Goal: Use online tool/utility: Utilize a website feature to perform a specific function

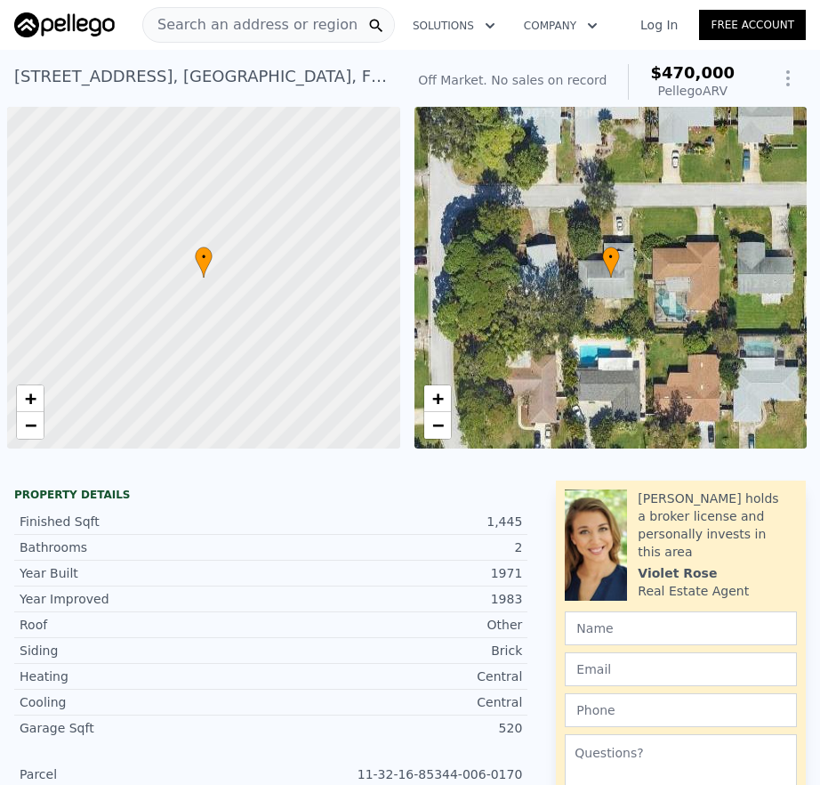
scroll to position [0, 854]
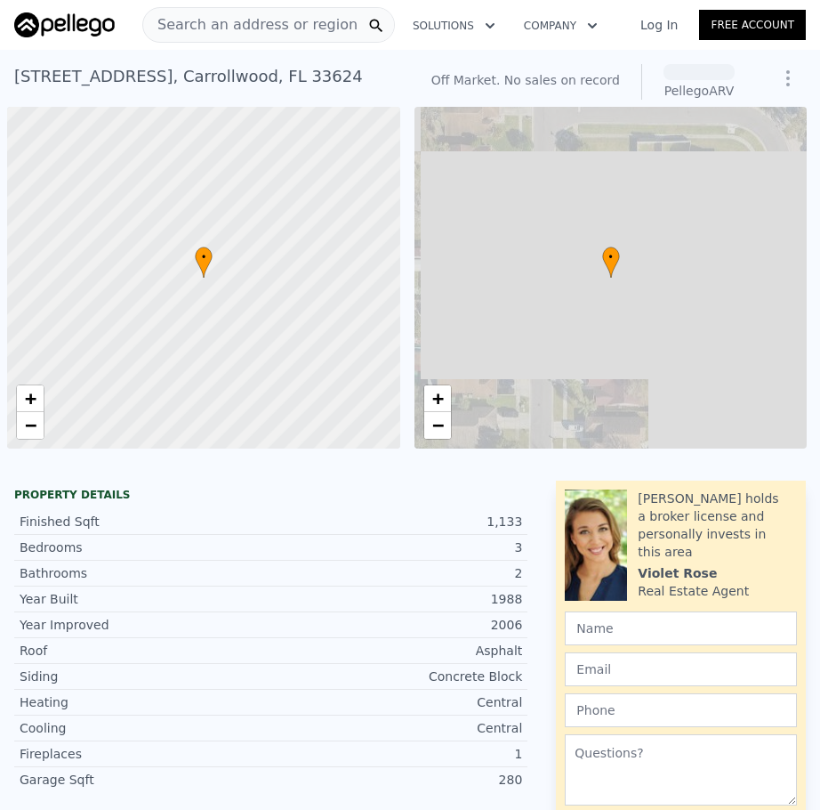
scroll to position [0, 7]
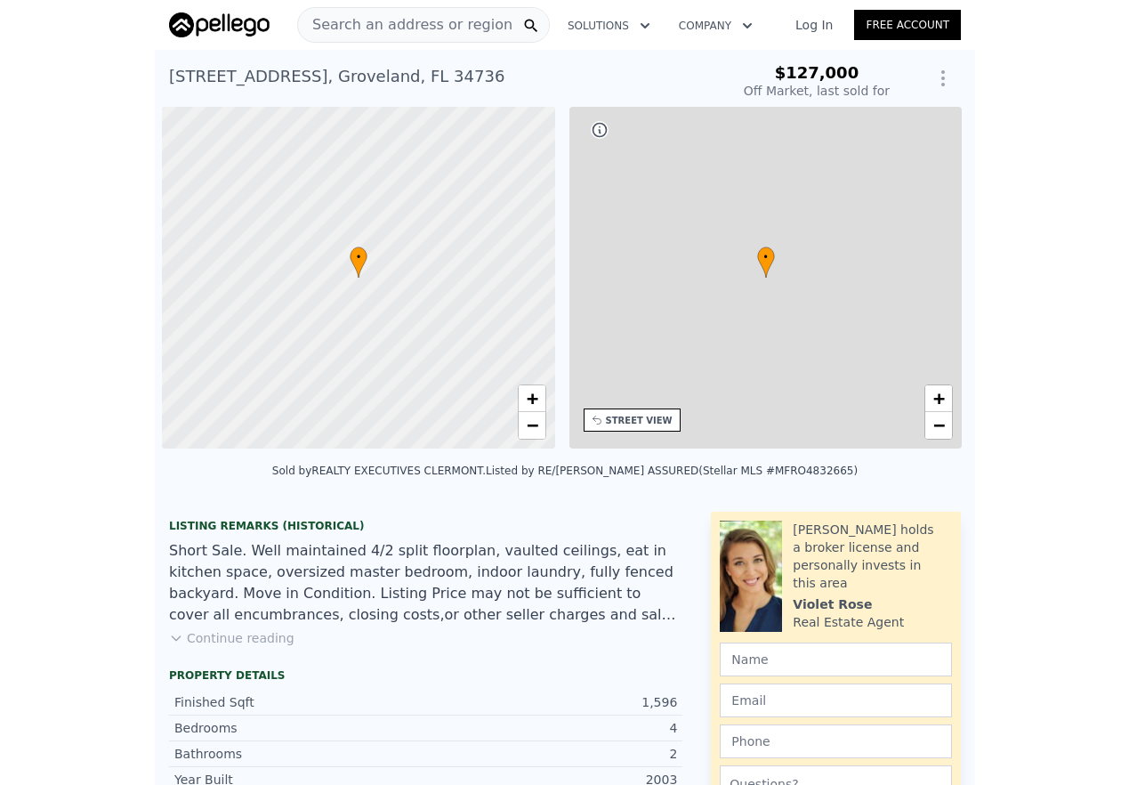
scroll to position [0, 7]
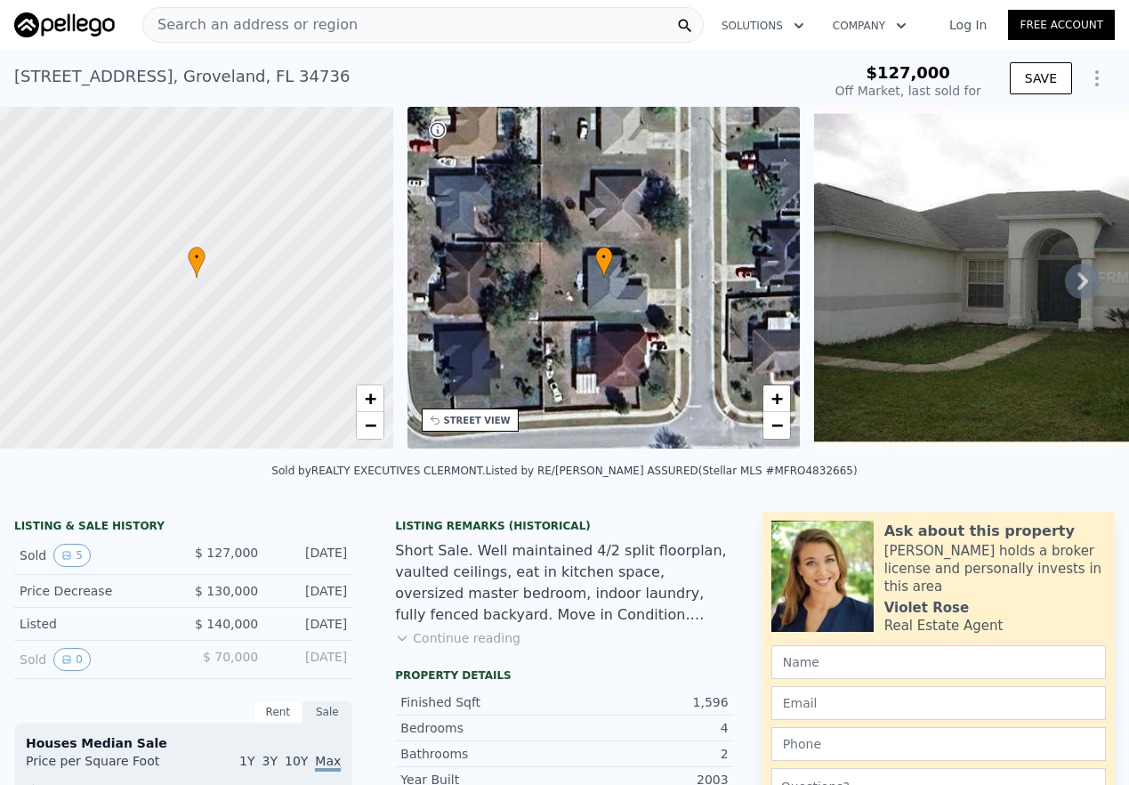
click at [819, 289] on icon at bounding box center [1083, 281] width 36 height 36
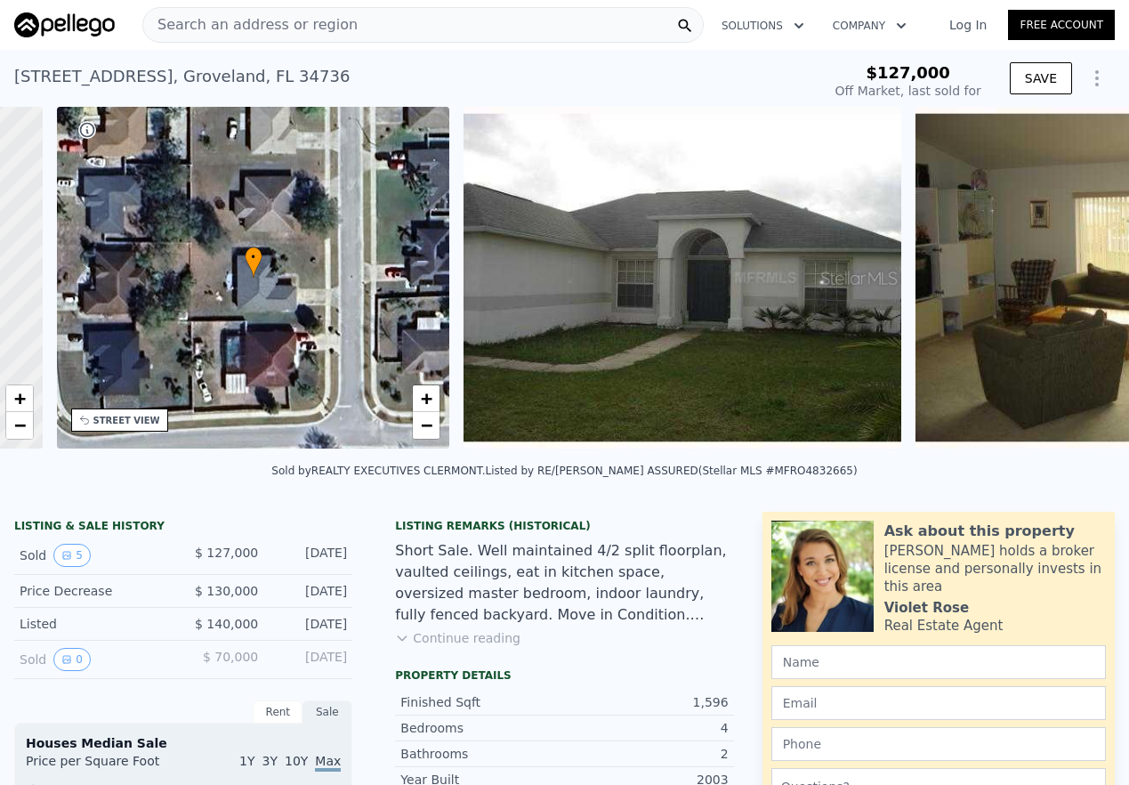
scroll to position [0, 415]
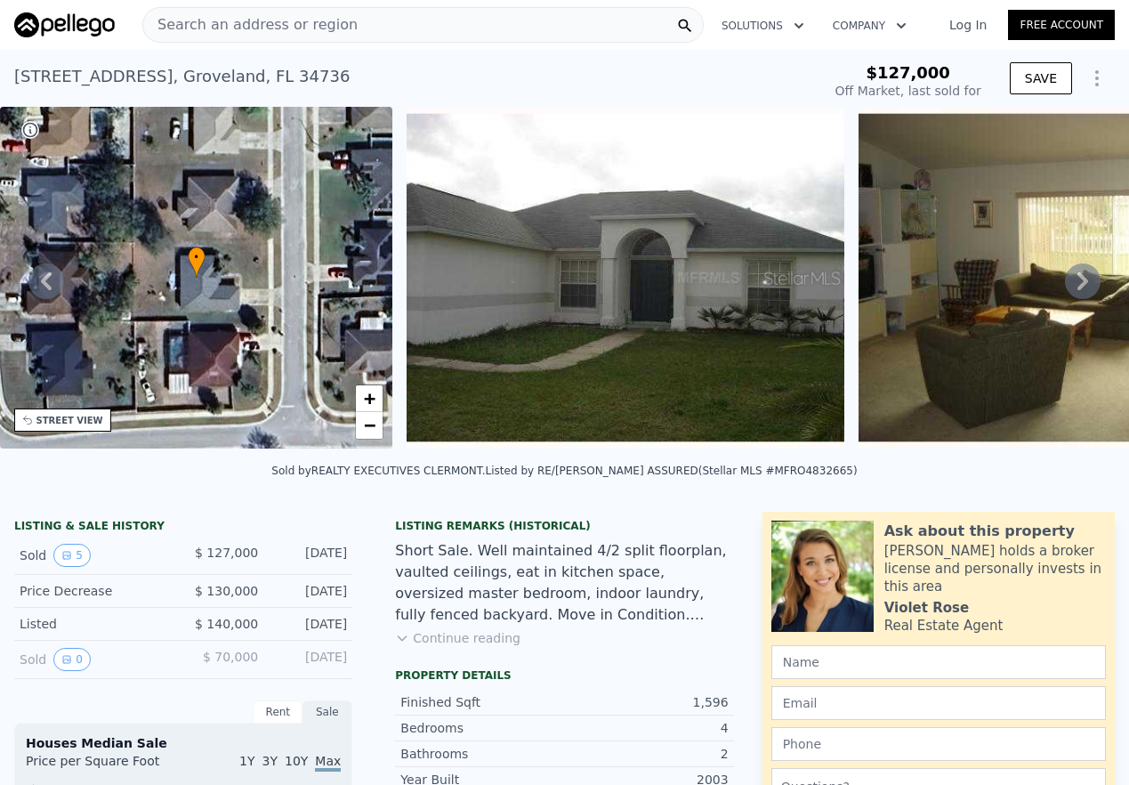
click at [819, 290] on icon at bounding box center [1083, 281] width 36 height 36
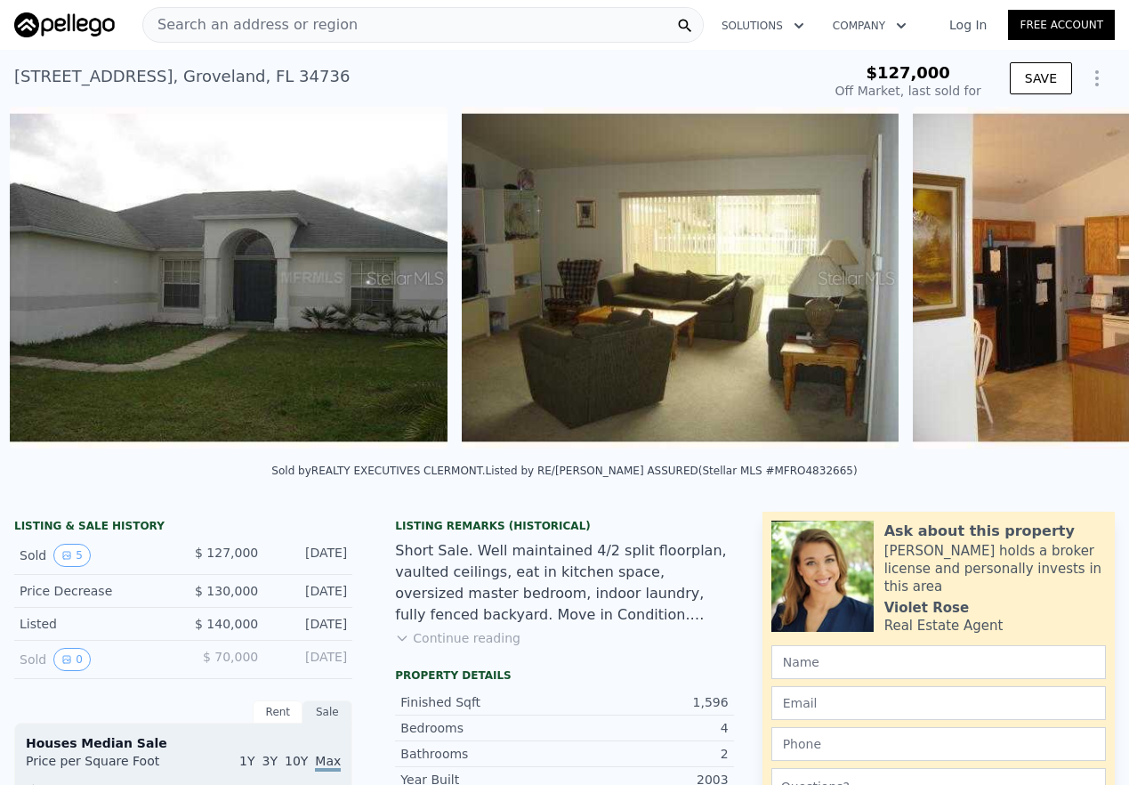
scroll to position [0, 814]
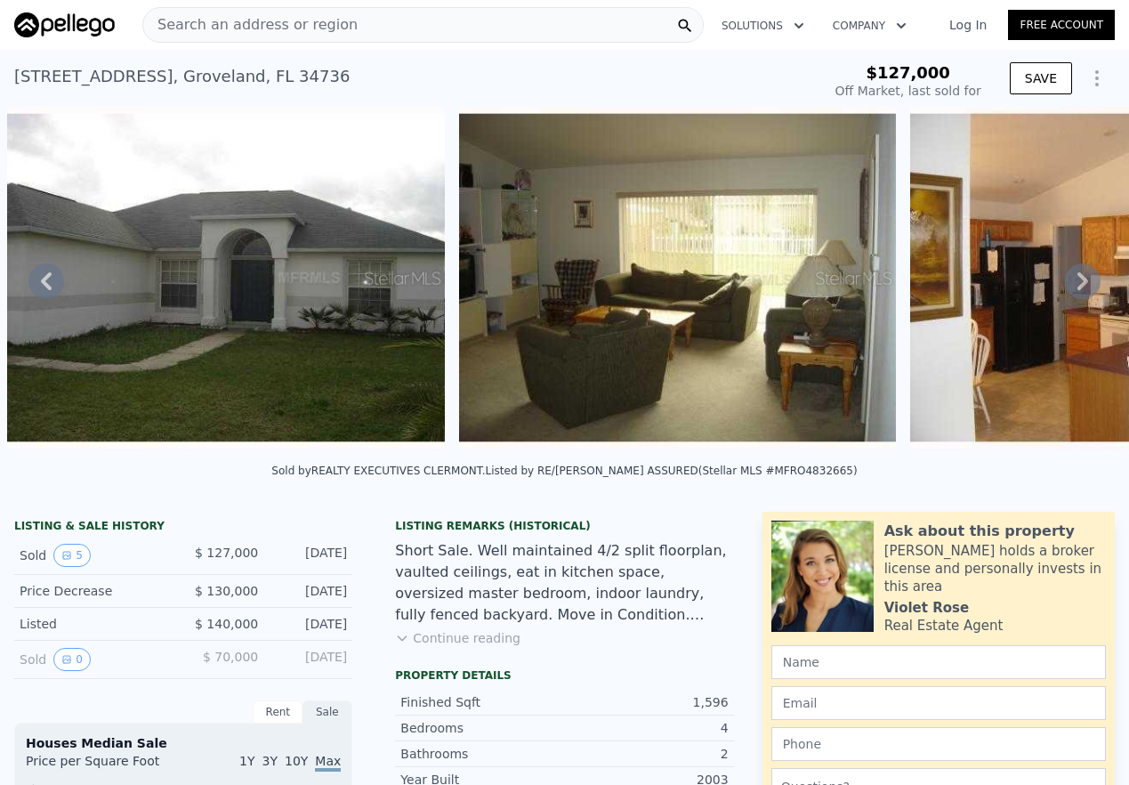
click at [819, 290] on icon at bounding box center [1083, 281] width 36 height 36
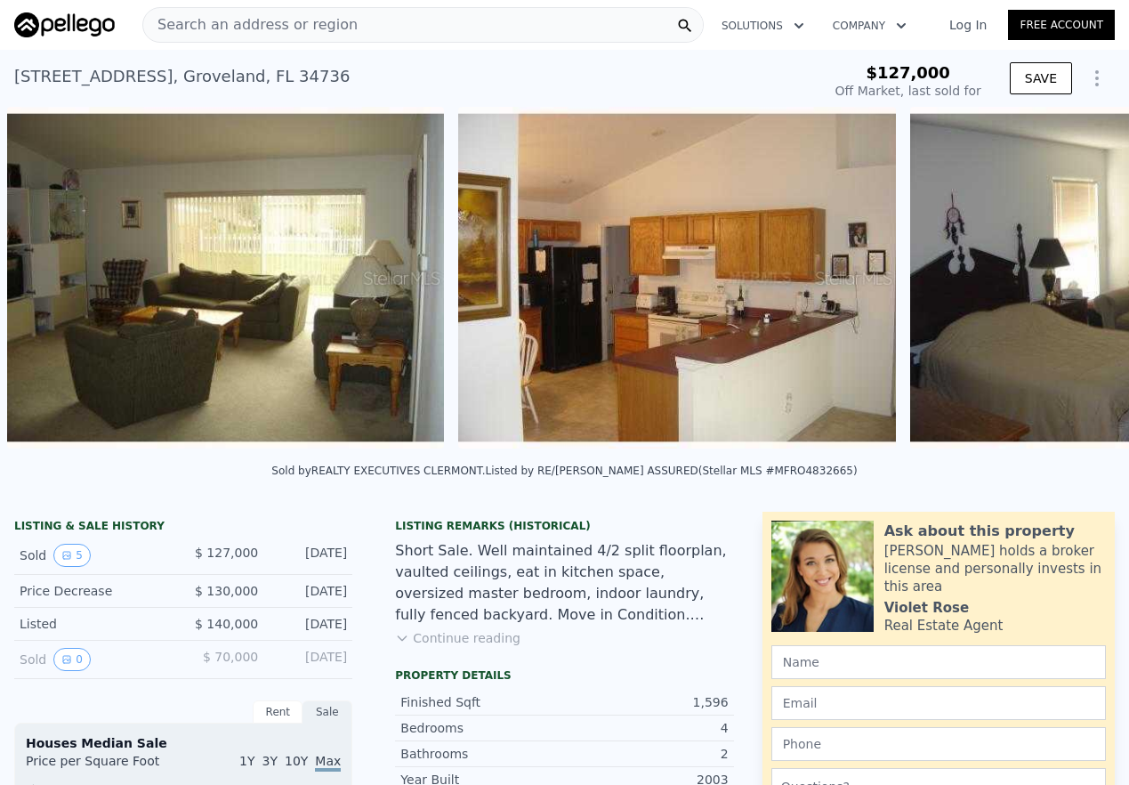
click at [819, 290] on div "• + − • + − STREET VIEW Loading... SATELLITE VIEW" at bounding box center [564, 281] width 1129 height 348
click at [819, 288] on icon at bounding box center [1083, 281] width 36 height 36
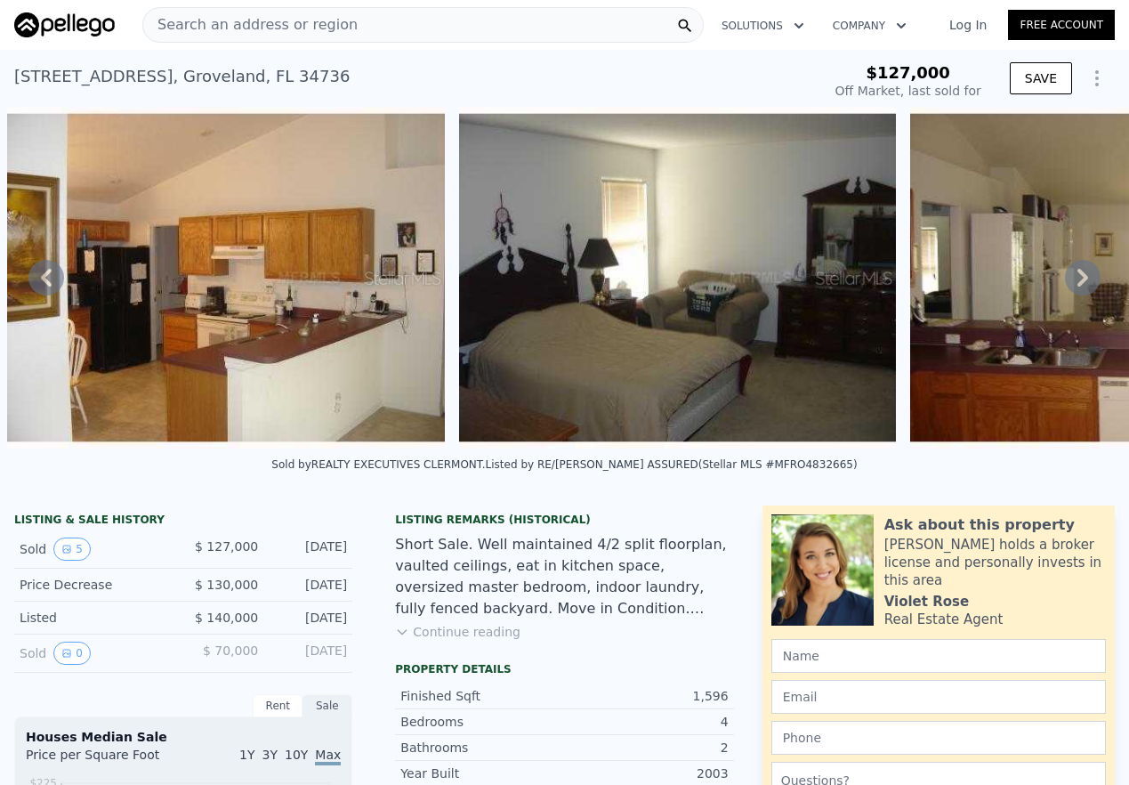
click at [819, 287] on div "• + − • + − STREET VIEW Loading... SATELLITE VIEW" at bounding box center [564, 278] width 1129 height 342
click at [819, 287] on icon at bounding box center [1083, 278] width 36 height 36
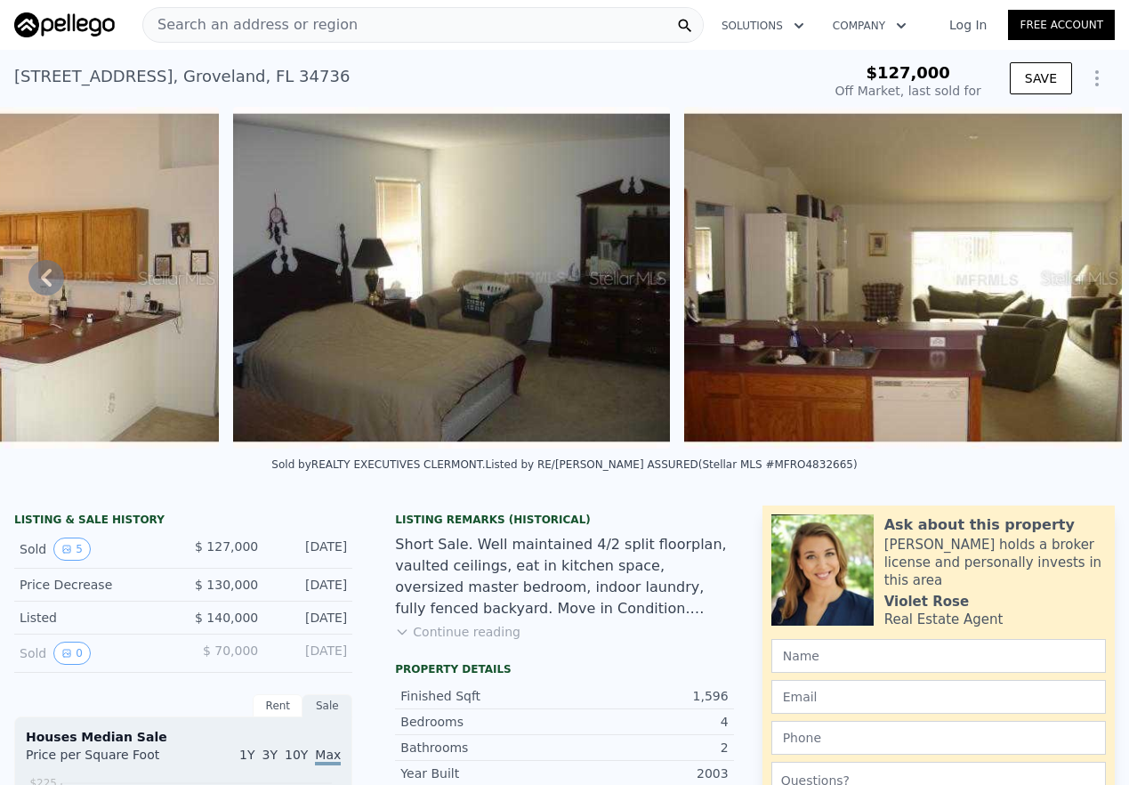
click at [819, 287] on img at bounding box center [903, 278] width 438 height 342
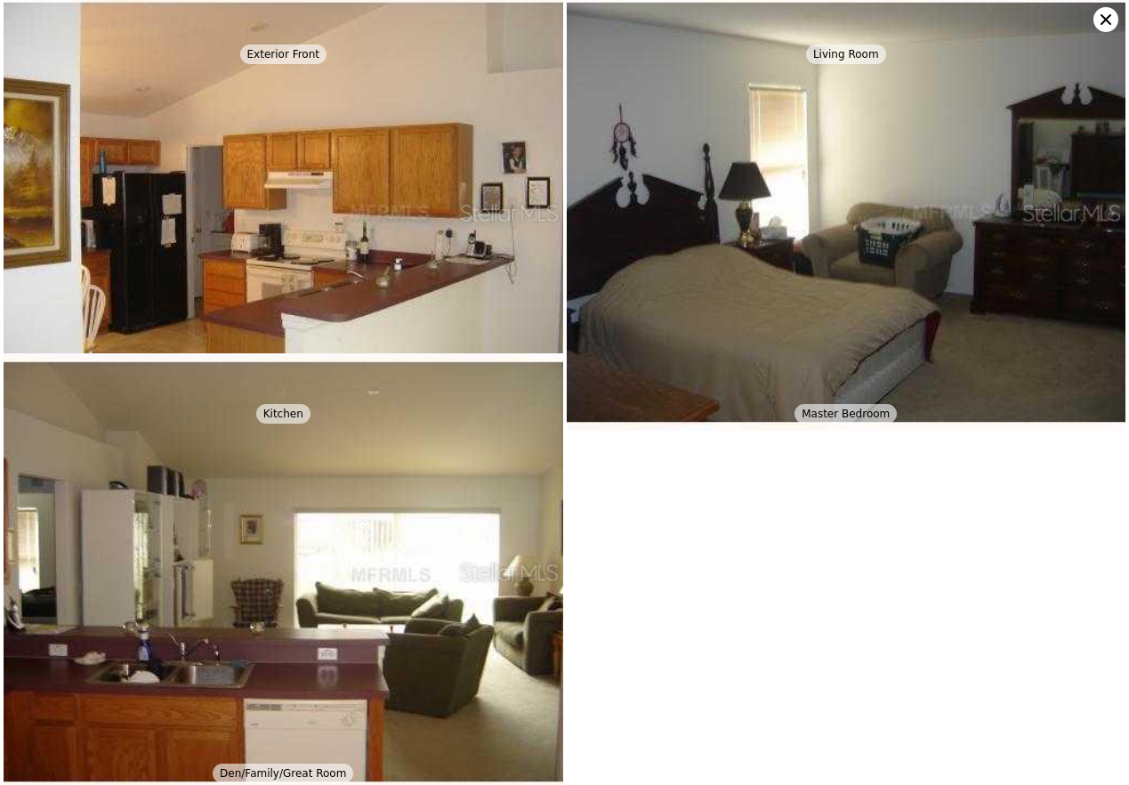
scroll to position [0, 0]
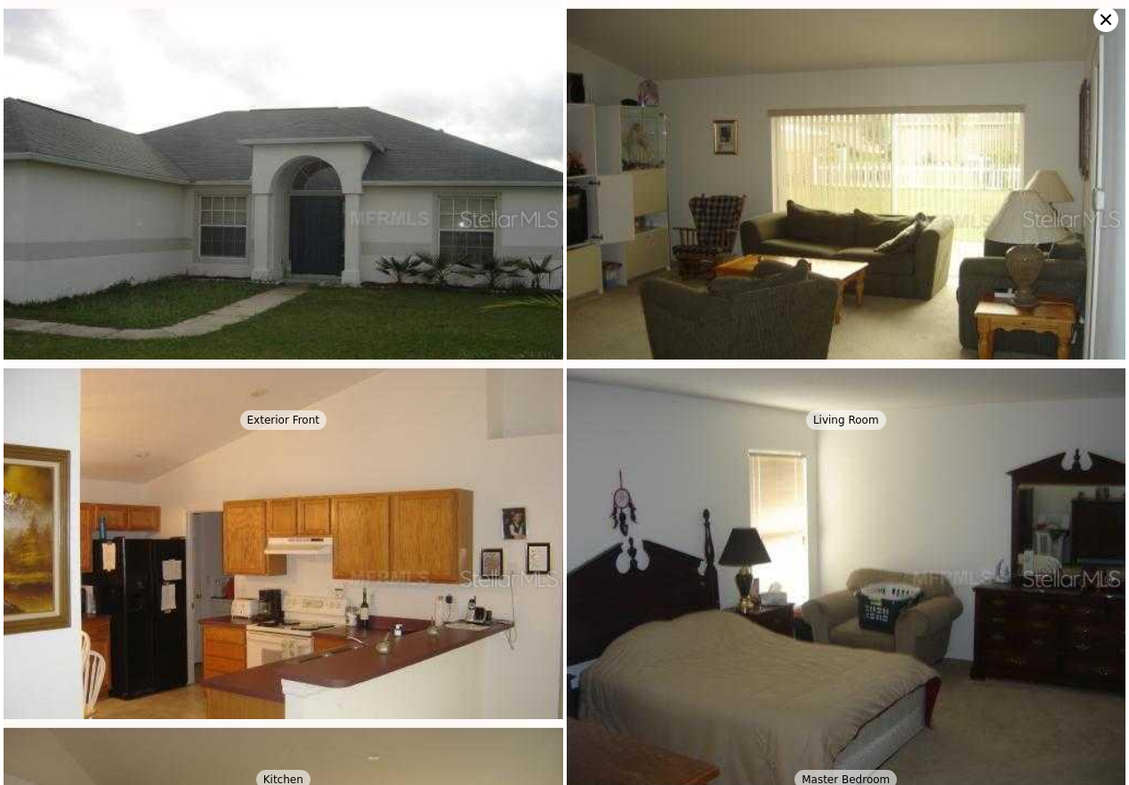
click at [819, 28] on icon at bounding box center [1105, 19] width 25 height 25
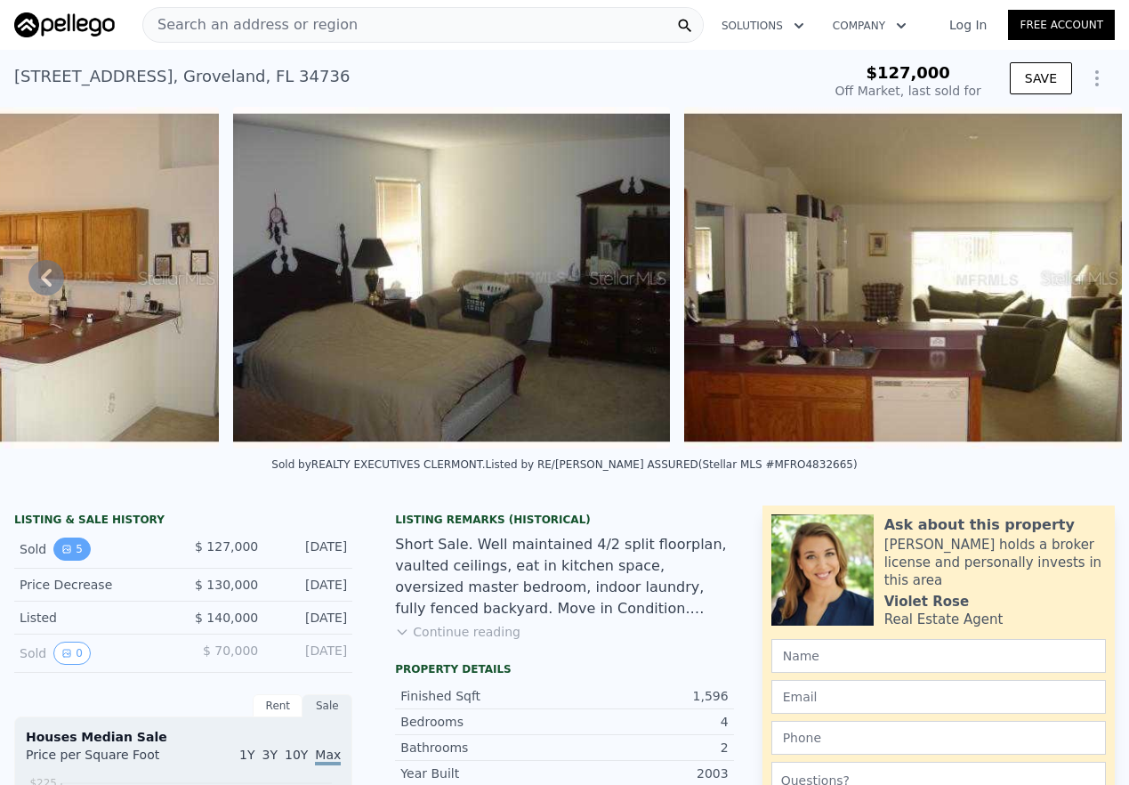
click at [72, 560] on button "5" at bounding box center [71, 548] width 37 height 23
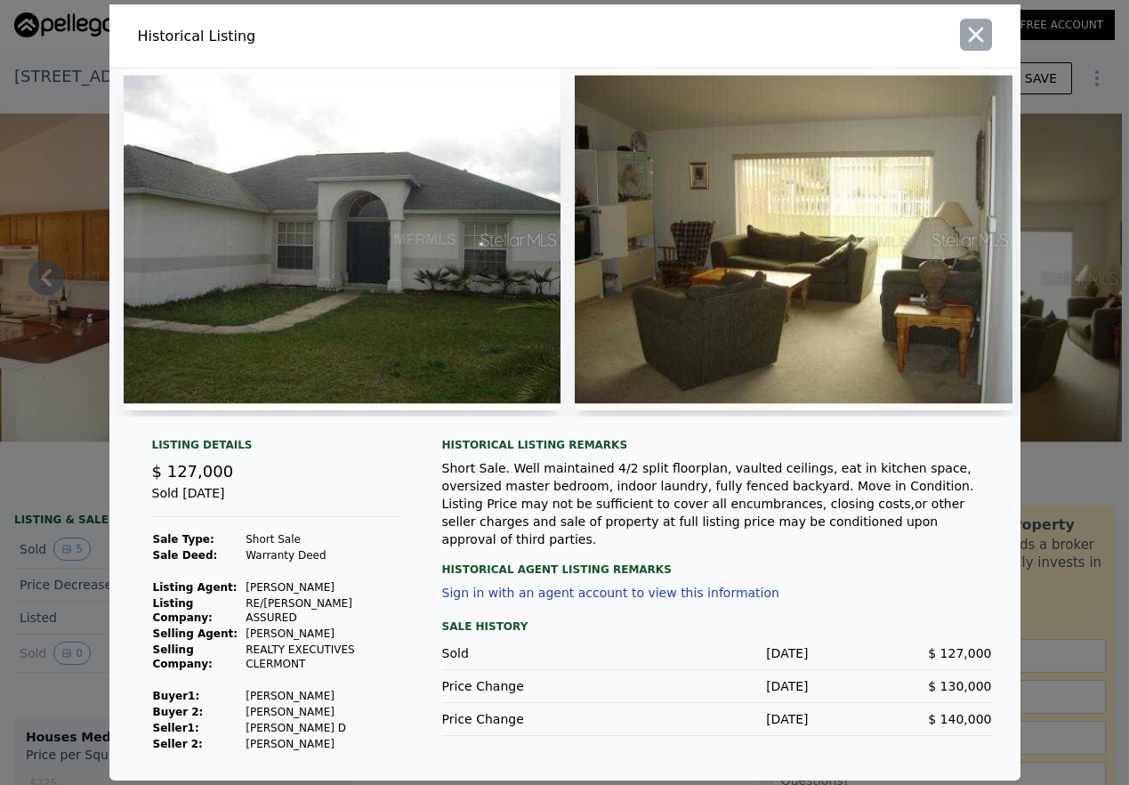
click at [819, 28] on icon "button" at bounding box center [976, 34] width 25 height 25
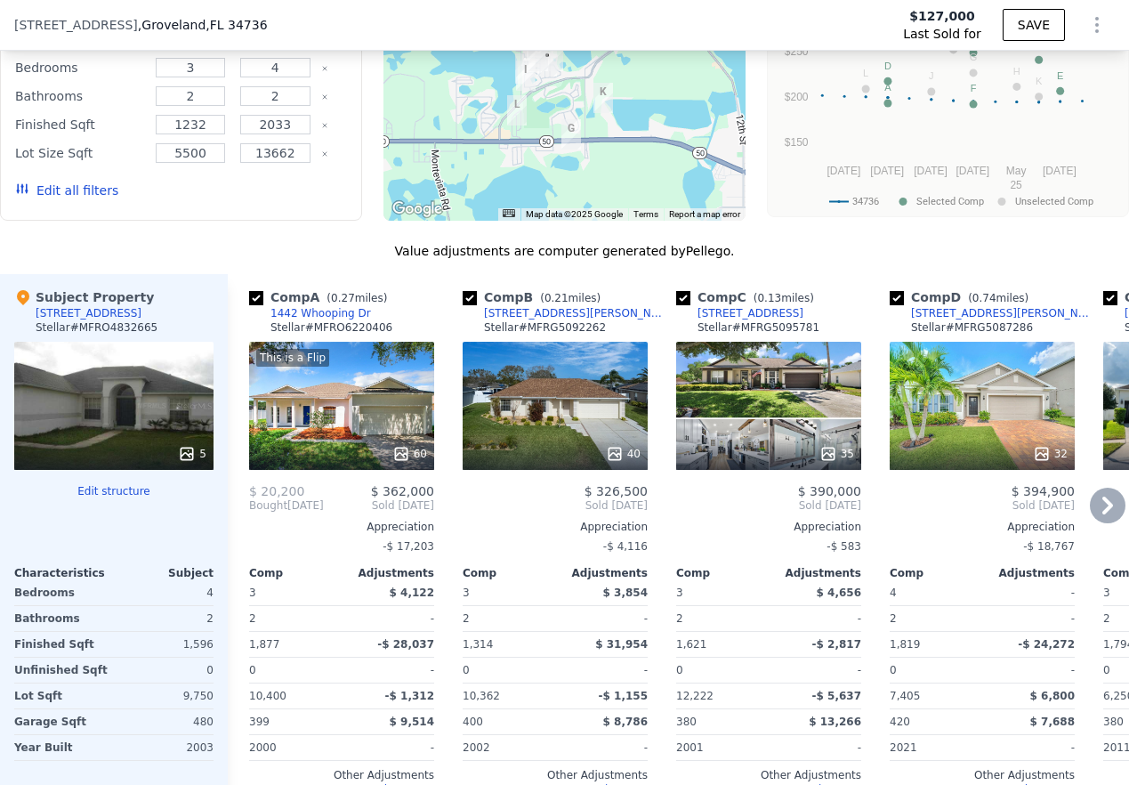
scroll to position [1646, 0]
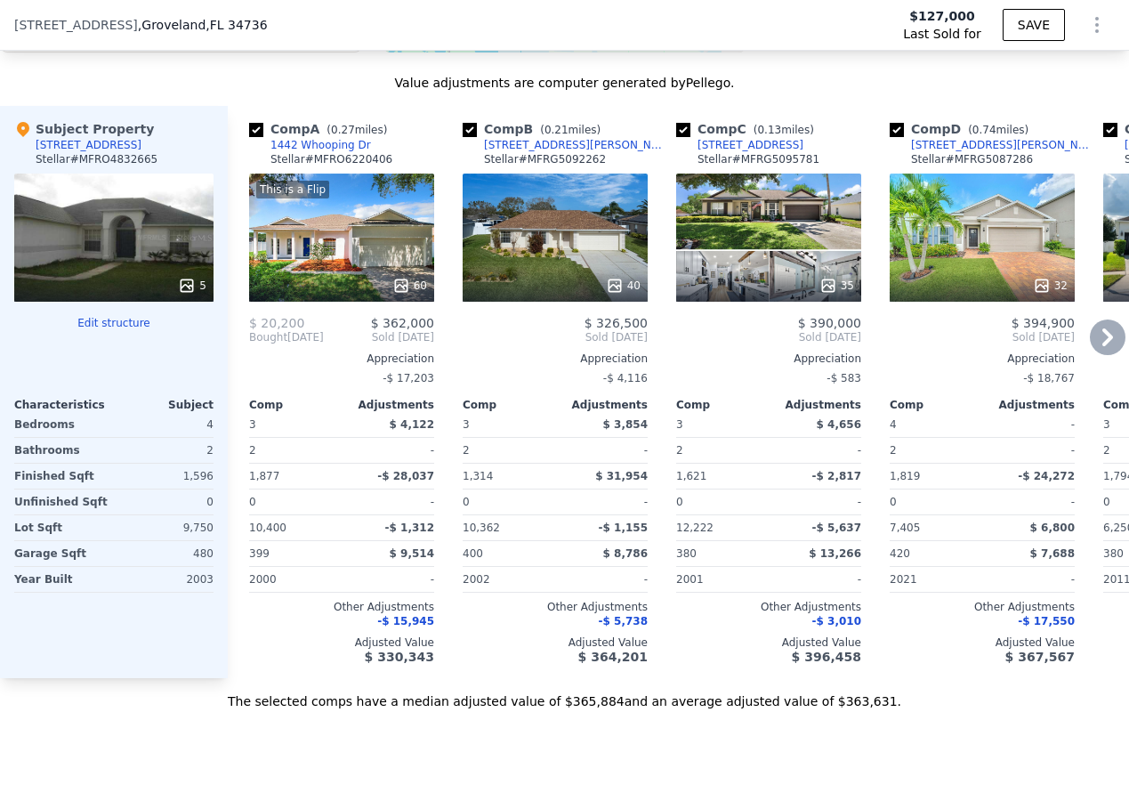
click at [819, 355] on icon at bounding box center [1108, 337] width 36 height 36
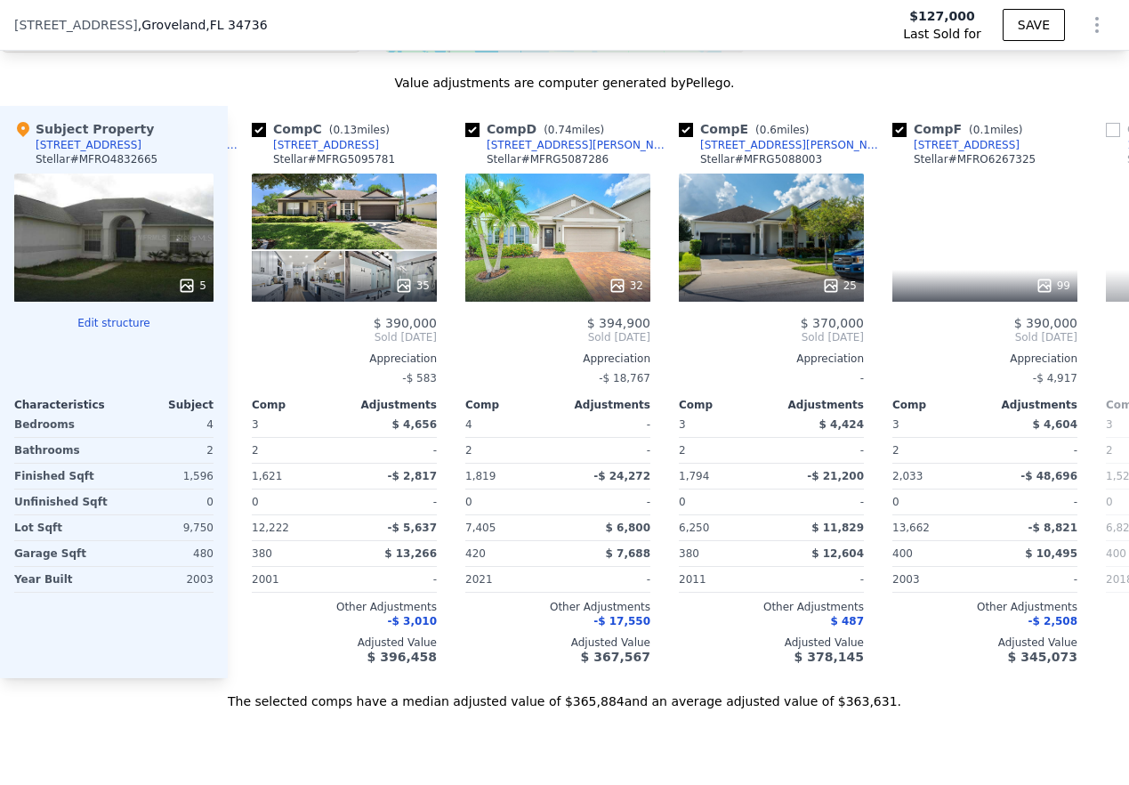
scroll to position [0, 427]
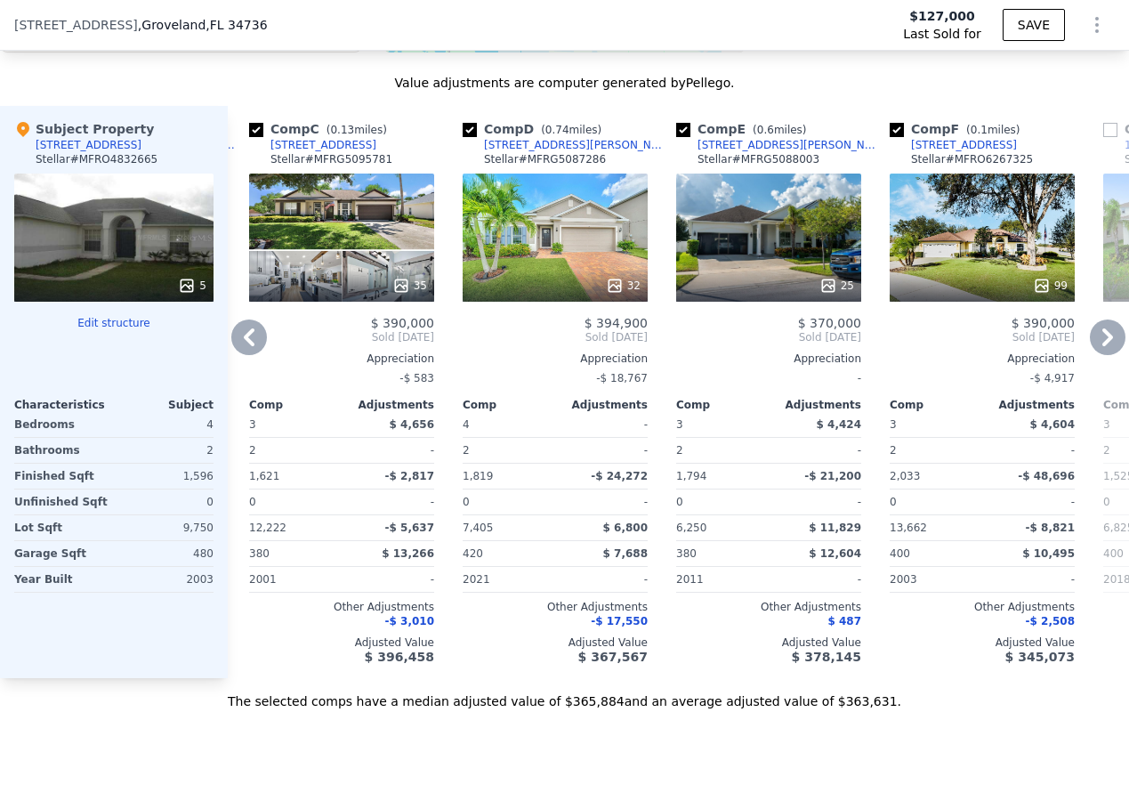
click at [819, 355] on icon at bounding box center [1108, 337] width 36 height 36
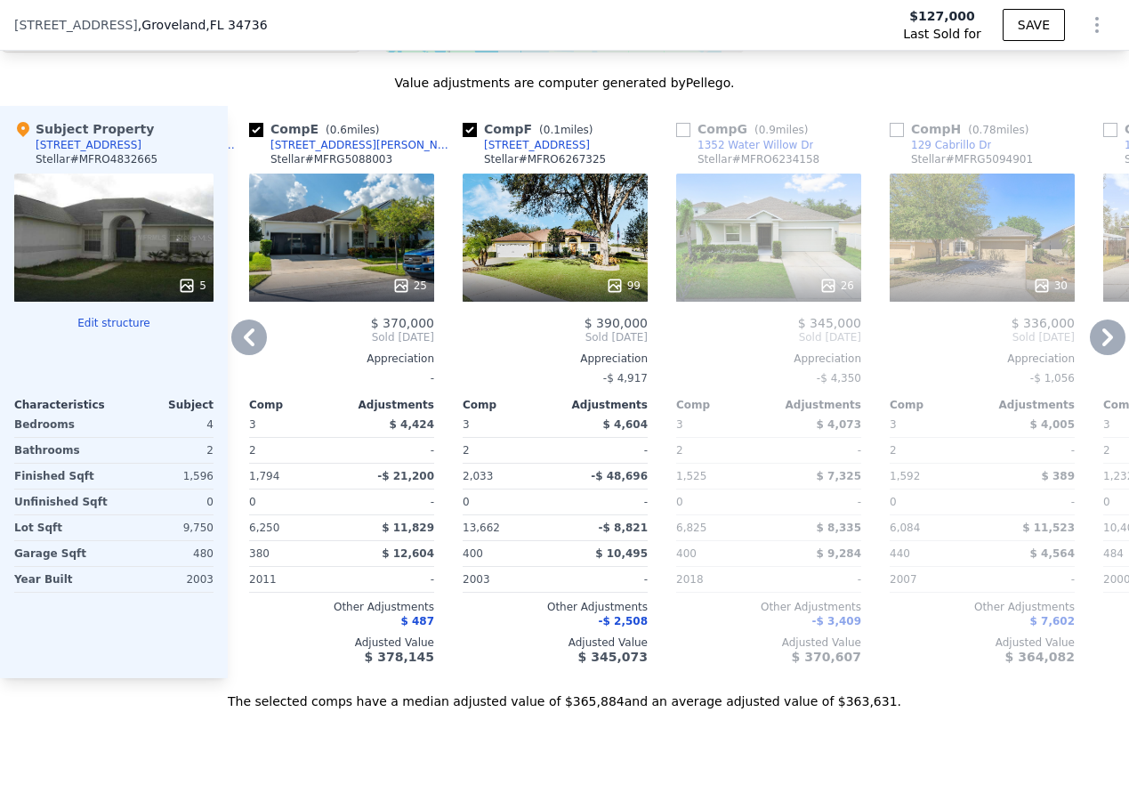
click at [819, 355] on icon at bounding box center [1108, 337] width 36 height 36
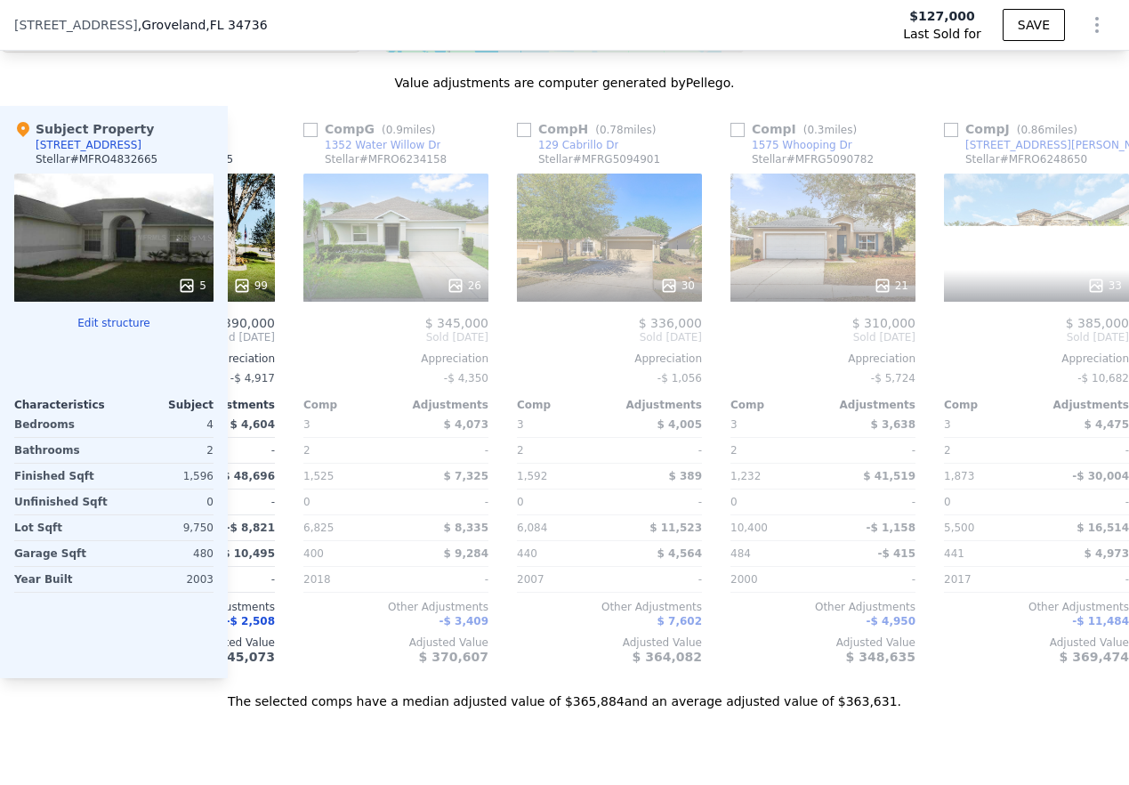
scroll to position [0, 1281]
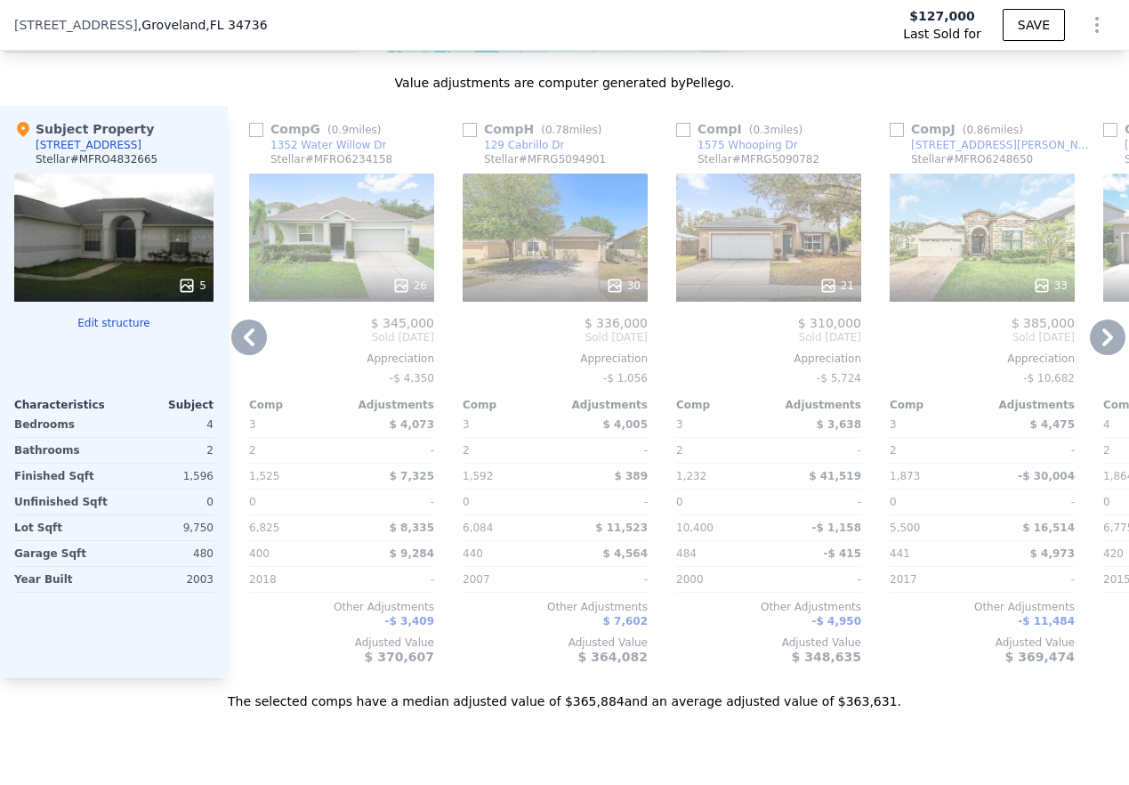
click at [819, 355] on icon at bounding box center [1108, 337] width 36 height 36
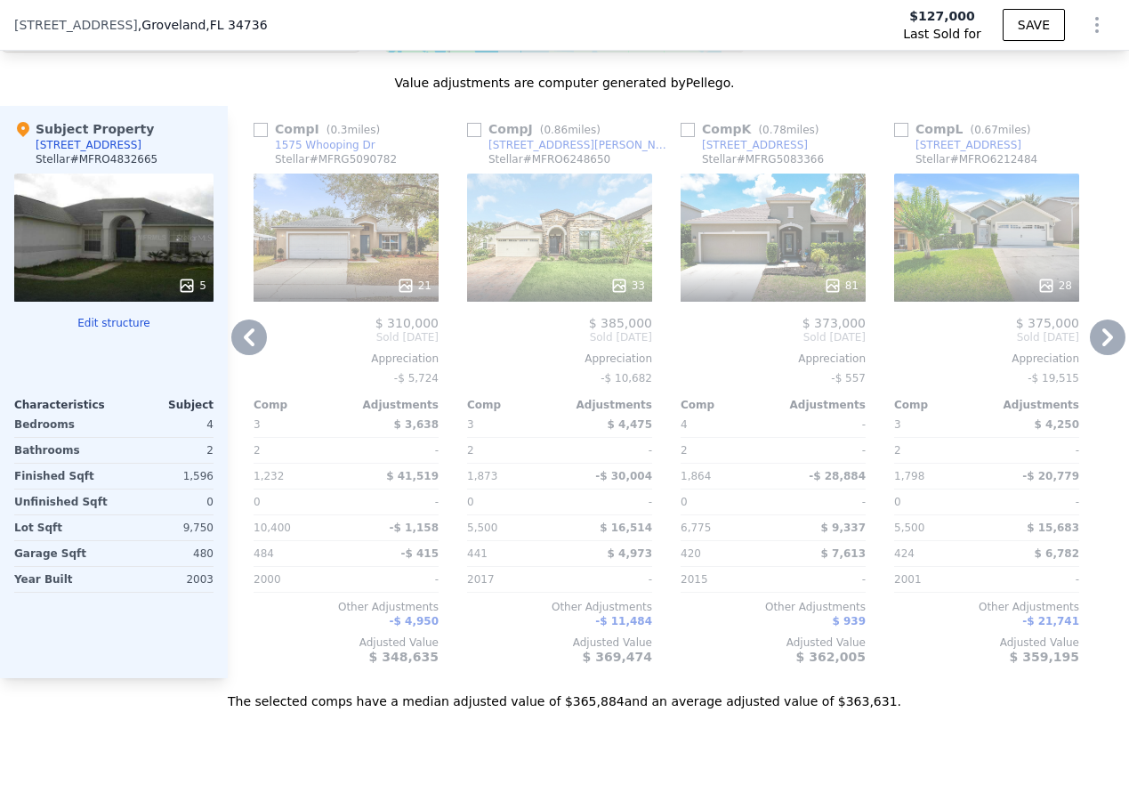
click at [819, 355] on icon at bounding box center [1108, 337] width 36 height 36
click at [238, 349] on icon at bounding box center [249, 337] width 36 height 36
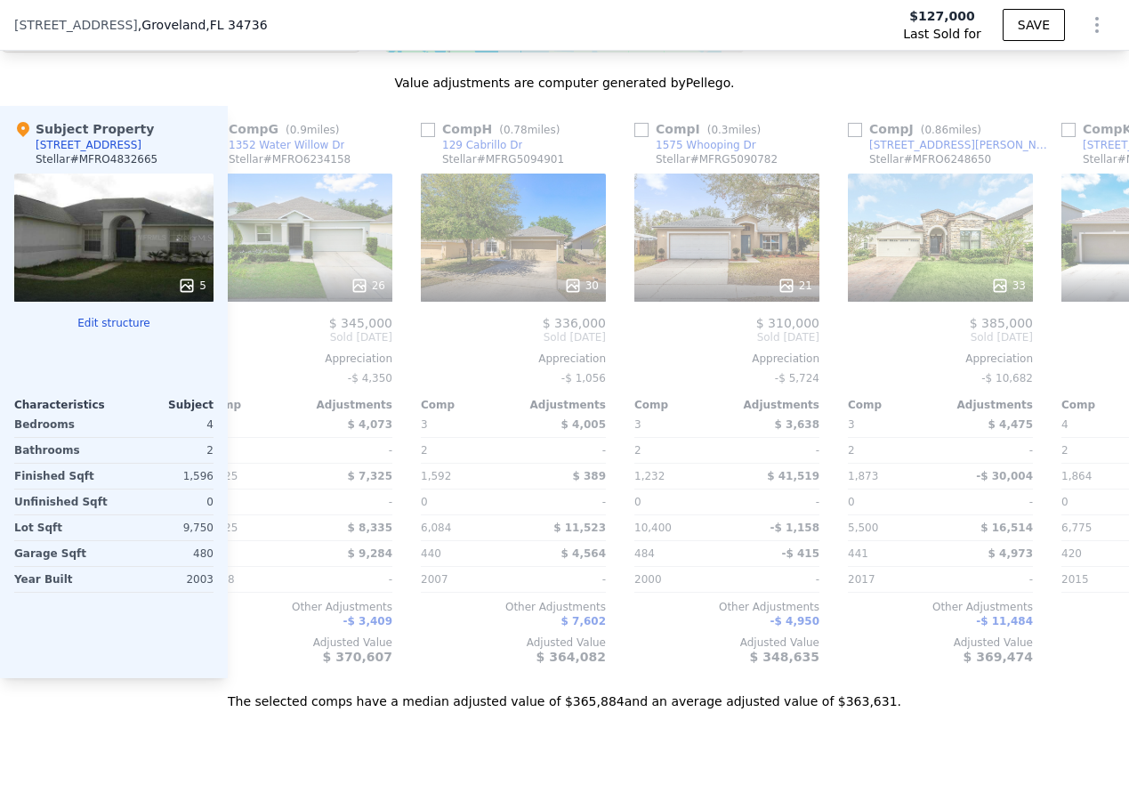
scroll to position [0, 1290]
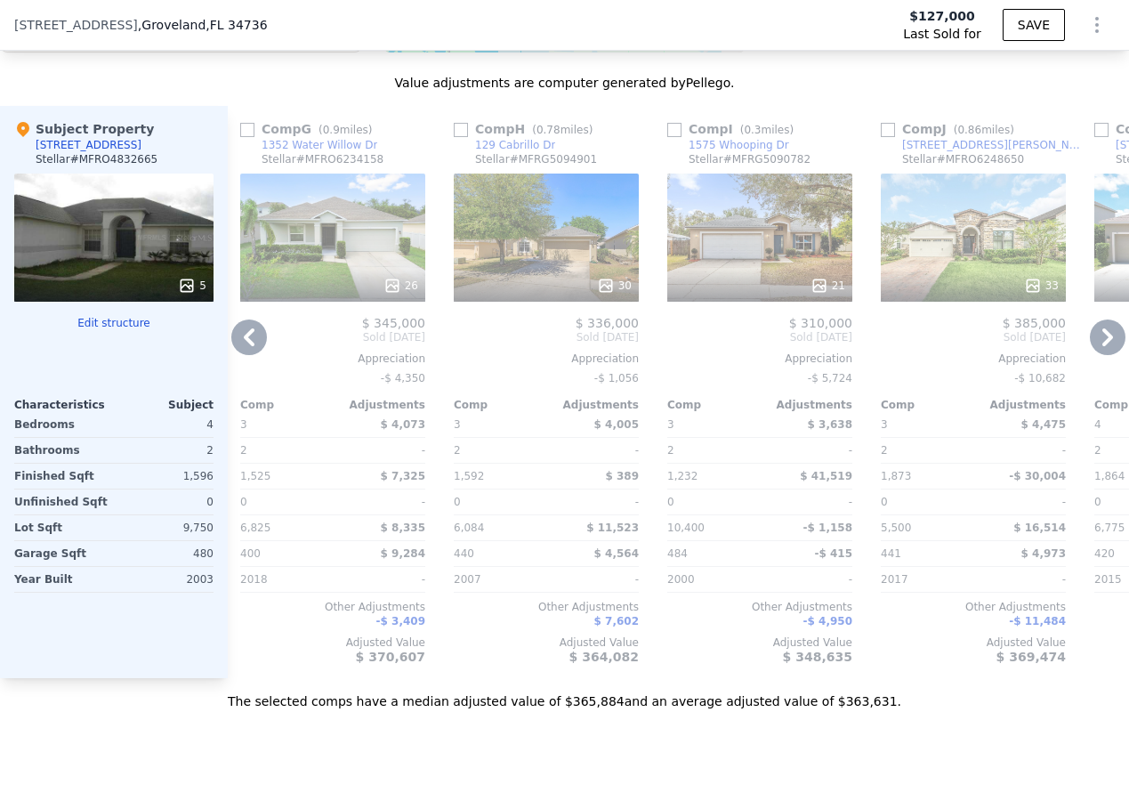
click at [241, 350] on icon at bounding box center [249, 337] width 36 height 36
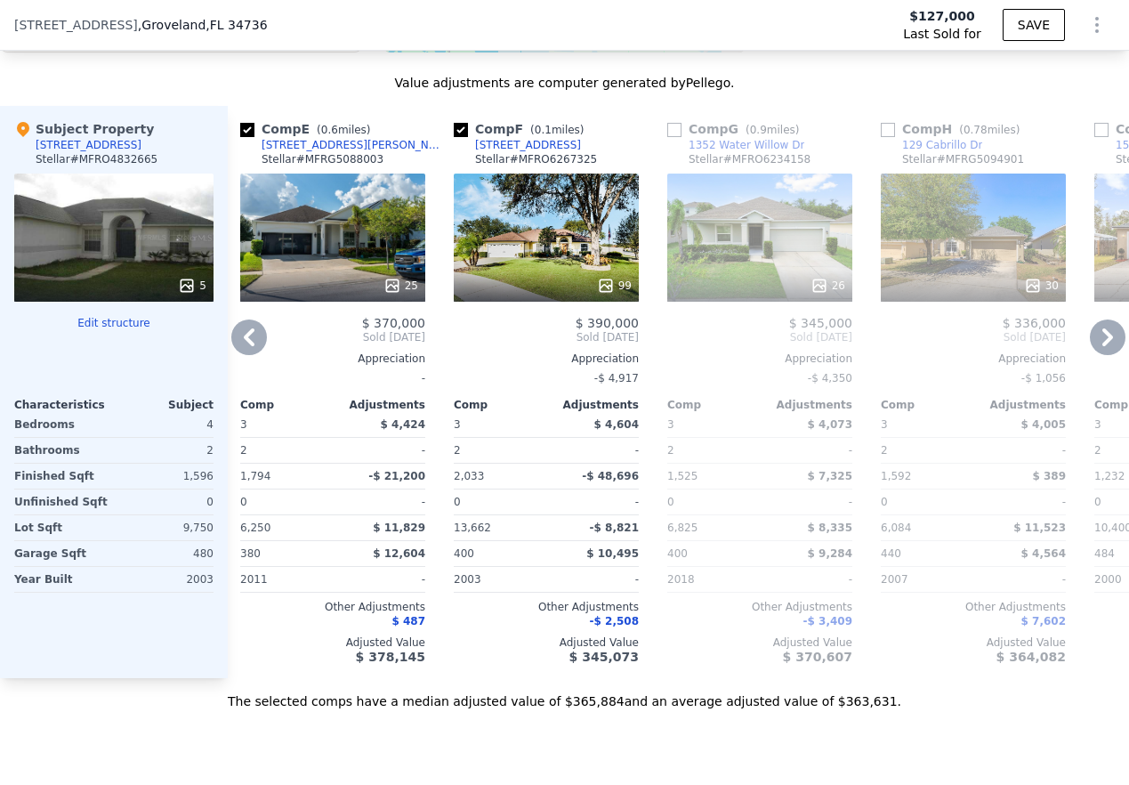
click at [241, 350] on icon at bounding box center [249, 337] width 36 height 36
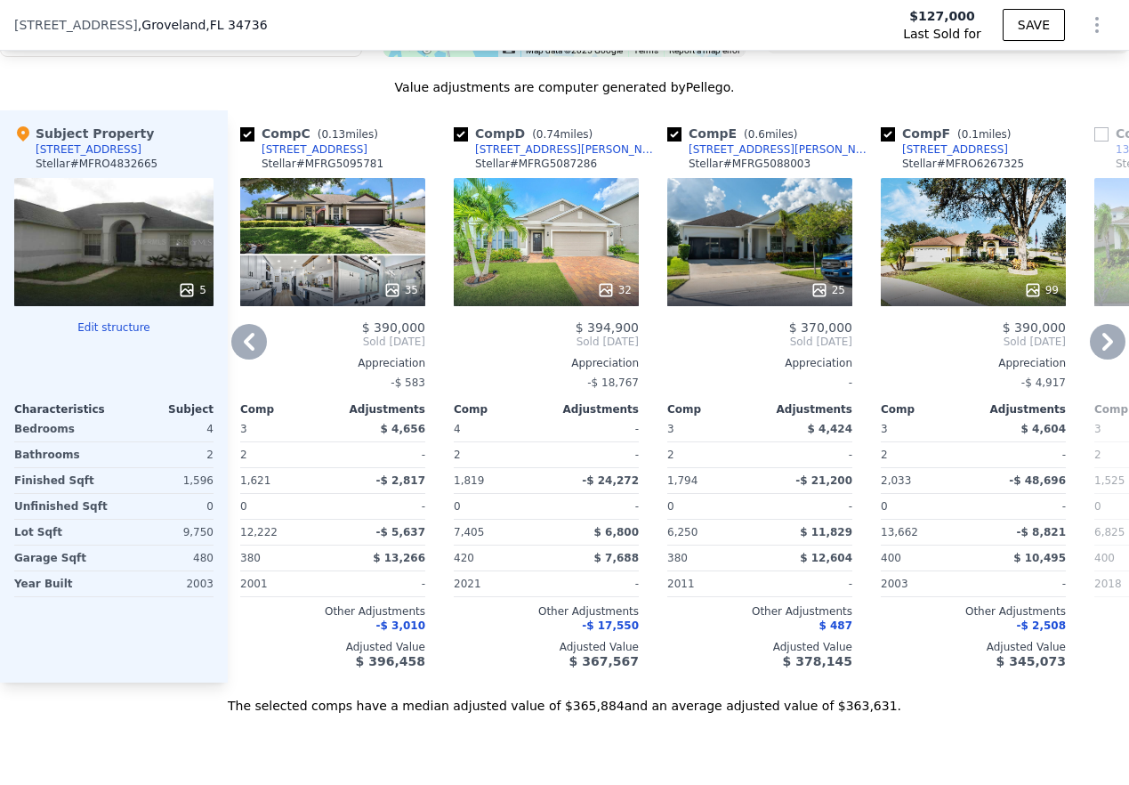
scroll to position [1677, 0]
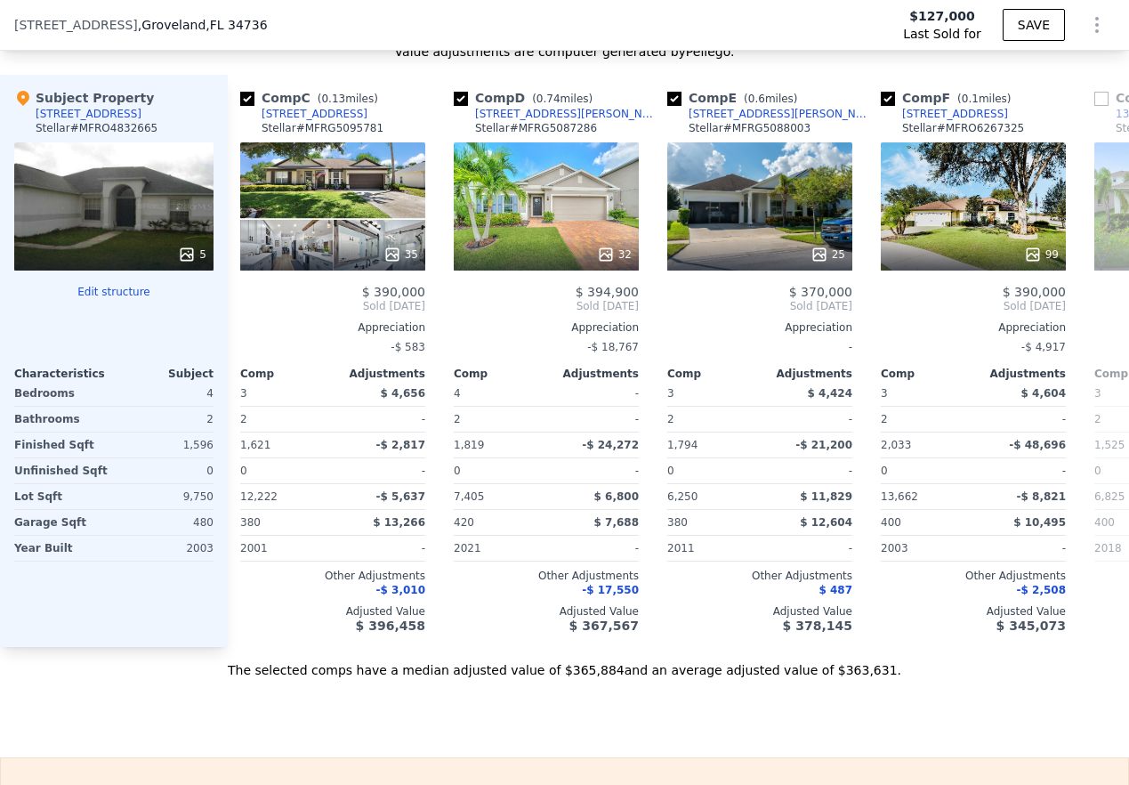
click at [764, 258] on div at bounding box center [759, 254] width 185 height 32
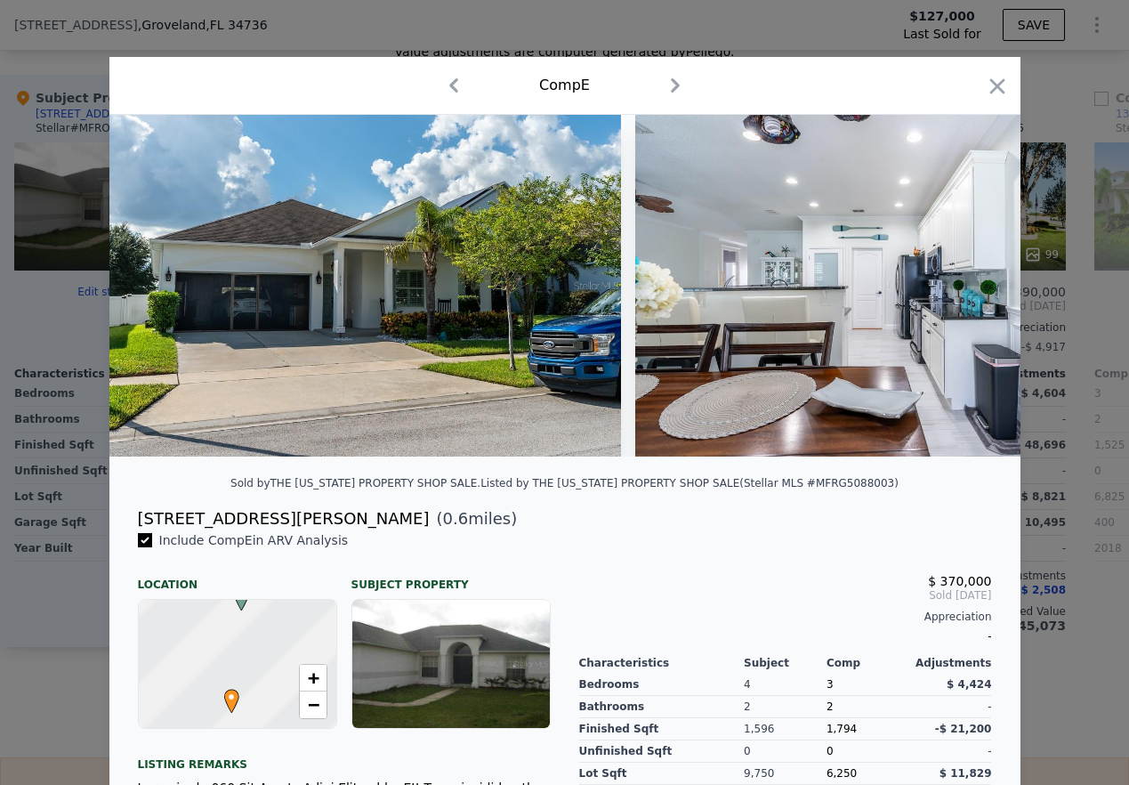
click at [764, 258] on div at bounding box center [564, 286] width 911 height 342
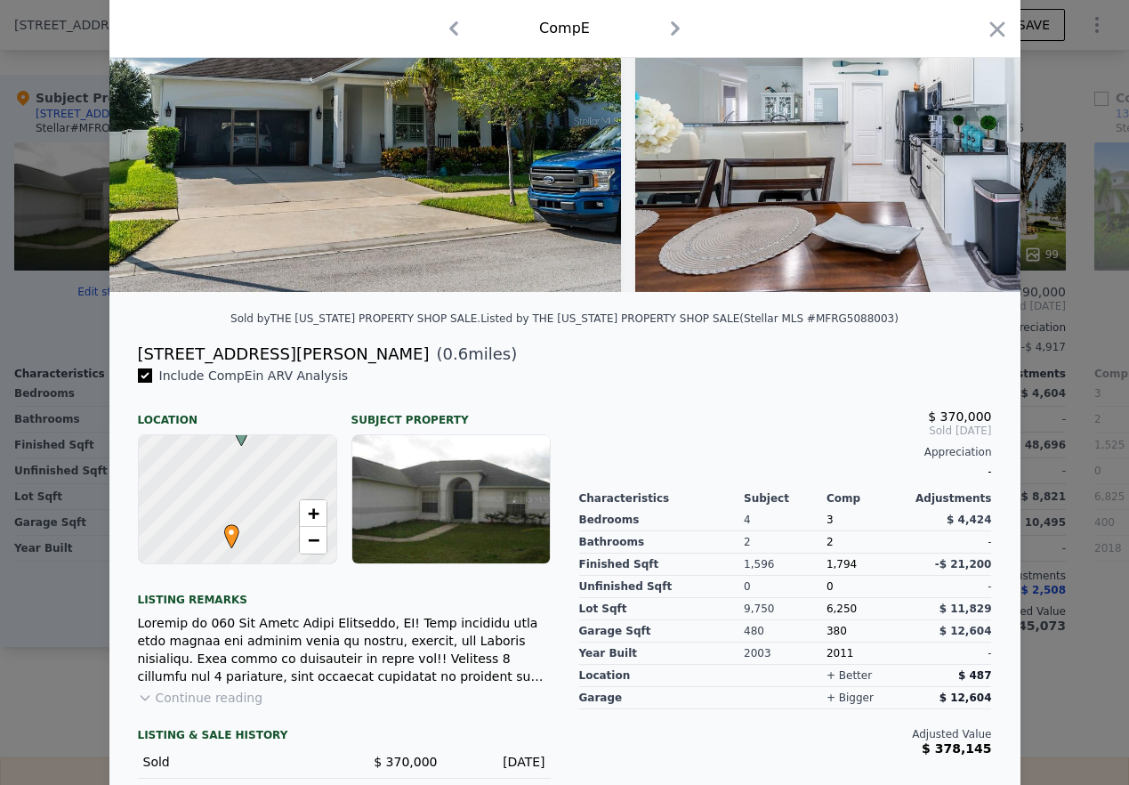
scroll to position [279, 0]
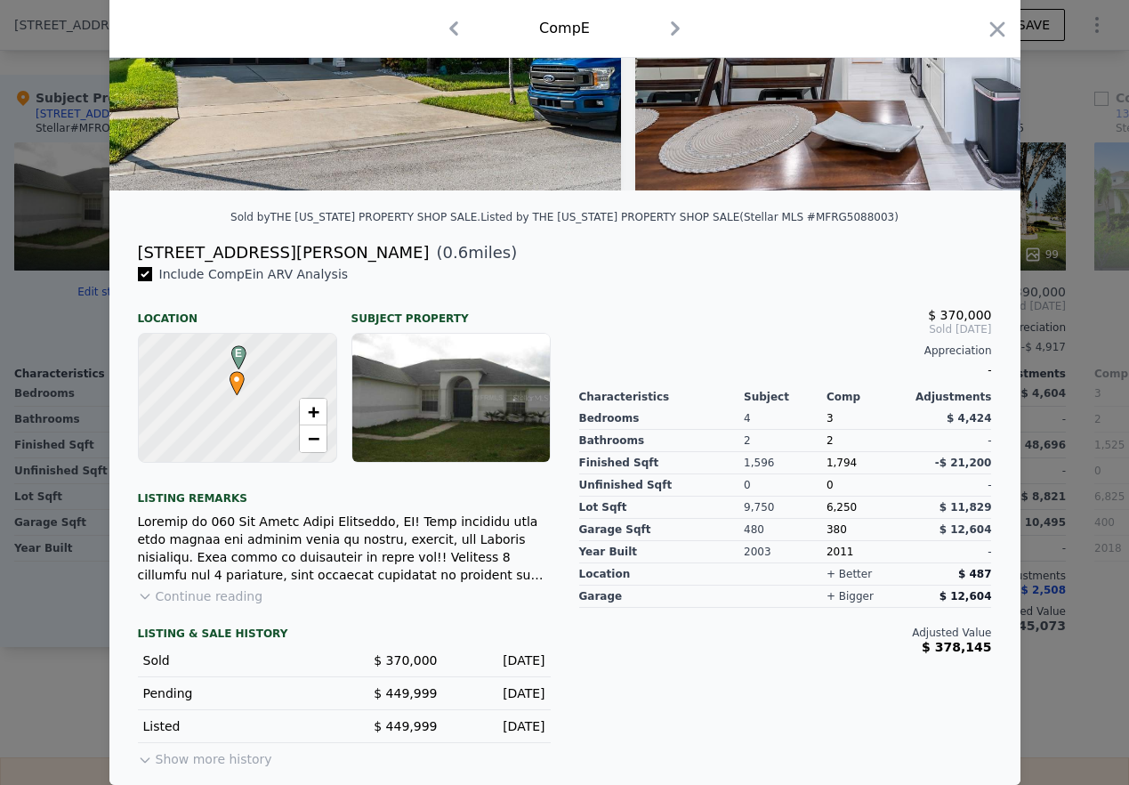
type input "$ 358,000"
type input "$ 199,366"
click at [819, 32] on icon "button" at bounding box center [997, 29] width 25 height 25
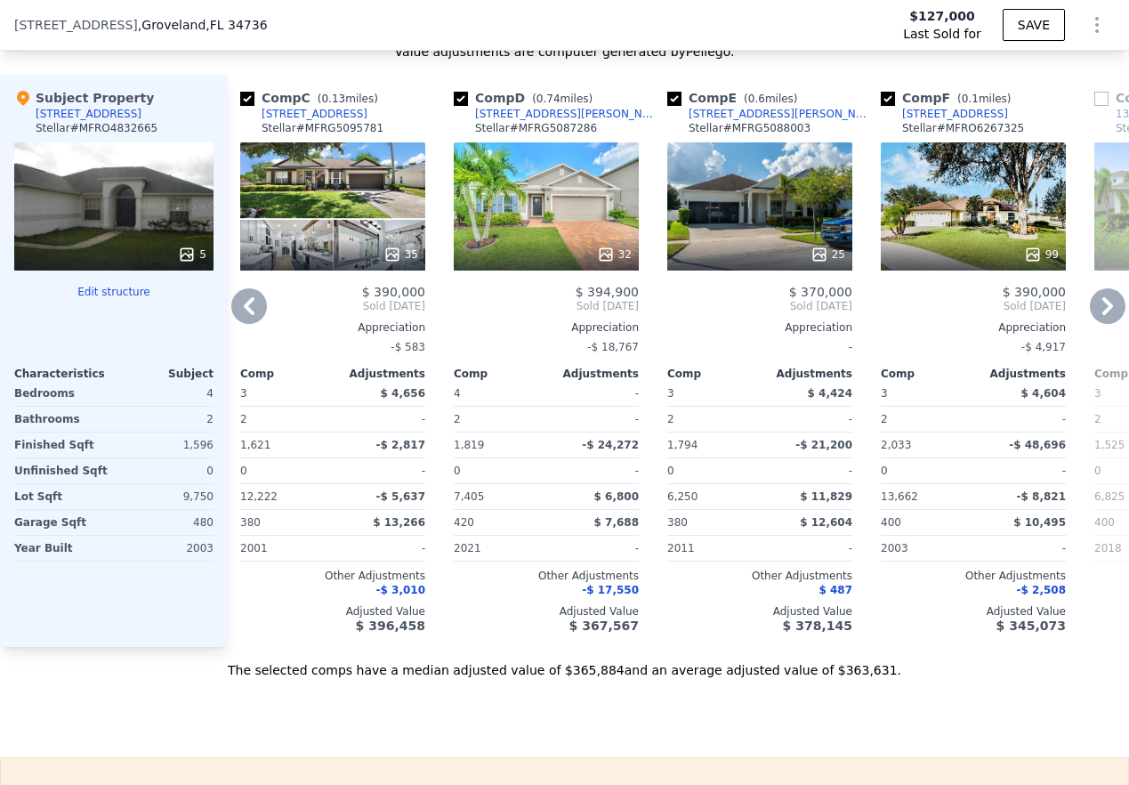
click at [755, 236] on div "25" at bounding box center [759, 206] width 185 height 128
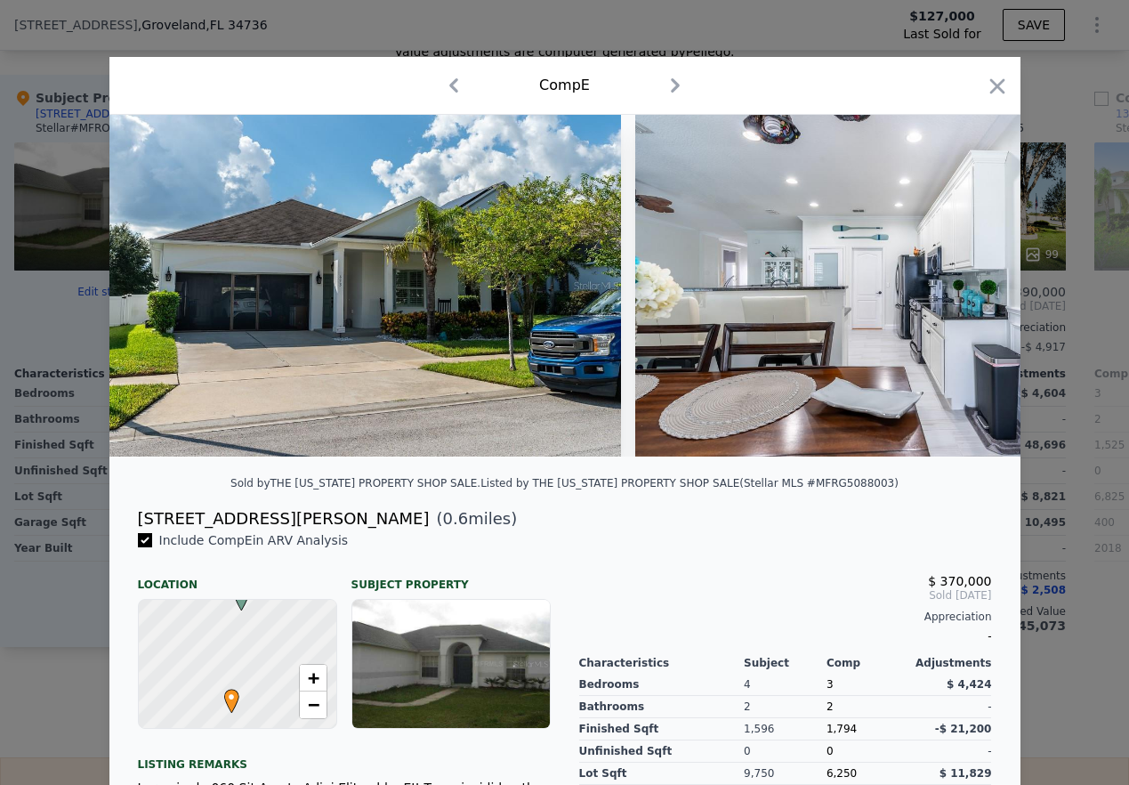
scroll to position [279, 0]
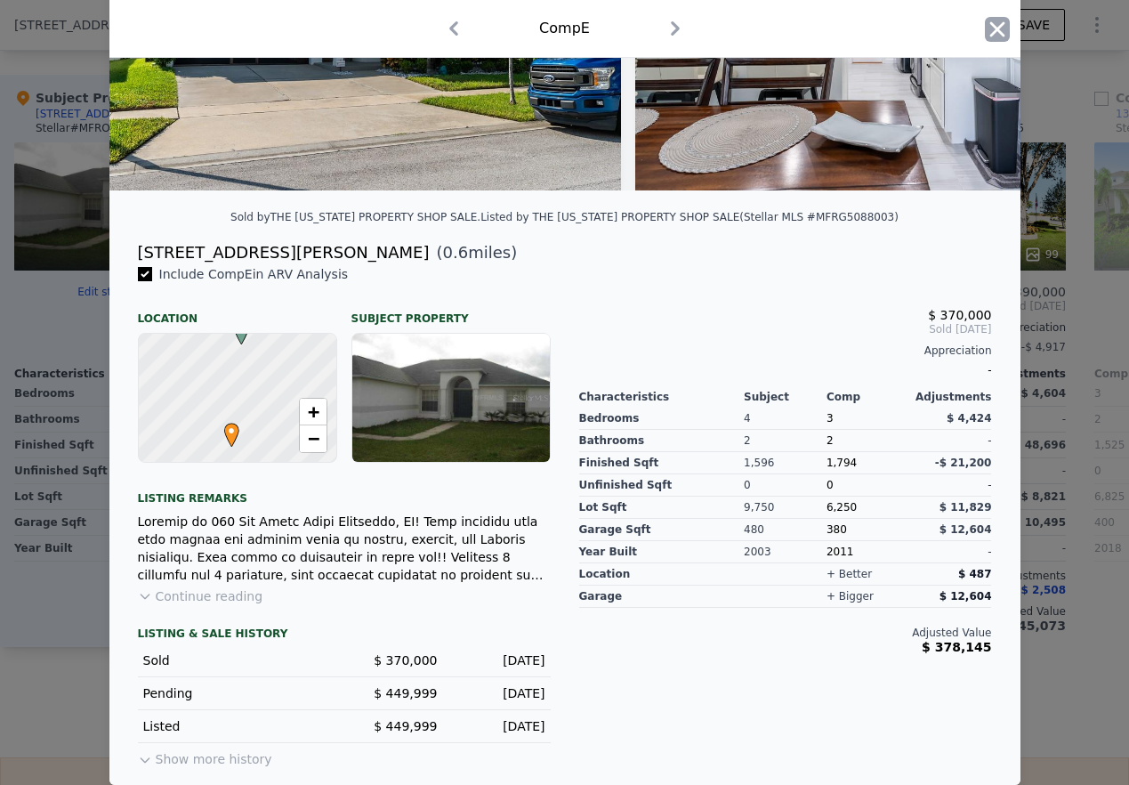
click at [819, 35] on icon "button" at bounding box center [997, 29] width 25 height 25
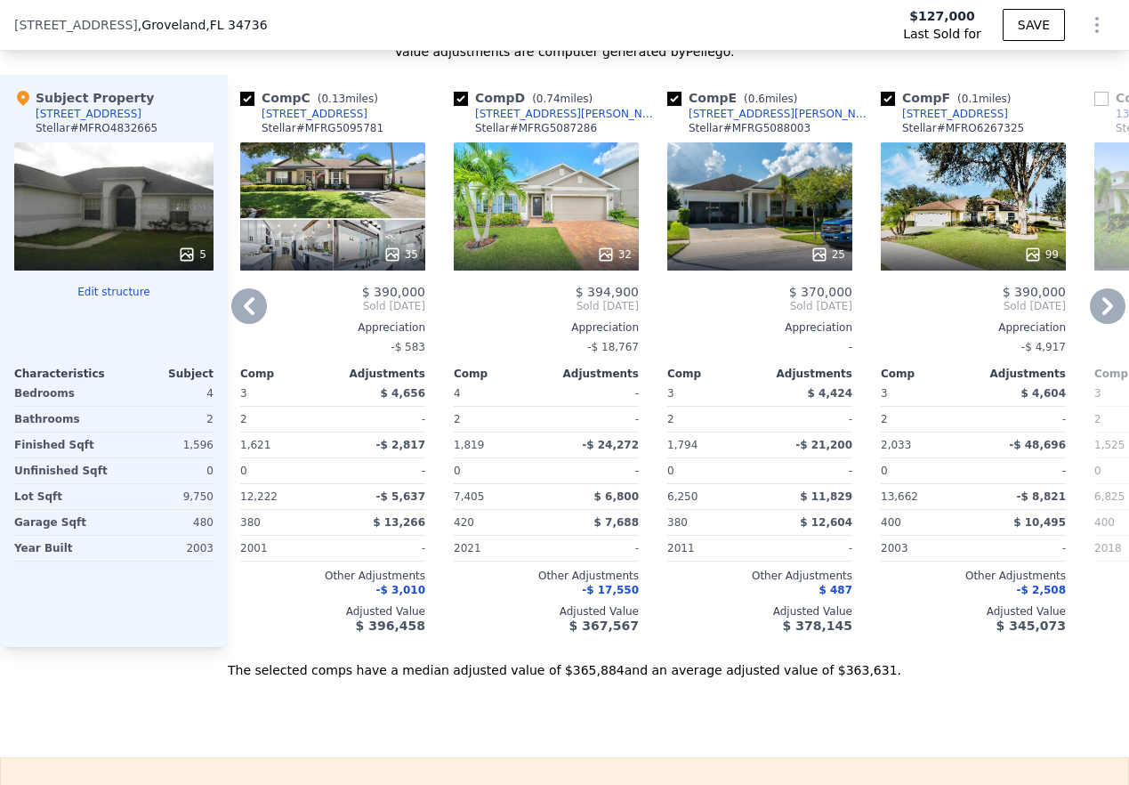
click at [819, 246] on div "99" at bounding box center [973, 206] width 185 height 128
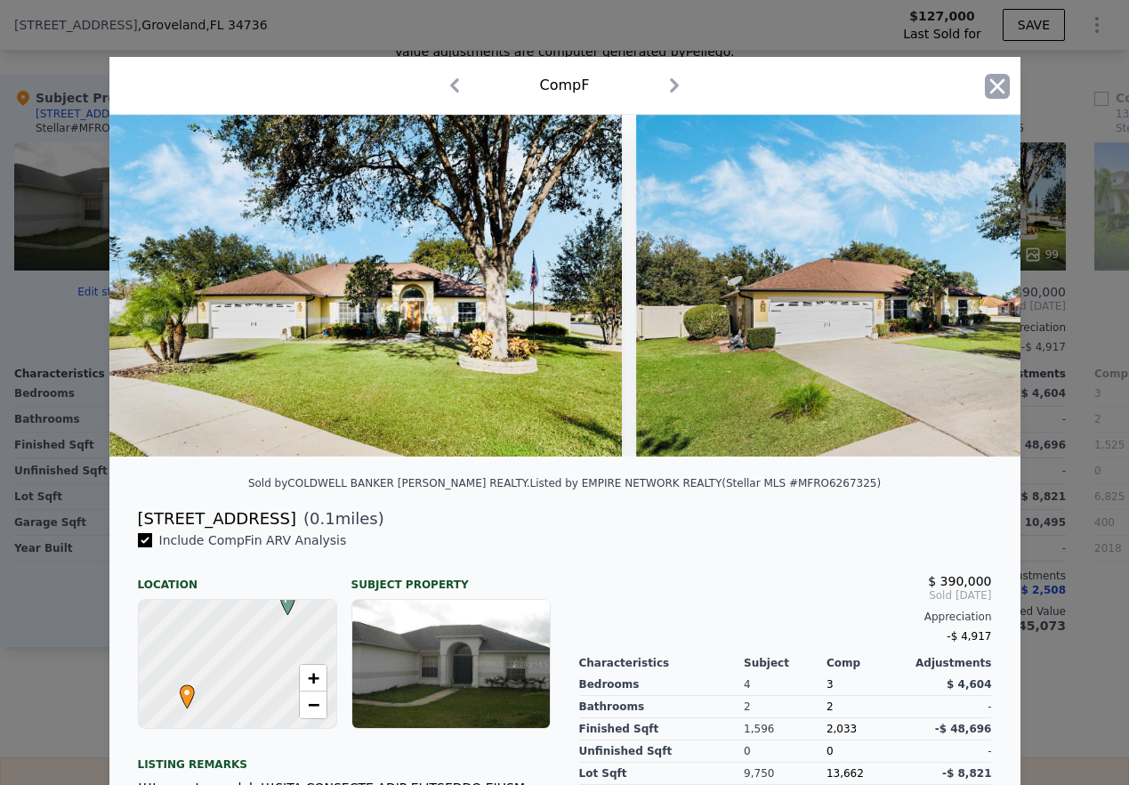
click at [819, 88] on icon "button" at bounding box center [997, 86] width 25 height 25
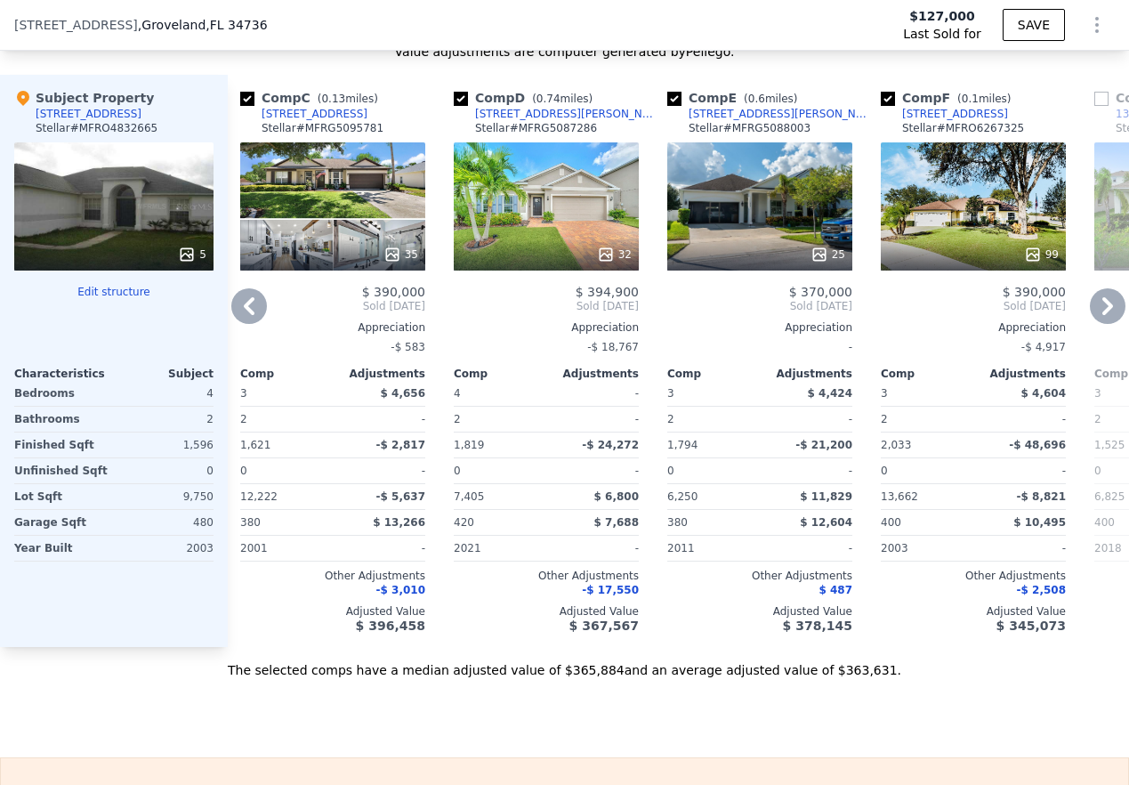
click at [819, 324] on icon at bounding box center [1108, 306] width 36 height 36
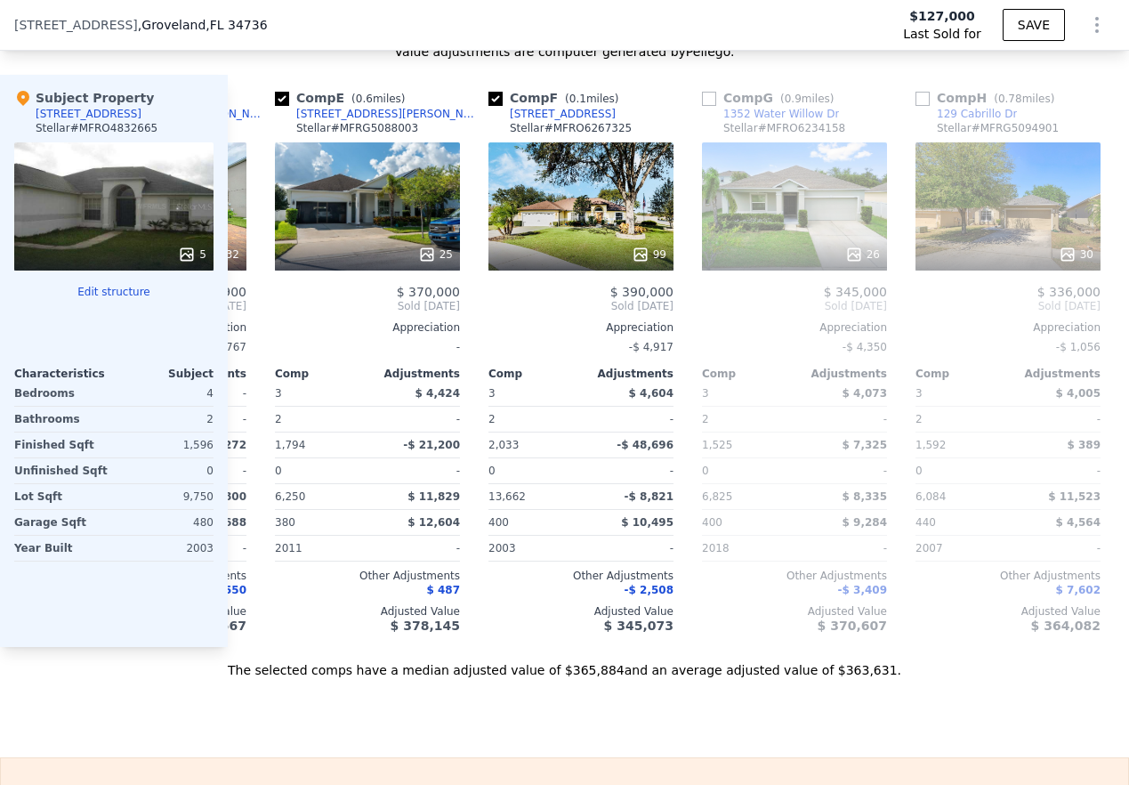
scroll to position [0, 863]
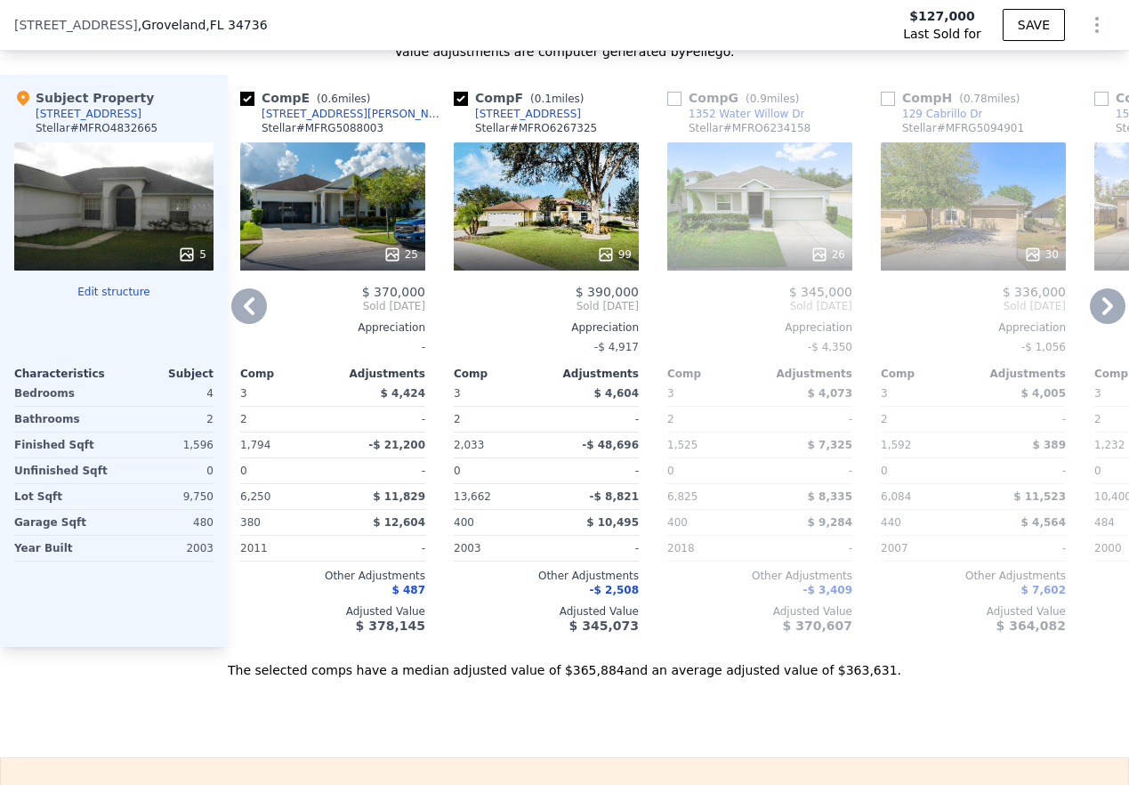
click at [256, 324] on icon at bounding box center [249, 306] width 36 height 36
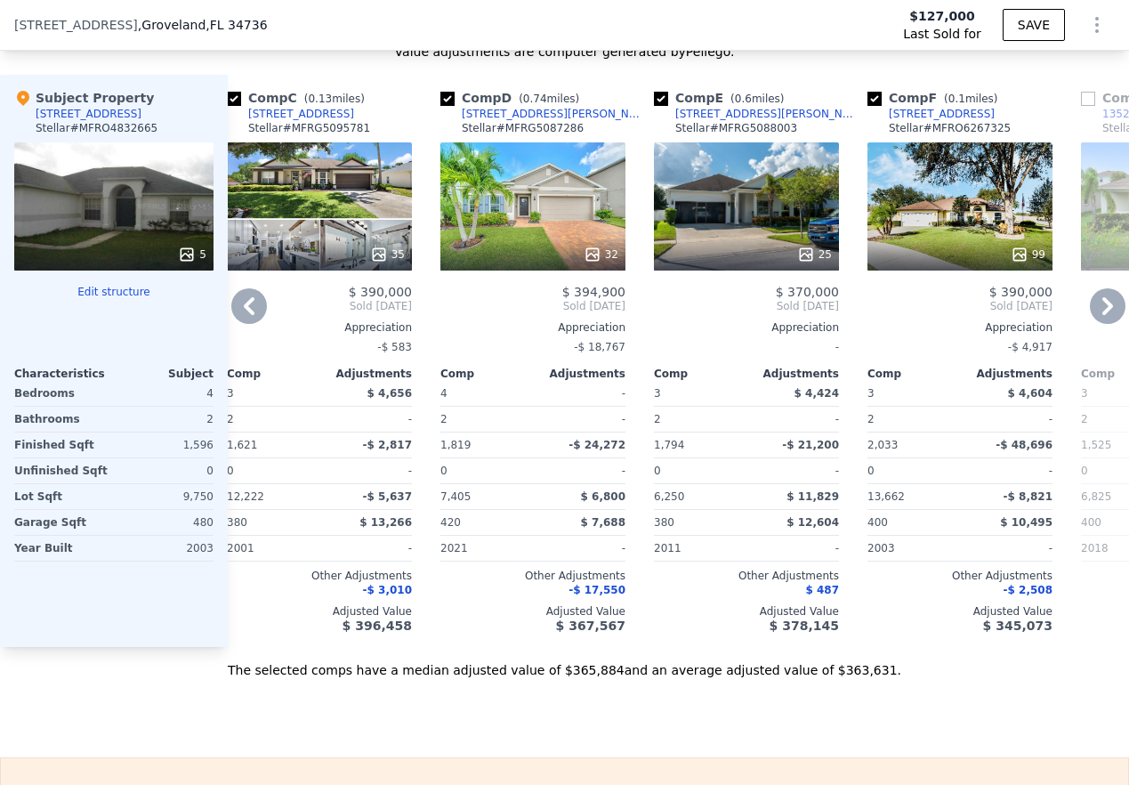
click at [256, 326] on div "Comp A ( 0.27 miles) [STREET_ADDRESS] [PERSON_NAME] # MFRO6220406 This is a Fli…" at bounding box center [678, 361] width 901 height 572
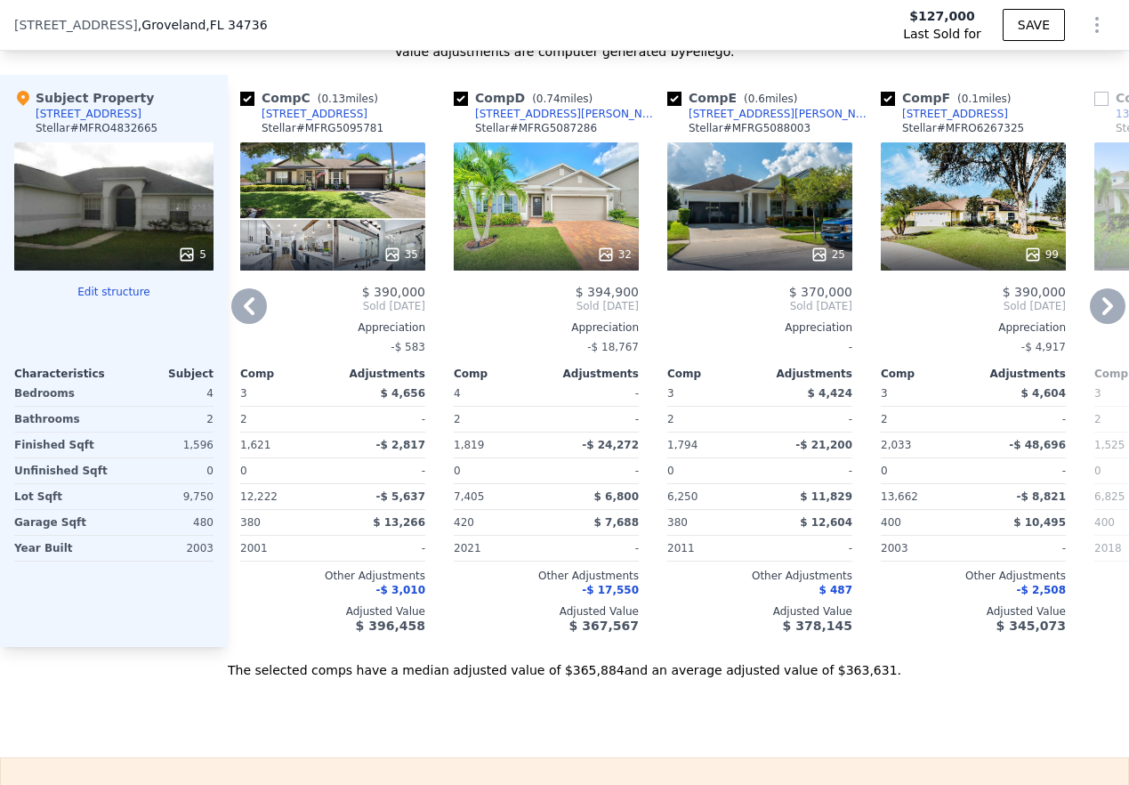
click at [336, 206] on div "35" at bounding box center [332, 206] width 185 height 128
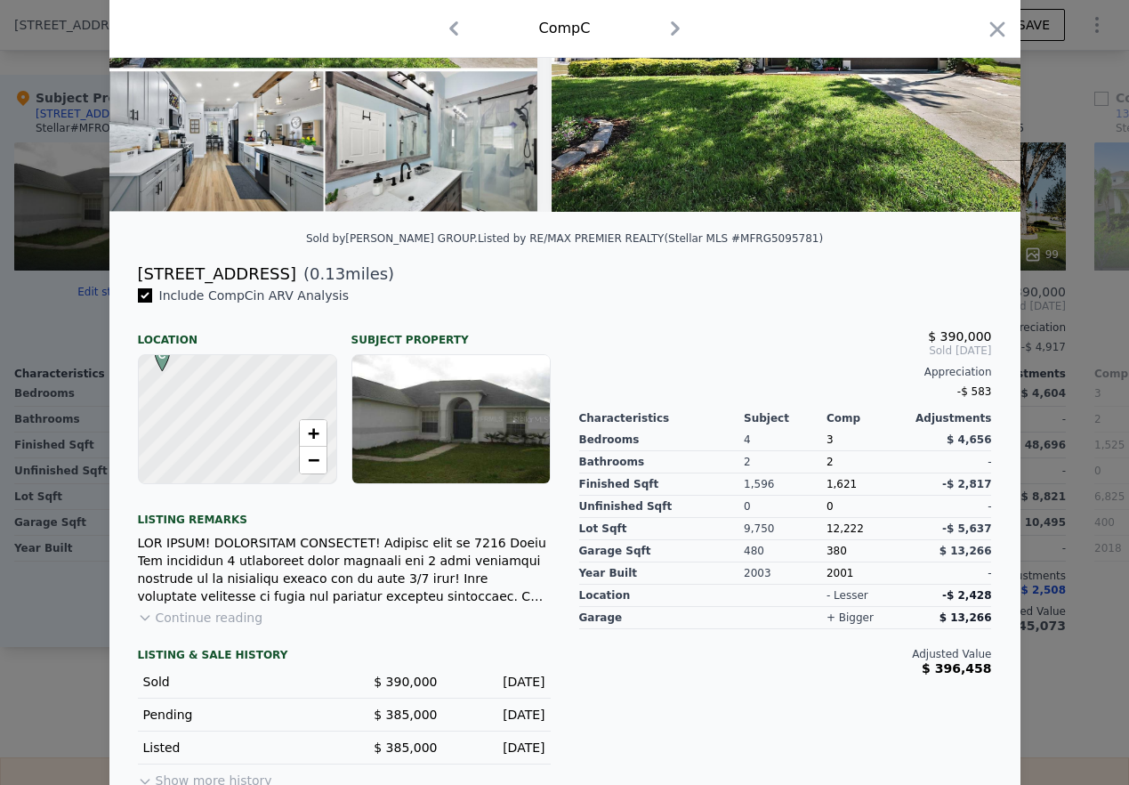
scroll to position [279, 0]
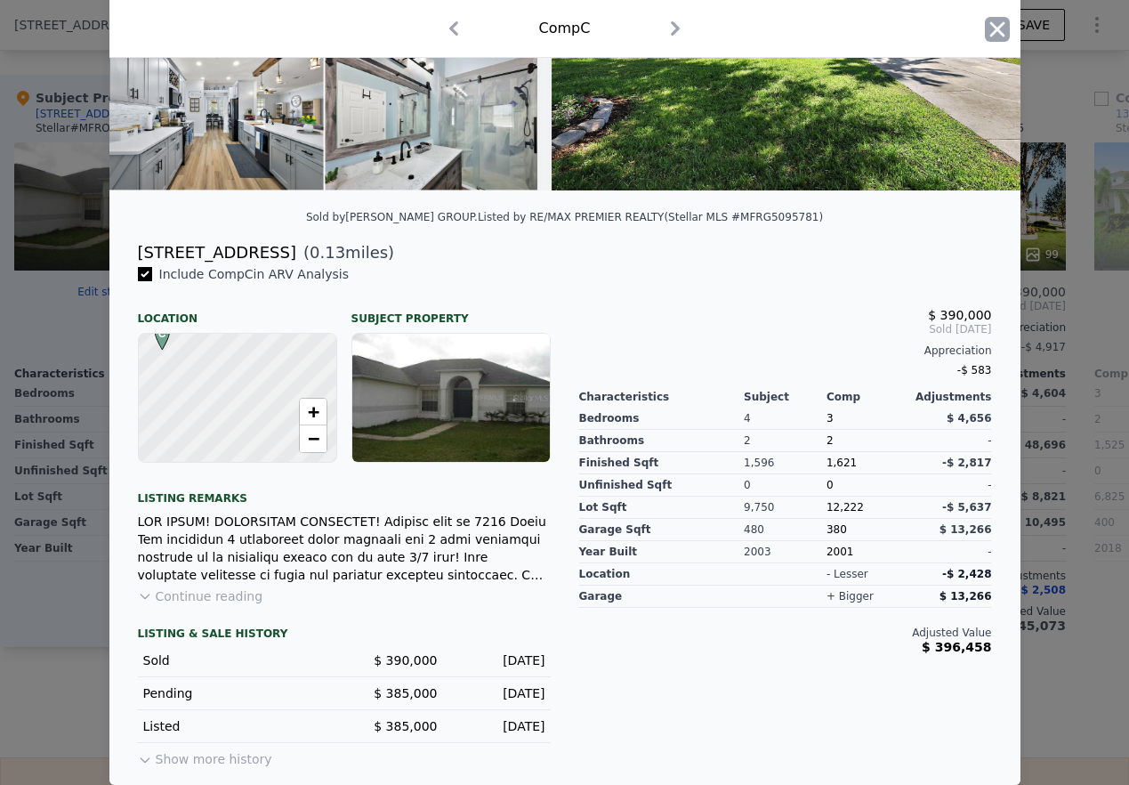
click at [819, 28] on icon "button" at bounding box center [996, 28] width 15 height 15
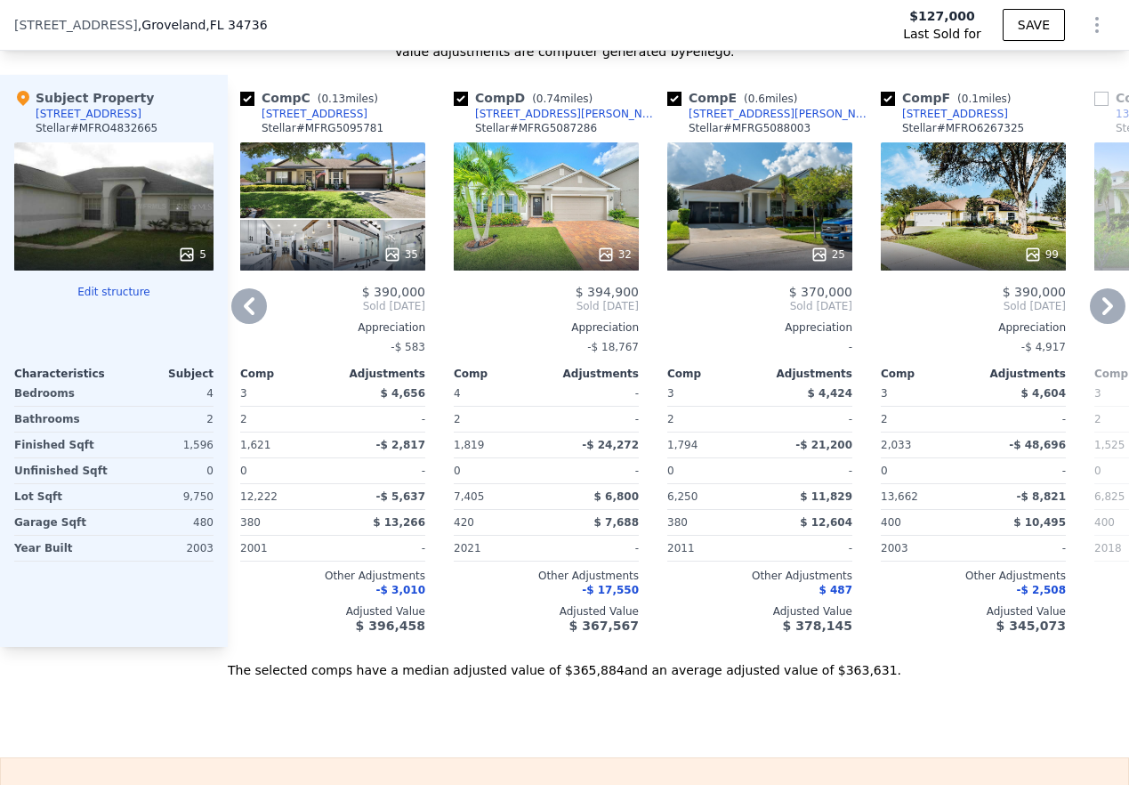
click at [819, 317] on icon at bounding box center [1108, 306] width 36 height 36
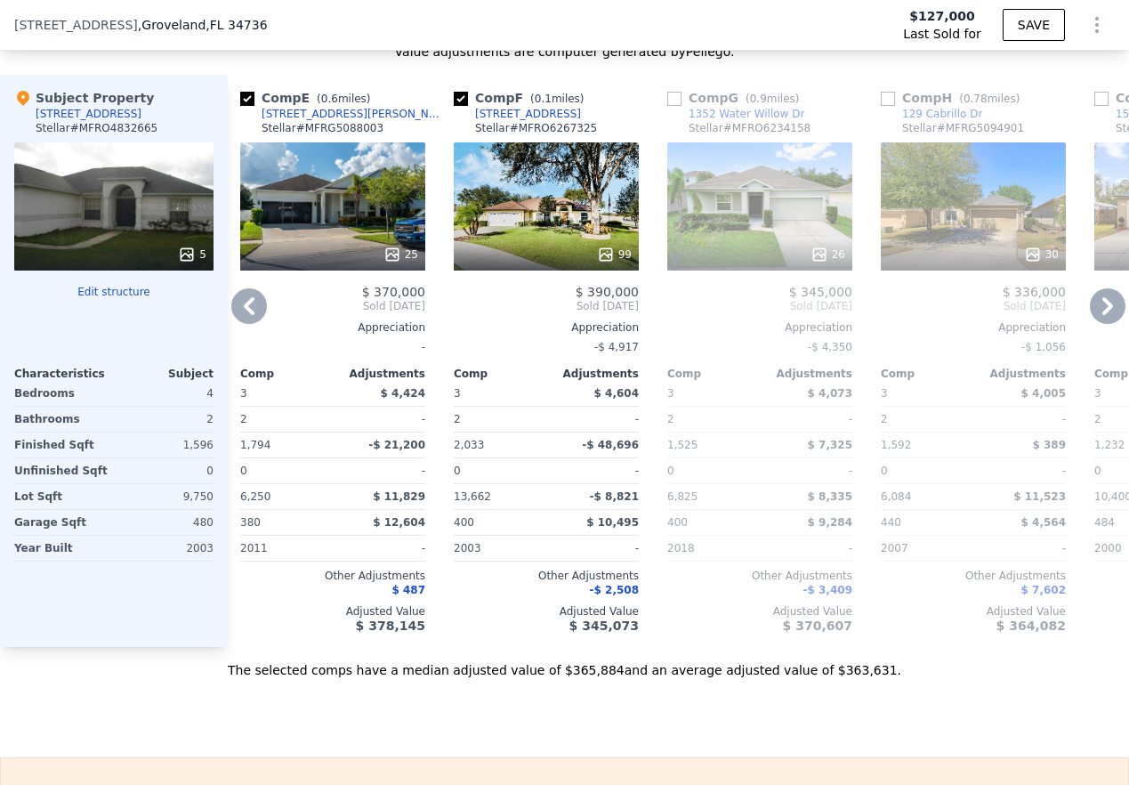
click at [819, 321] on icon at bounding box center [1108, 306] width 36 height 36
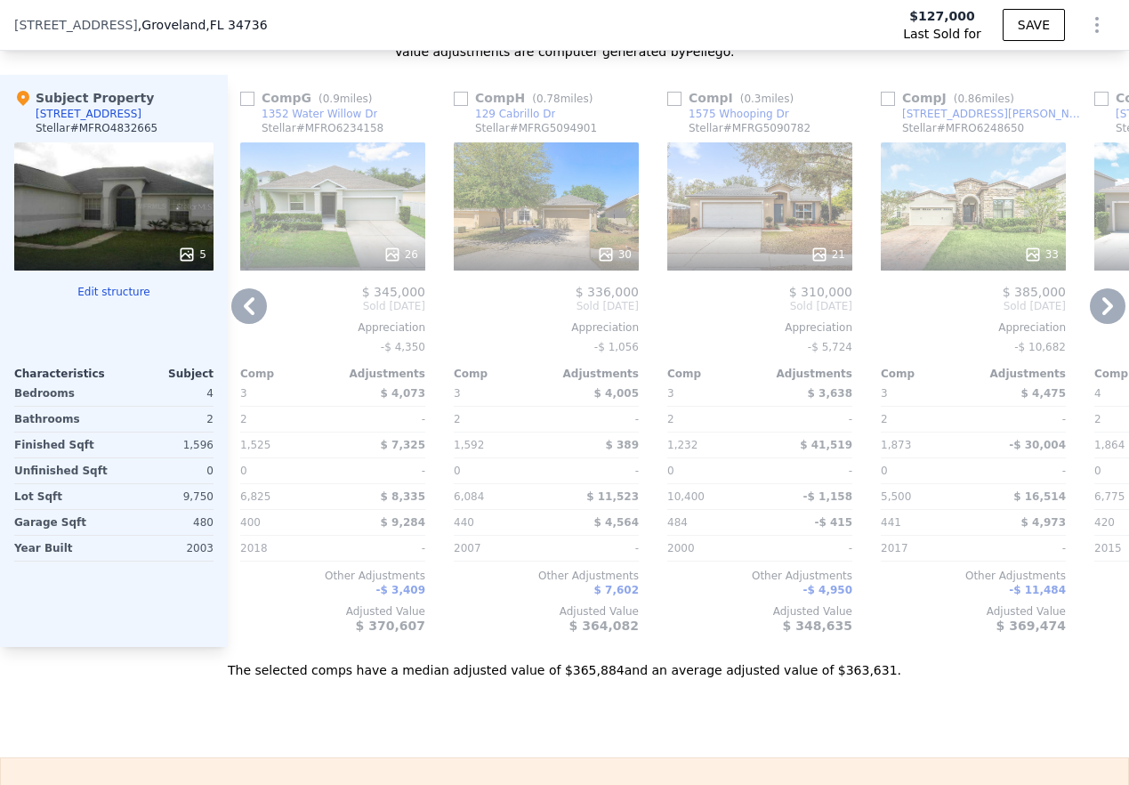
click at [819, 321] on icon at bounding box center [1108, 306] width 36 height 36
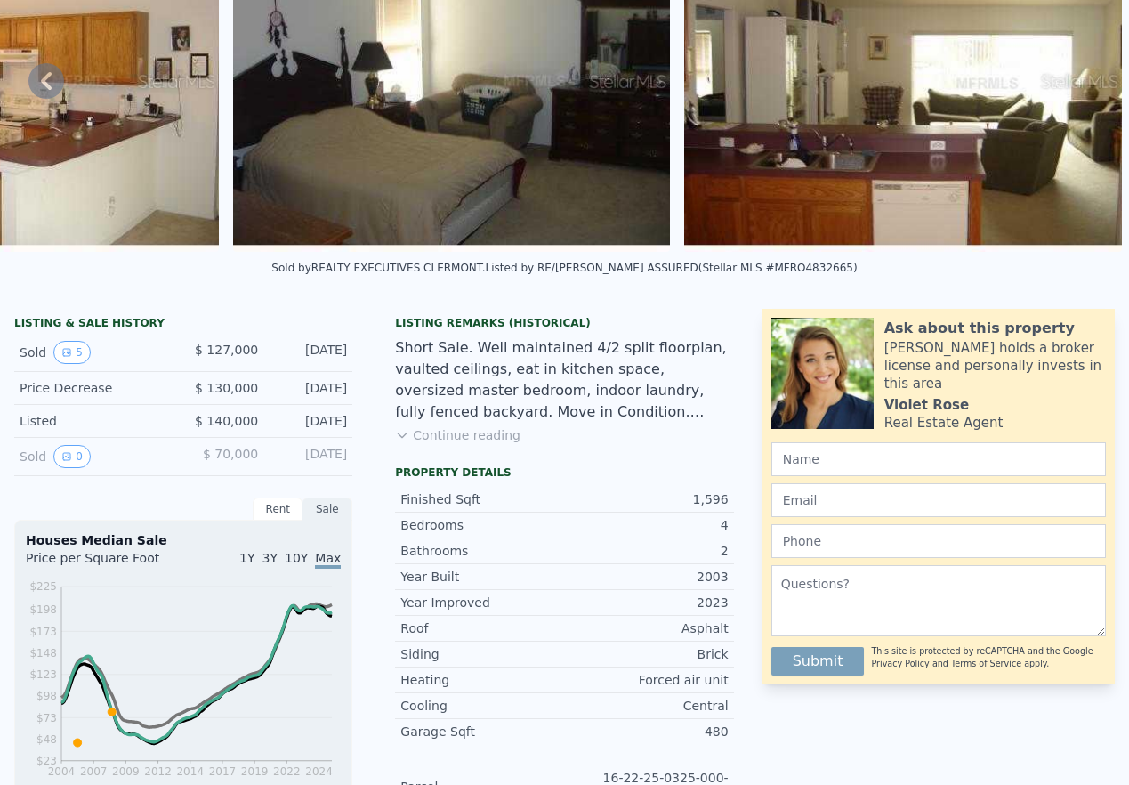
scroll to position [0, 0]
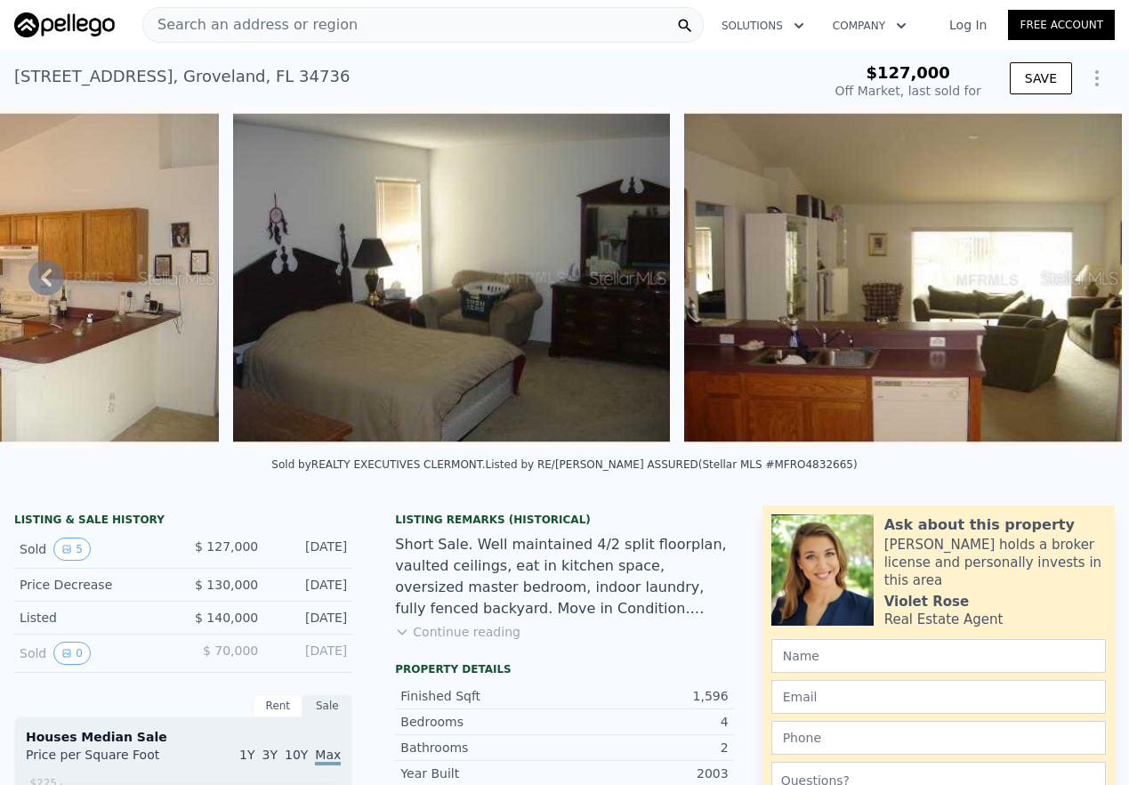
click at [38, 274] on icon at bounding box center [46, 278] width 36 height 36
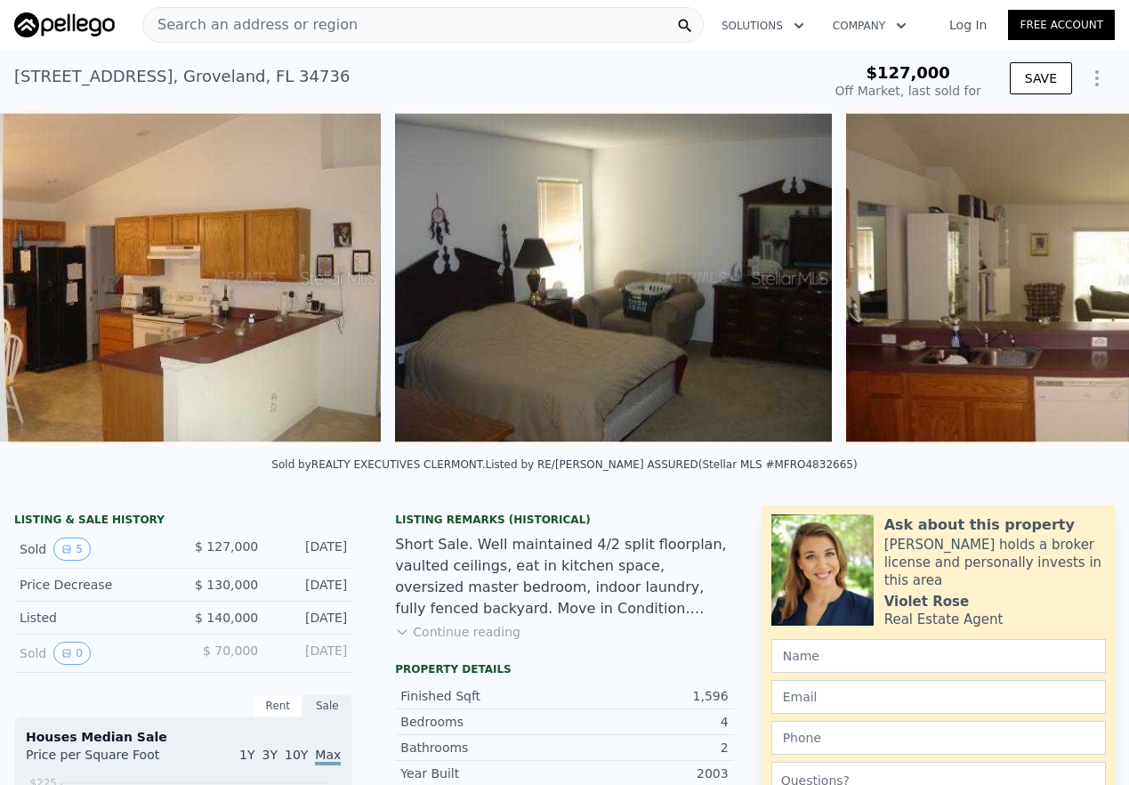
scroll to position [0, 1717]
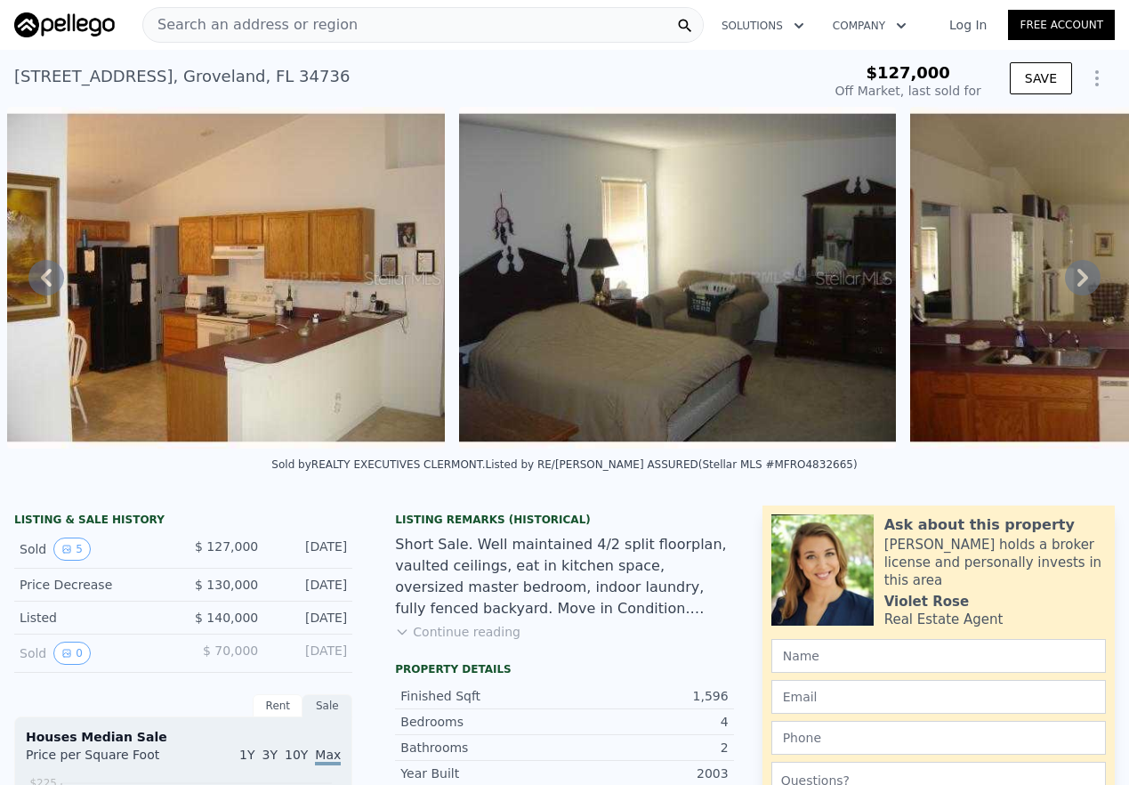
click at [819, 286] on icon at bounding box center [1082, 278] width 11 height 18
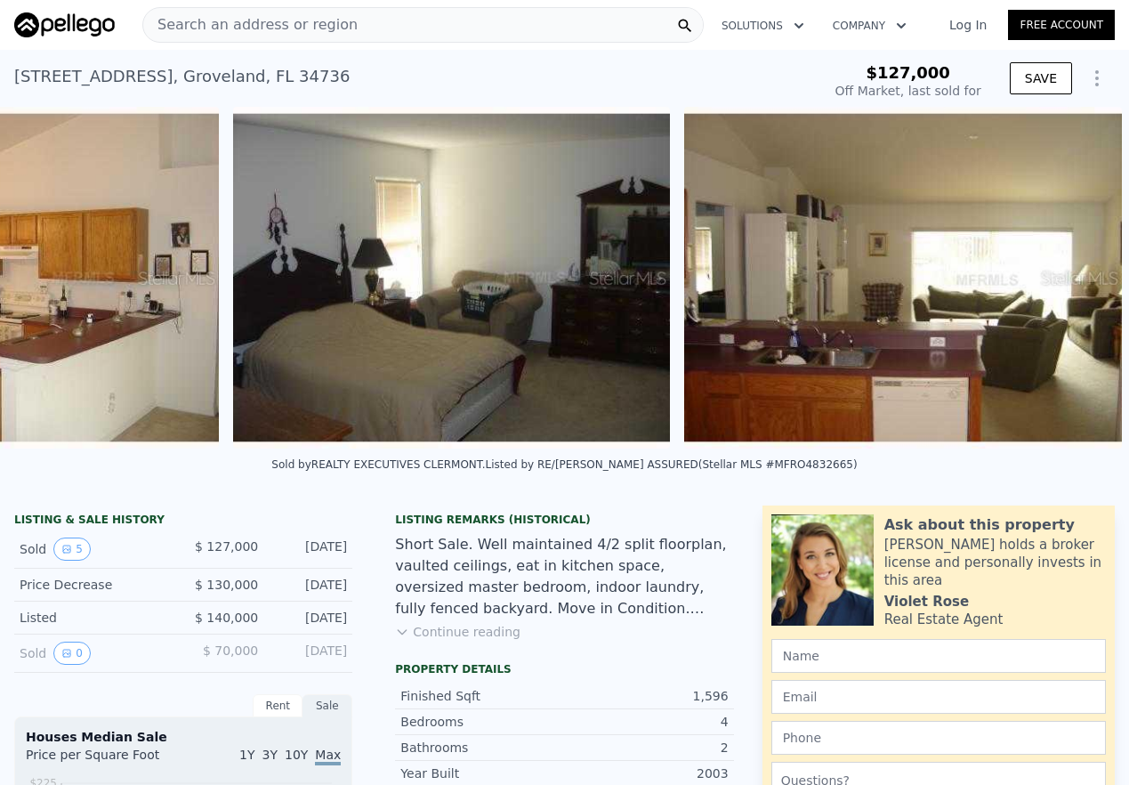
scroll to position [0, 1956]
click at [819, 281] on img at bounding box center [903, 278] width 438 height 342
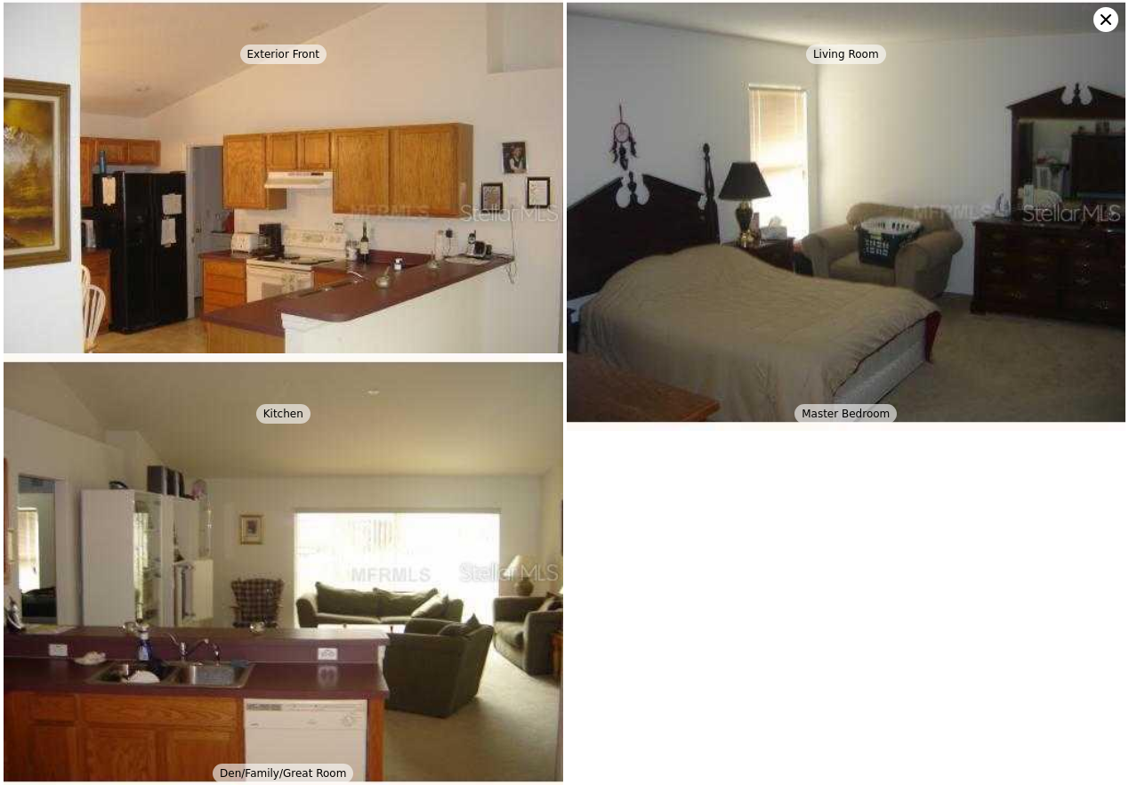
scroll to position [0, 0]
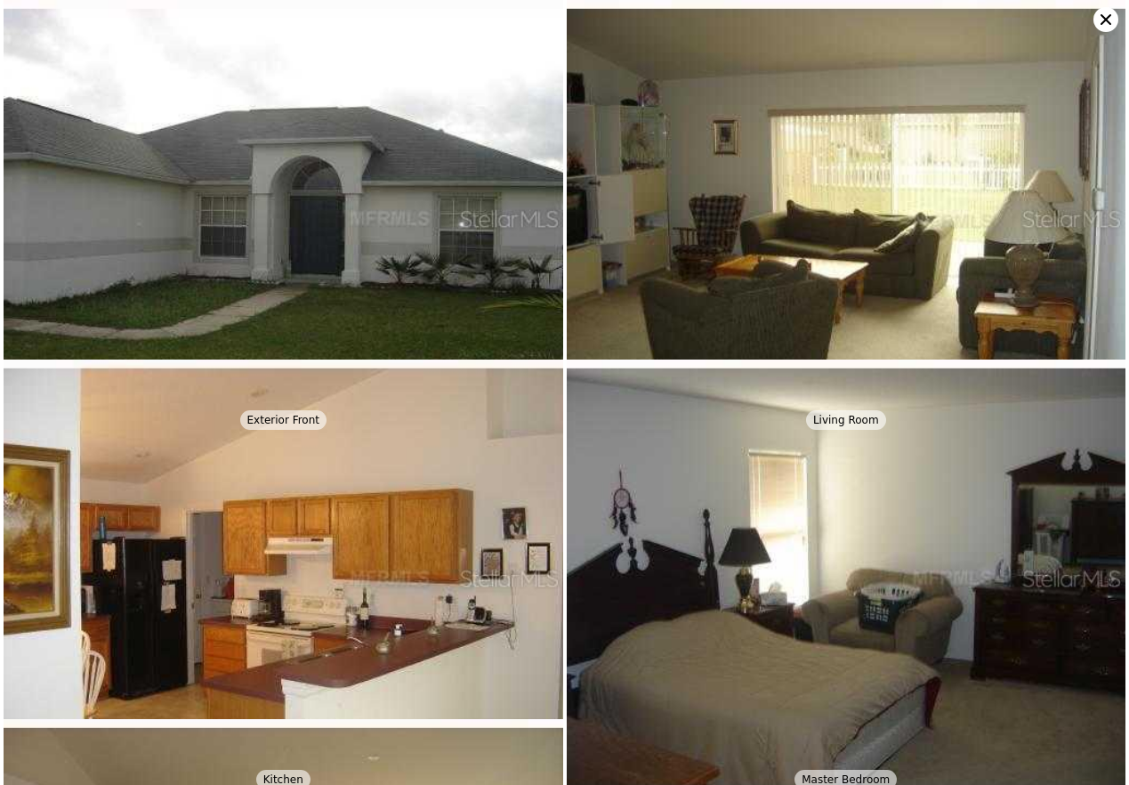
click at [819, 21] on icon at bounding box center [1105, 19] width 25 height 25
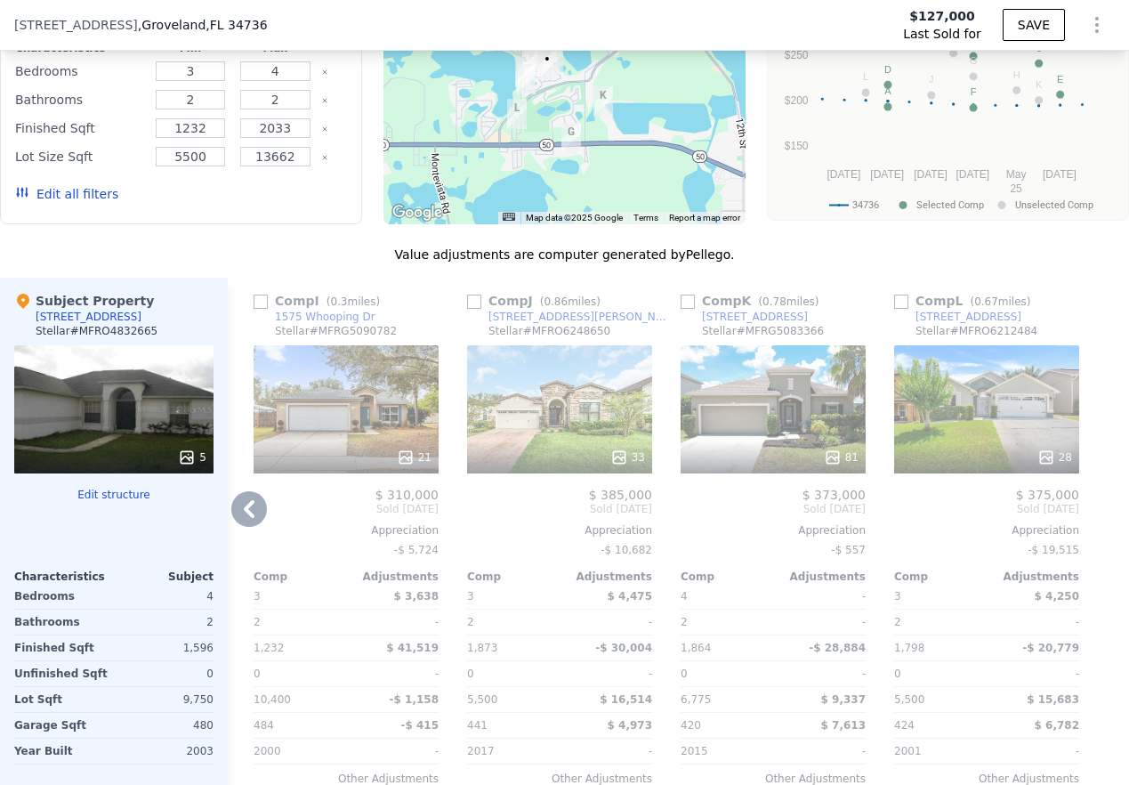
scroll to position [1622, 0]
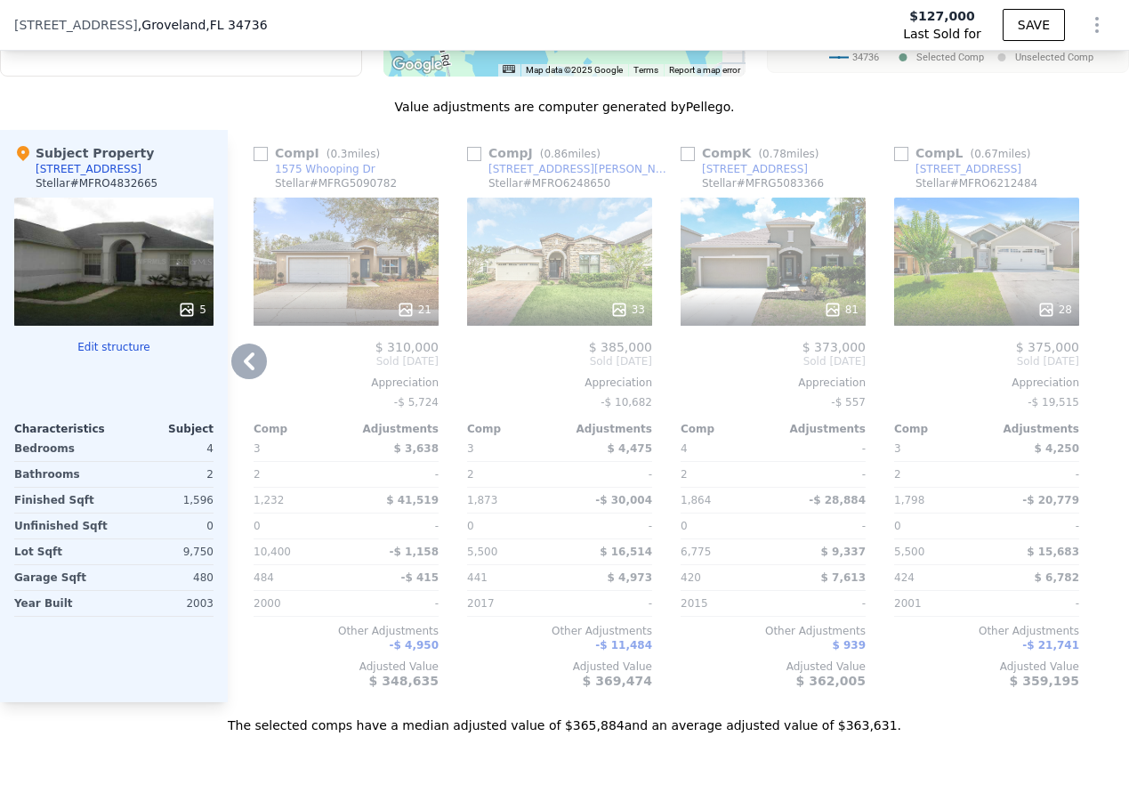
click at [772, 289] on div "81" at bounding box center [773, 262] width 185 height 128
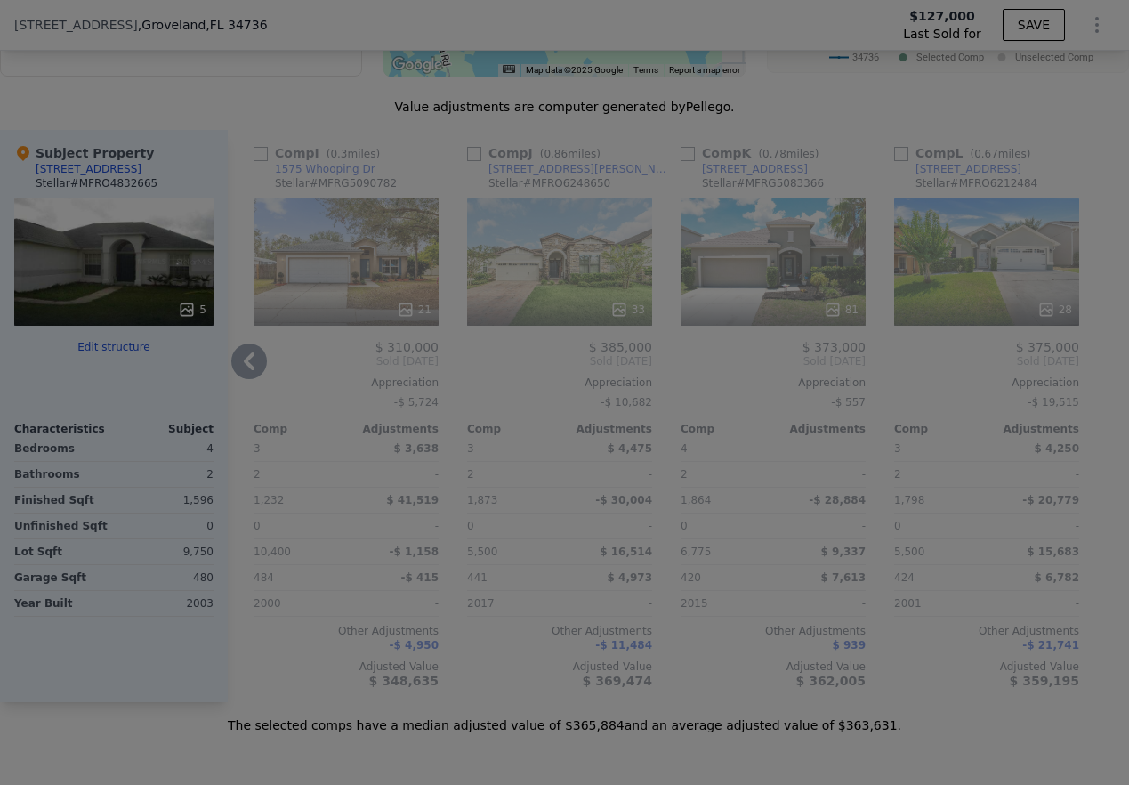
click at [772, 289] on div at bounding box center [565, 295] width 866 height 325
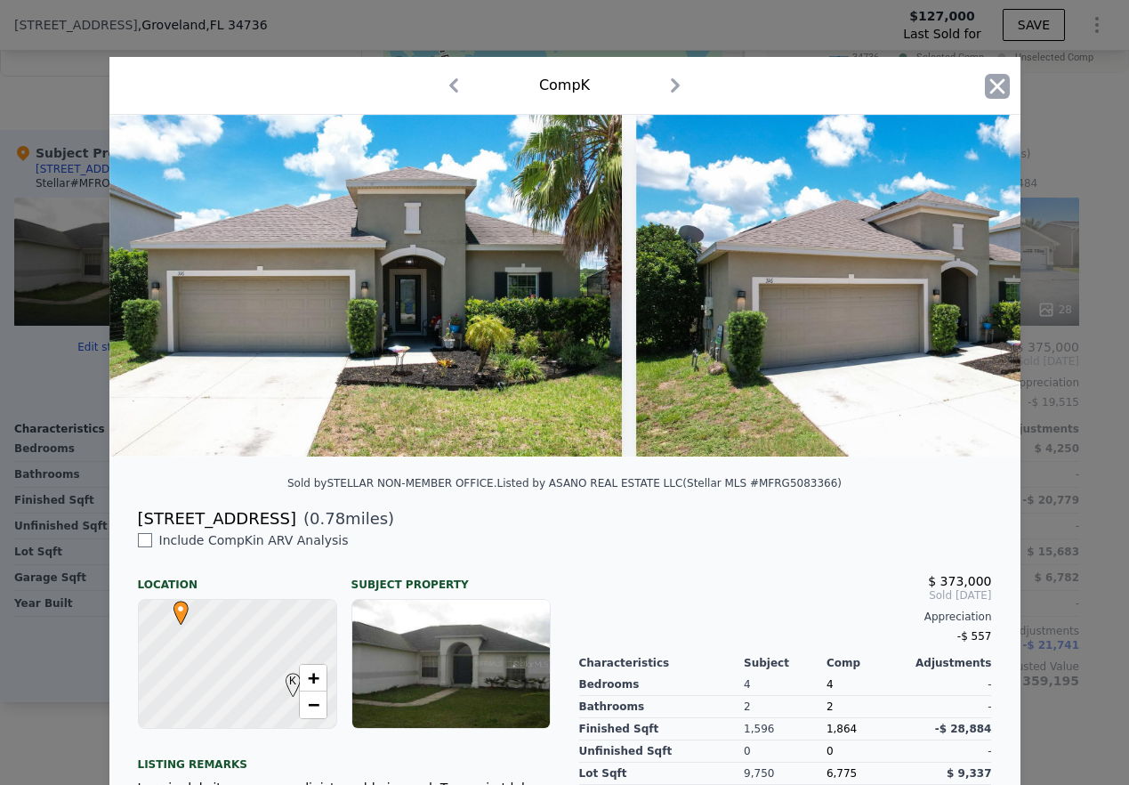
click at [819, 93] on icon "button" at bounding box center [997, 86] width 25 height 25
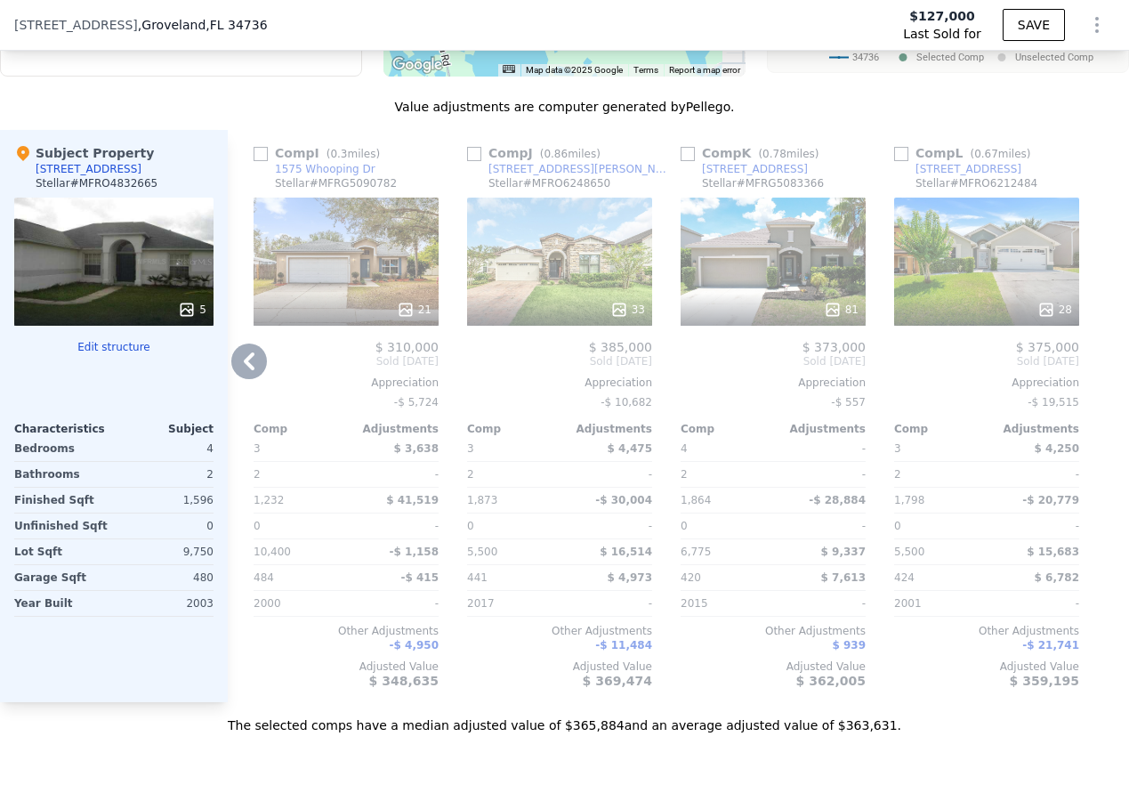
click at [819, 314] on div "28" at bounding box center [987, 310] width 170 height 18
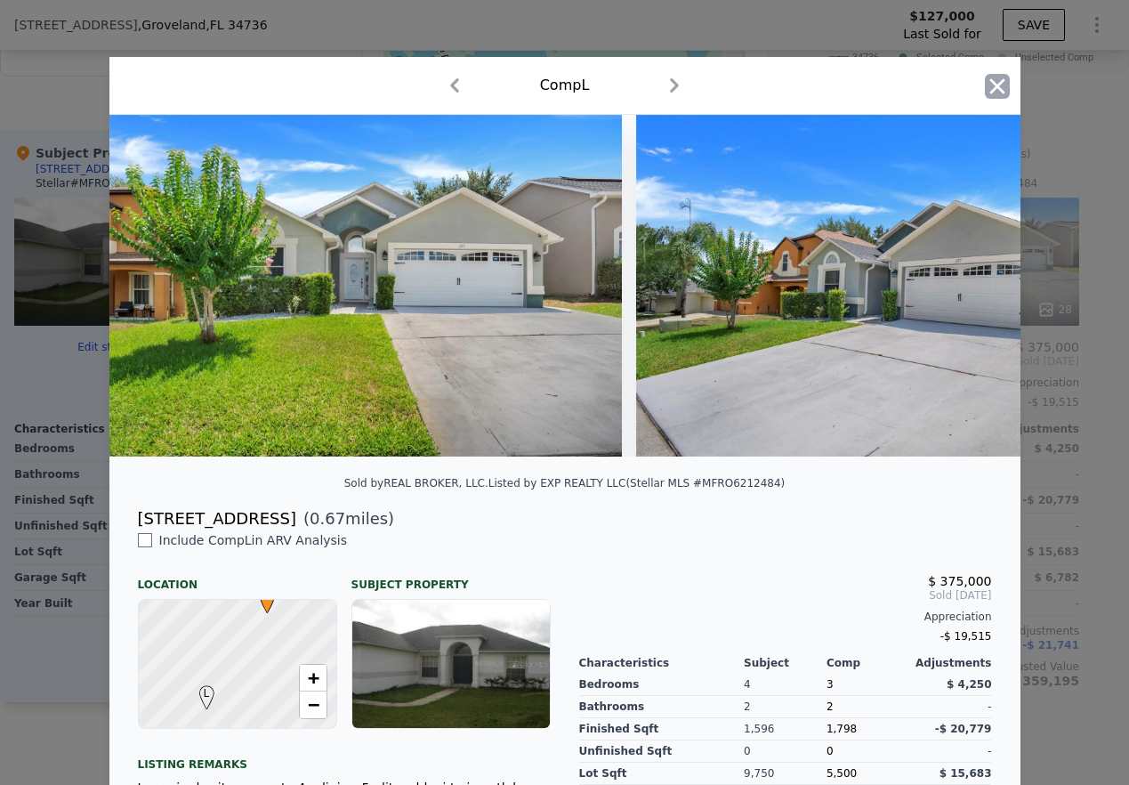
click at [819, 84] on icon "button" at bounding box center [997, 86] width 25 height 25
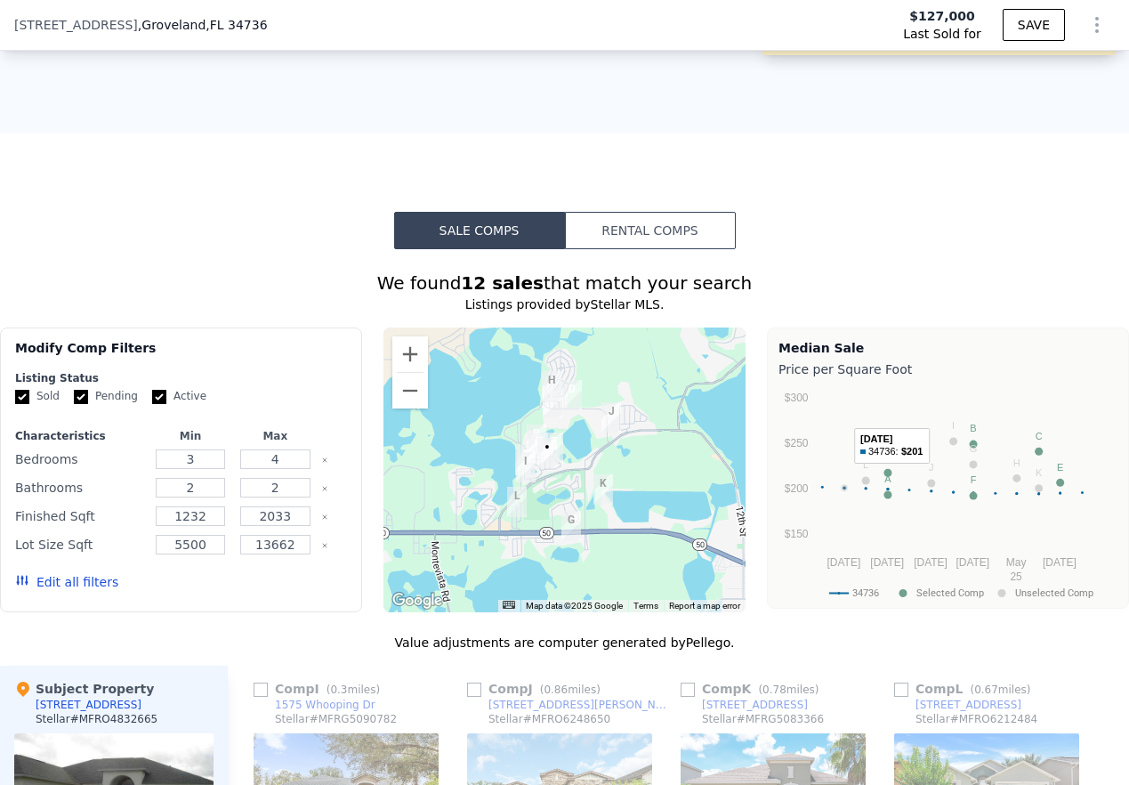
scroll to position [1470, 0]
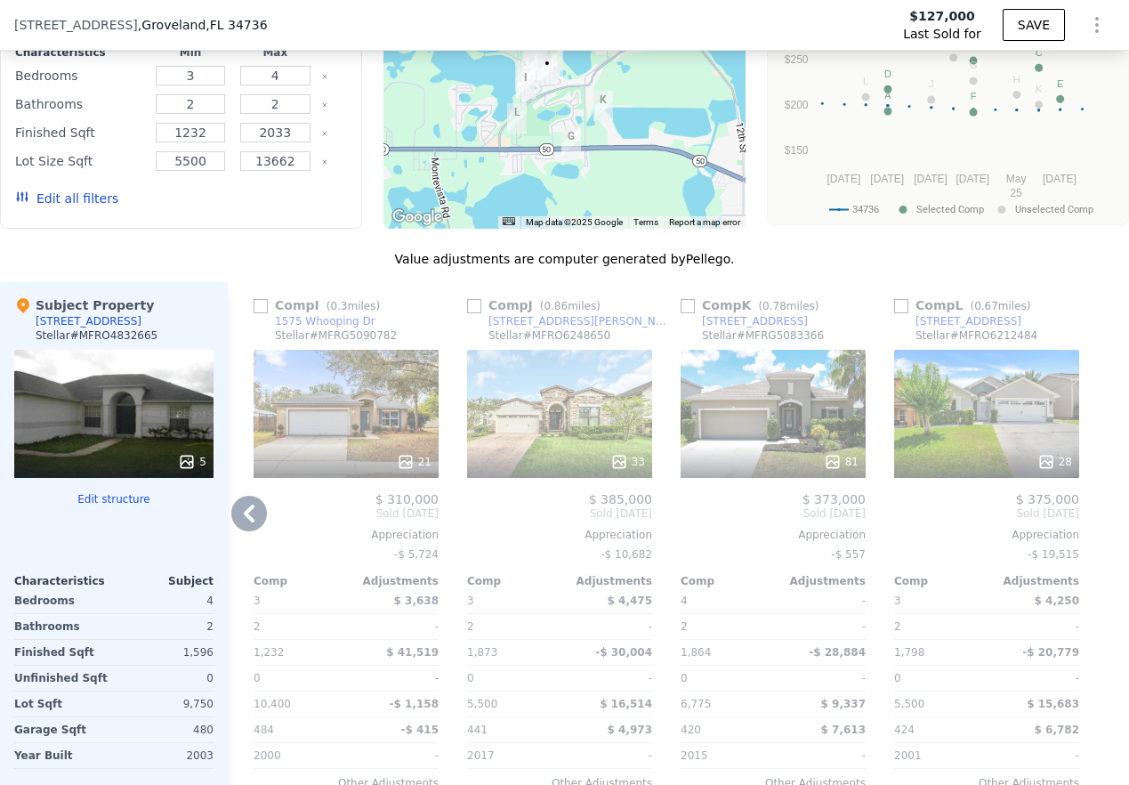
click at [243, 525] on icon at bounding box center [249, 514] width 36 height 36
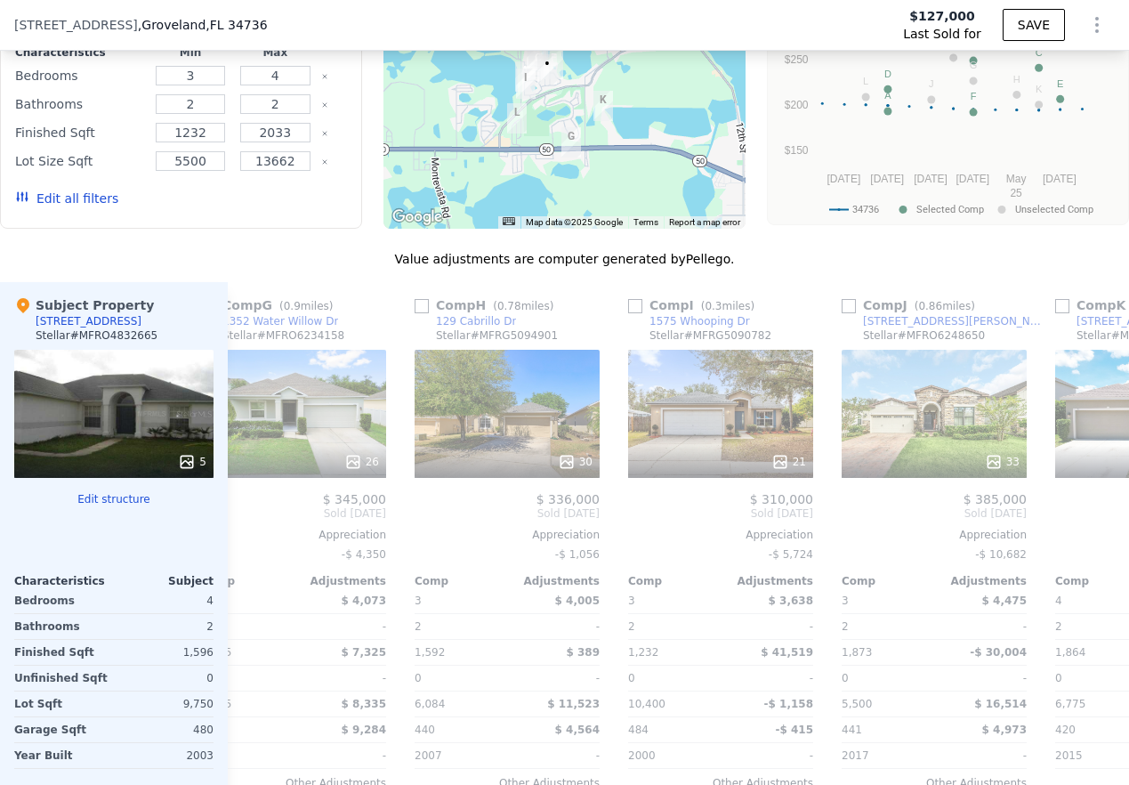
scroll to position [0, 1290]
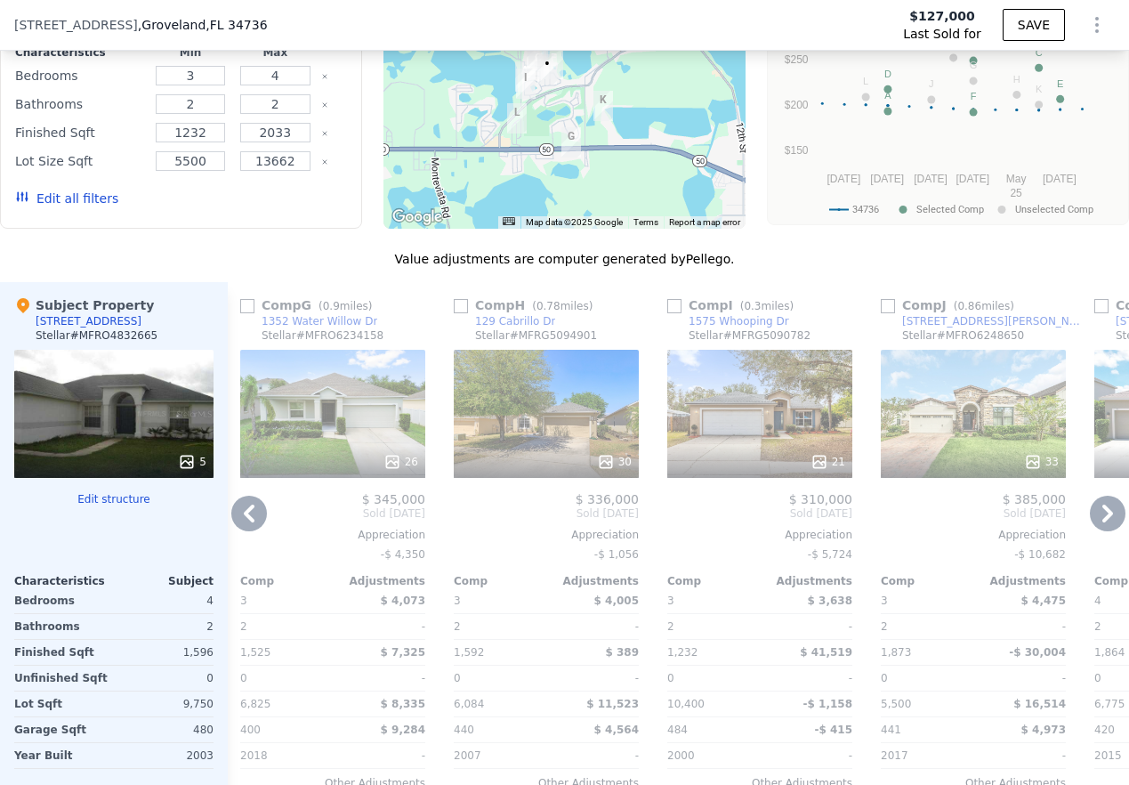
click at [246, 531] on icon at bounding box center [249, 514] width 36 height 36
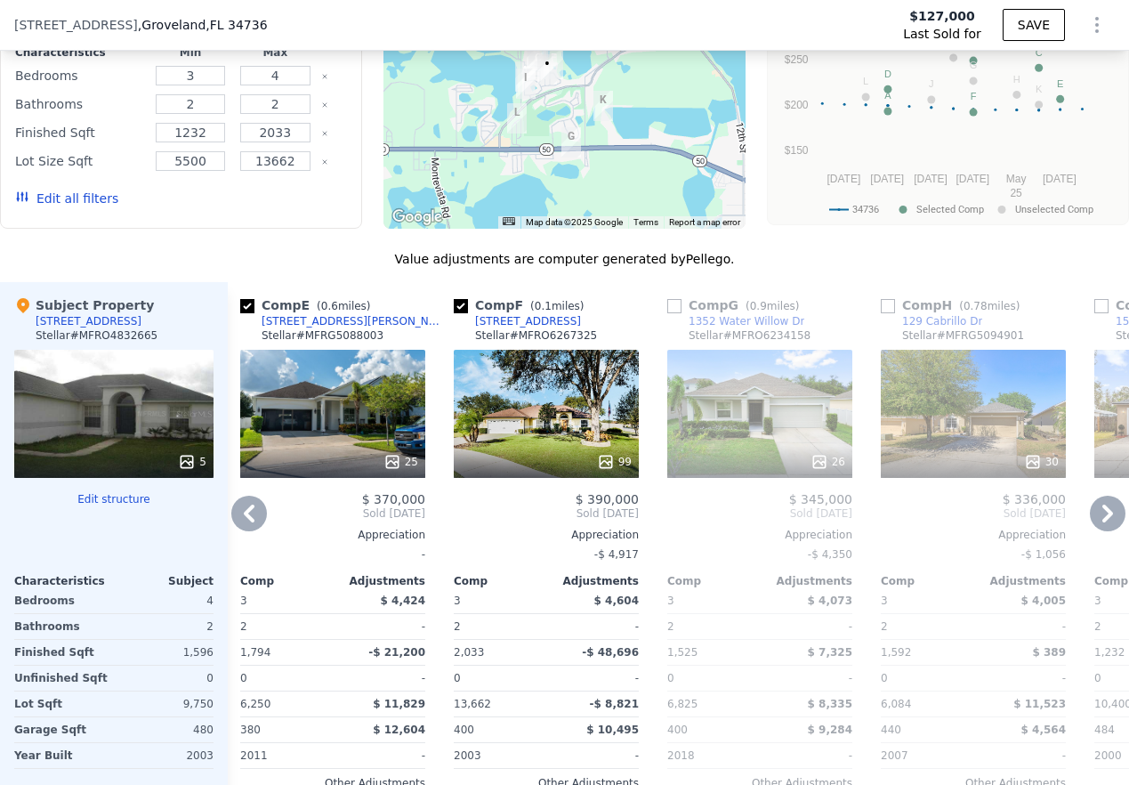
click at [343, 430] on div "25" at bounding box center [332, 414] width 185 height 128
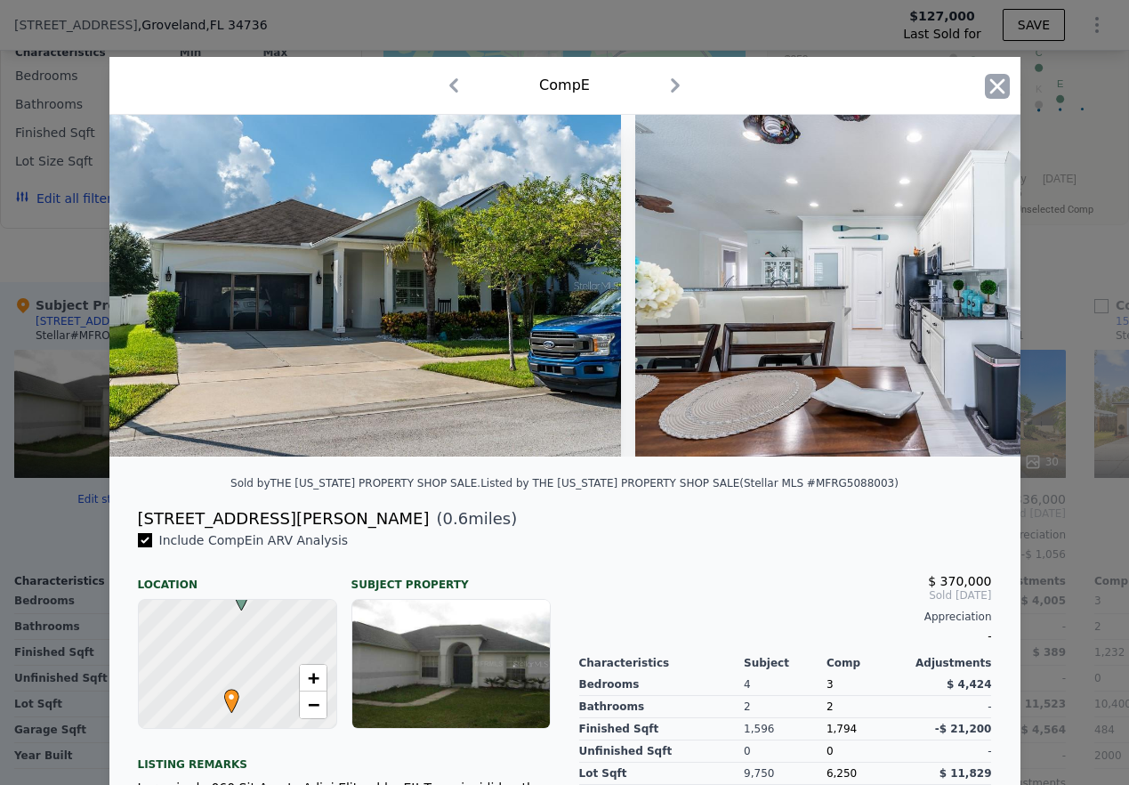
click at [819, 89] on icon "button" at bounding box center [996, 85] width 15 height 15
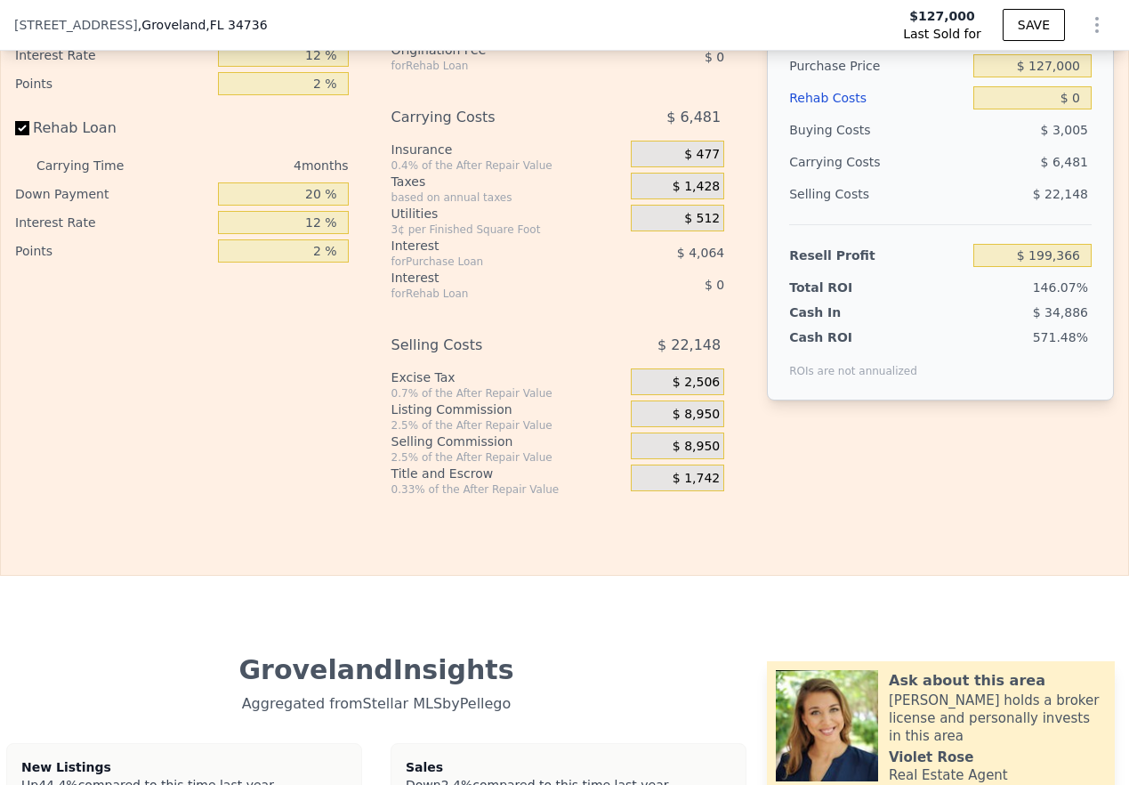
scroll to position [2332, 0]
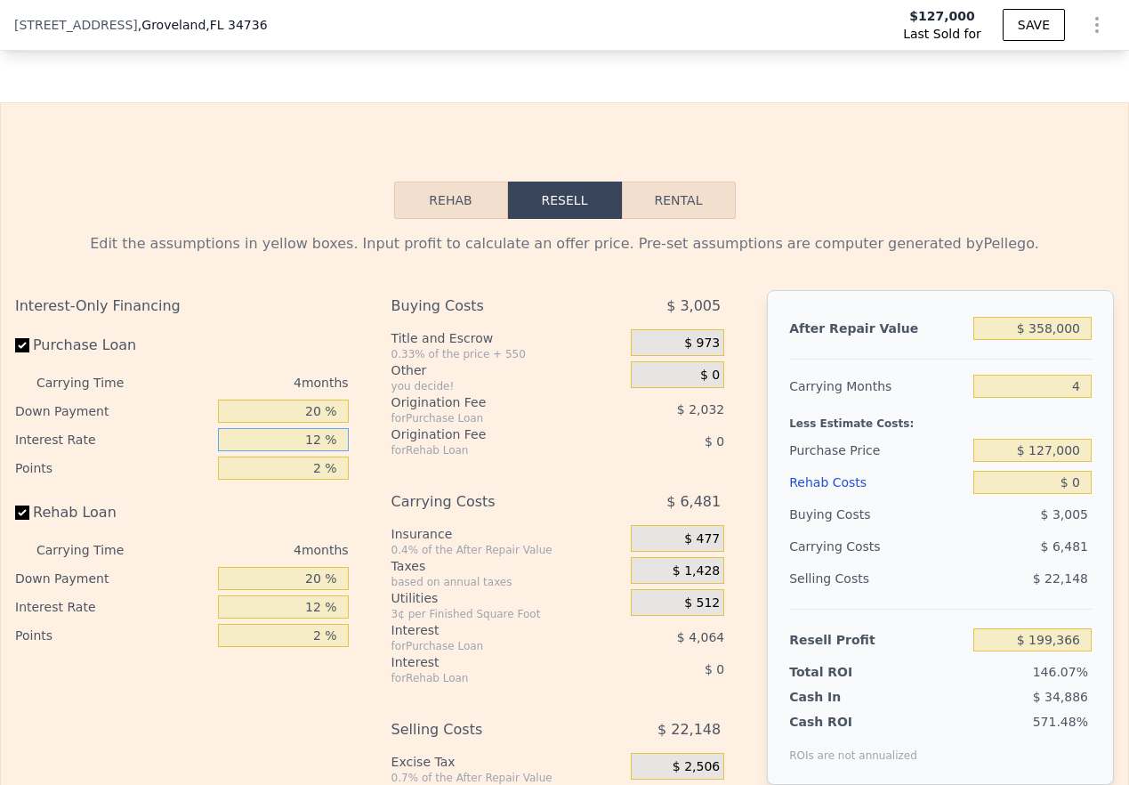
drag, startPoint x: 298, startPoint y: 465, endPoint x: 357, endPoint y: 460, distance: 59.0
click at [358, 461] on div "Interest-Only Financing Purchase Loan Carrying Time 4 months Down Payment 20 % …" at bounding box center [189, 585] width 348 height 591
type input "1 %"
type input "$ 203,090"
type input "10 %"
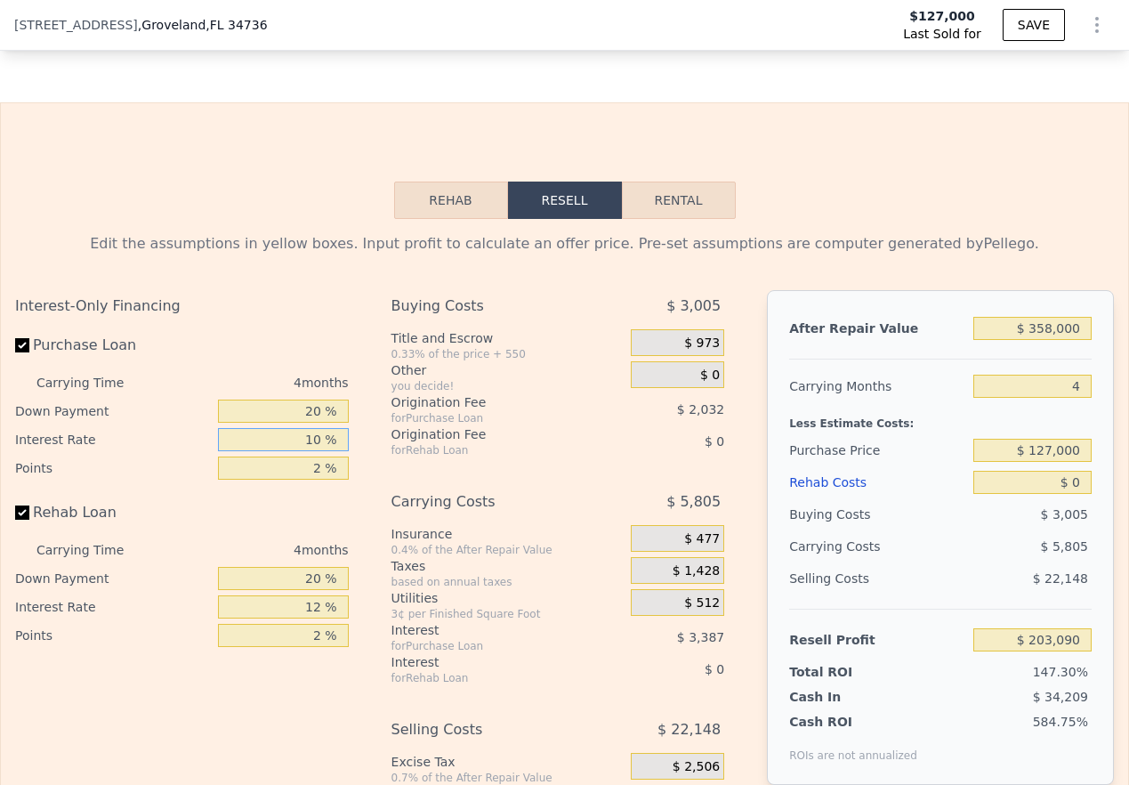
type input "$ 200,042"
type input "10.5 %"
type input "$ 199,874"
type input "10.5 %"
click at [318, 480] on input "2 %" at bounding box center [283, 467] width 131 height 23
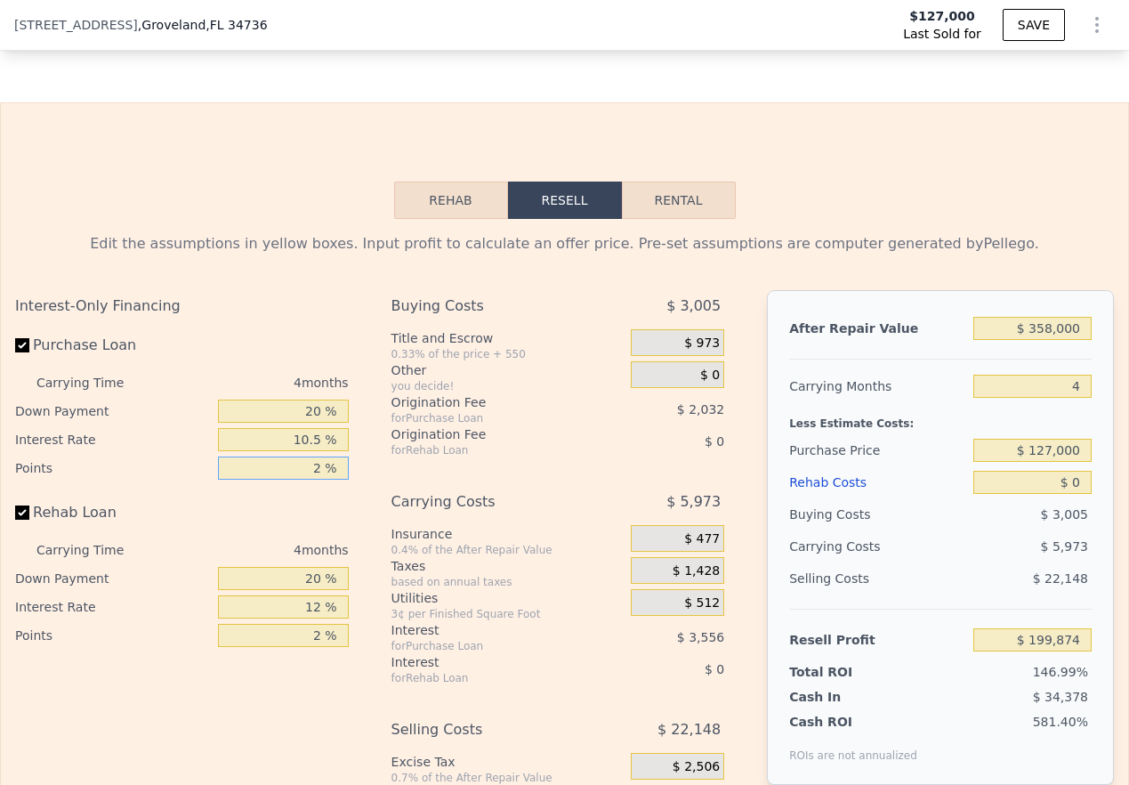
scroll to position [2353, 0]
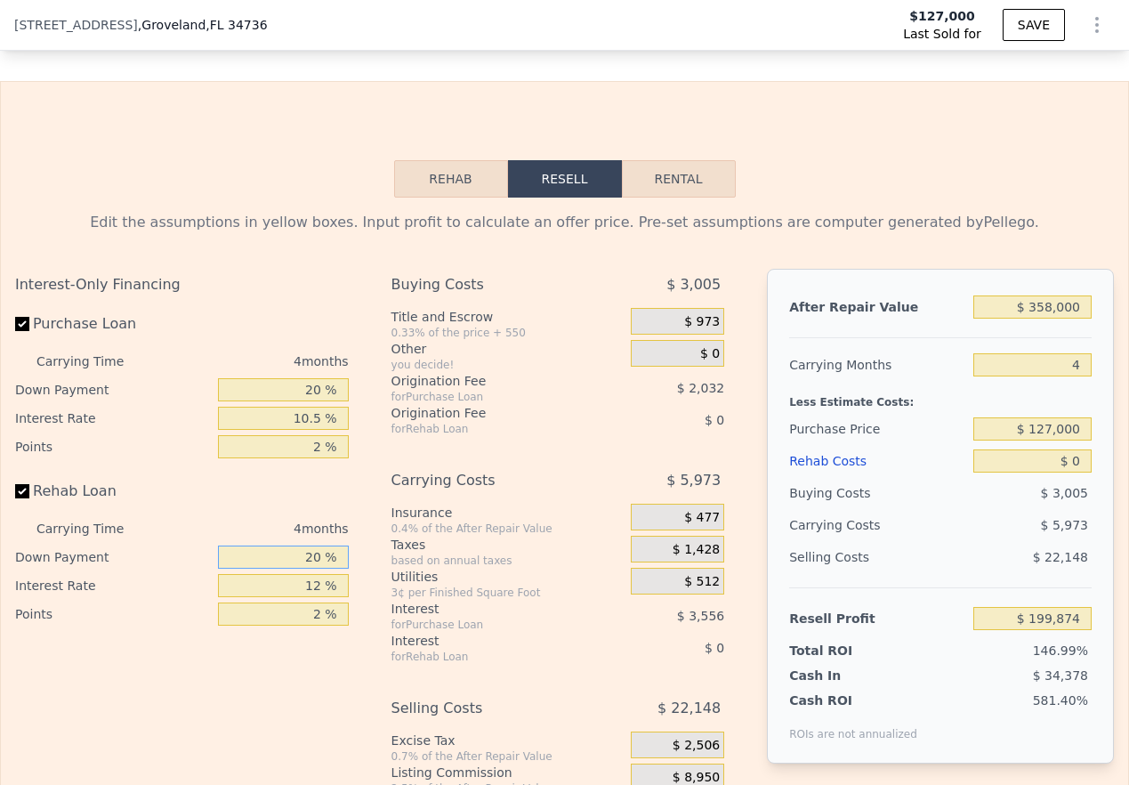
drag, startPoint x: 302, startPoint y: 588, endPoint x: 343, endPoint y: 585, distance: 40.2
click at [343, 569] on input "20 %" at bounding box center [283, 556] width 131 height 23
type input "0 %"
drag, startPoint x: 317, startPoint y: 611, endPoint x: 299, endPoint y: 612, distance: 17.8
click at [299, 597] on input "12 %" at bounding box center [283, 585] width 131 height 23
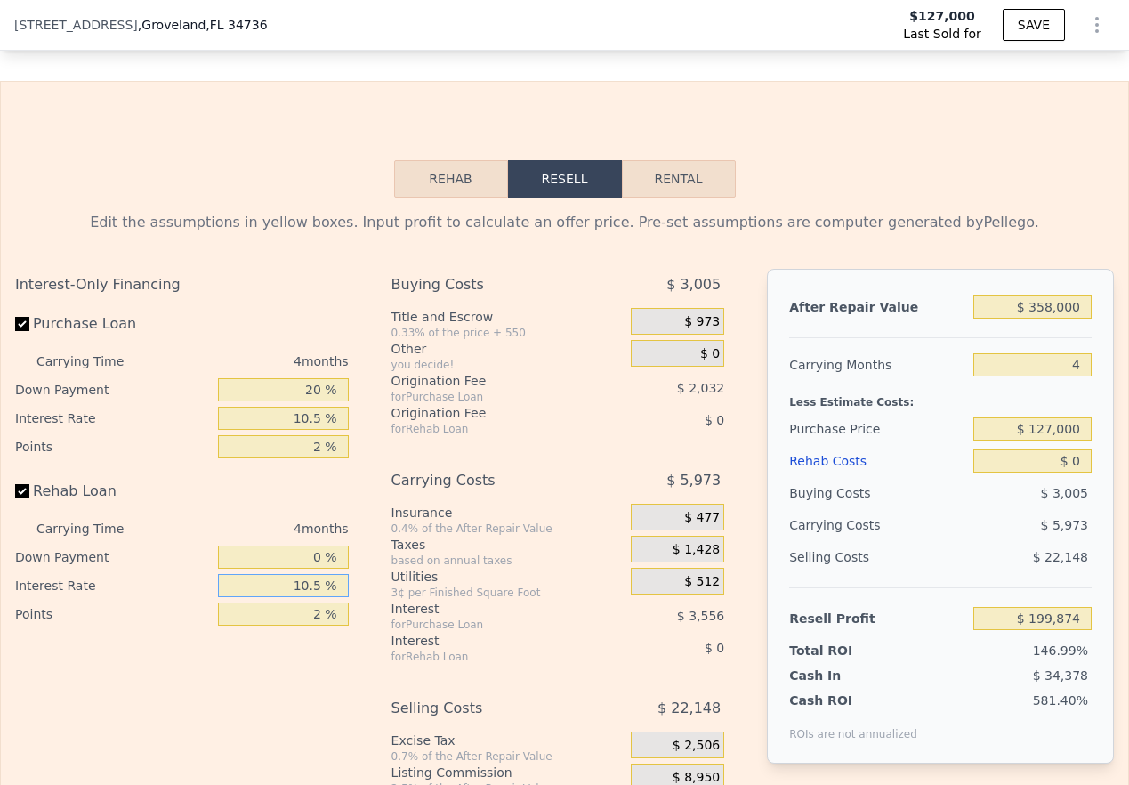
type input "10.5 %"
drag, startPoint x: 297, startPoint y: 642, endPoint x: 359, endPoint y: 637, distance: 62.5
click at [359, 637] on div "Interest-Only Financing Purchase Loan Carrying Time 4 months Down Payment 20 % …" at bounding box center [564, 564] width 1099 height 591
type input "0 %"
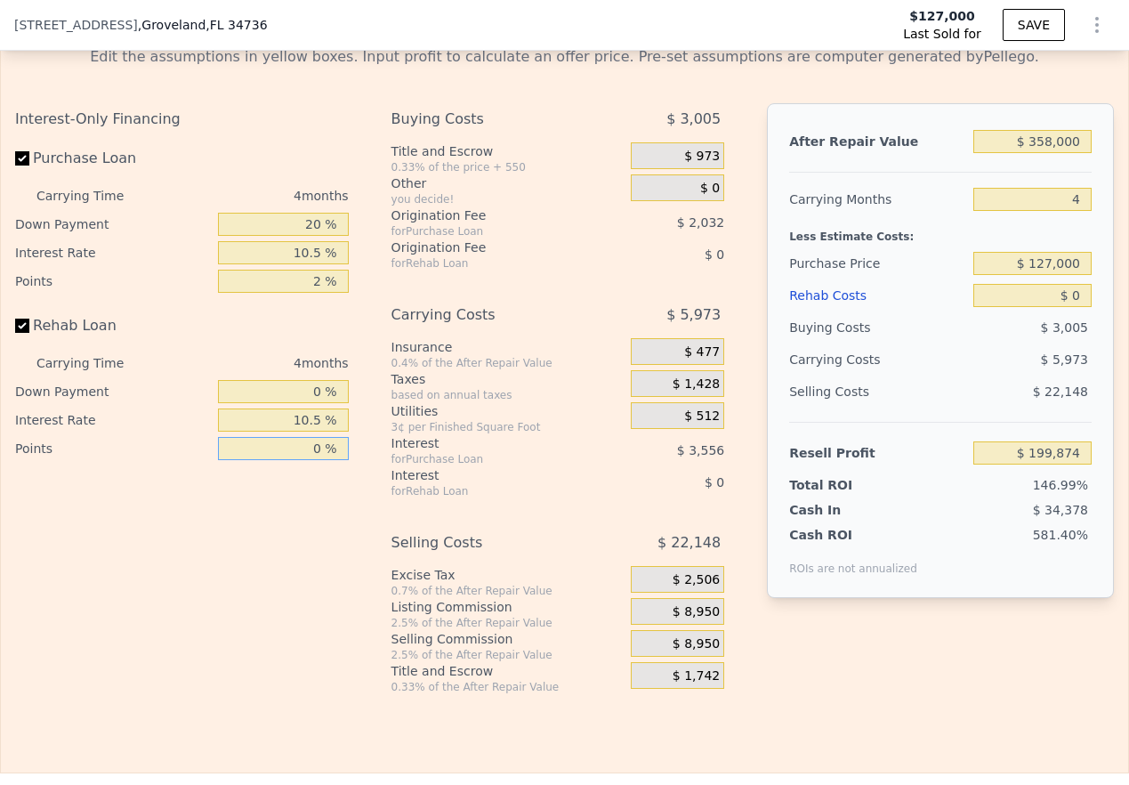
scroll to position [2522, 0]
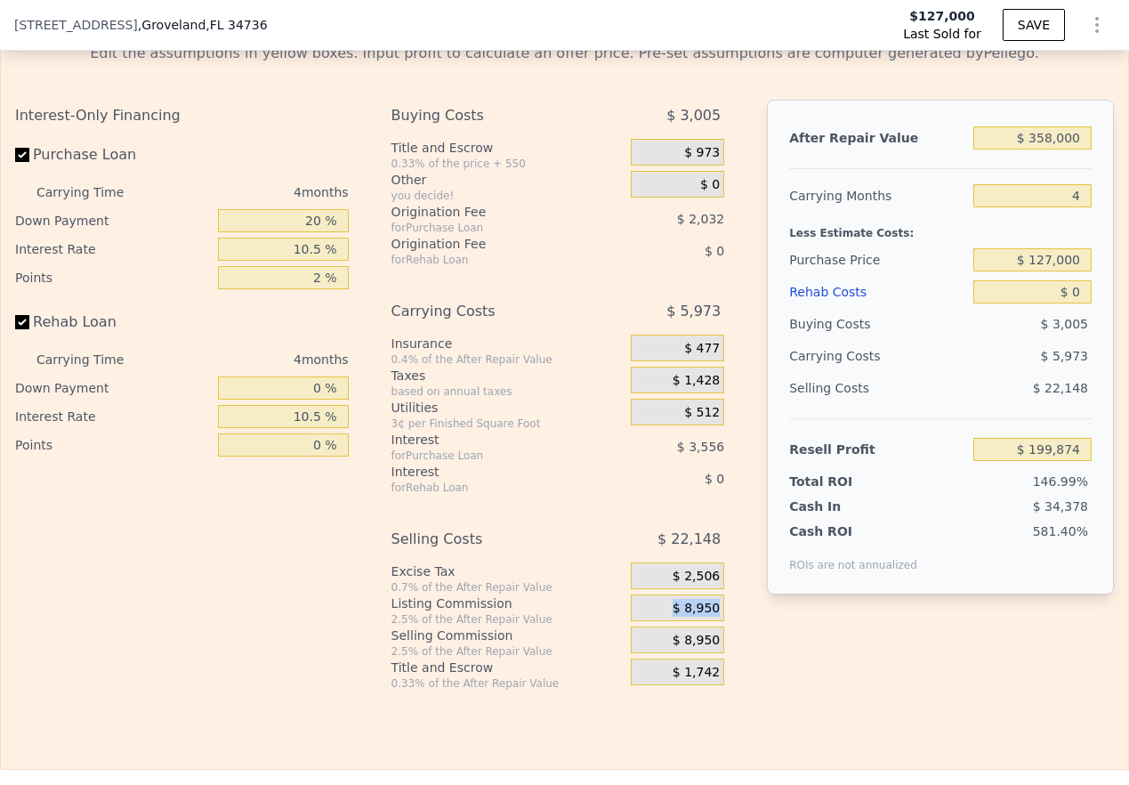
drag, startPoint x: 655, startPoint y: 635, endPoint x: 727, endPoint y: 634, distance: 72.1
click at [727, 634] on div "Buying Costs $ 3,005 Title and Escrow 0.33% of the price + 550 $ 973 Other you …" at bounding box center [565, 395] width 348 height 591
click at [700, 617] on span "$ 8,950" at bounding box center [696, 609] width 47 height 16
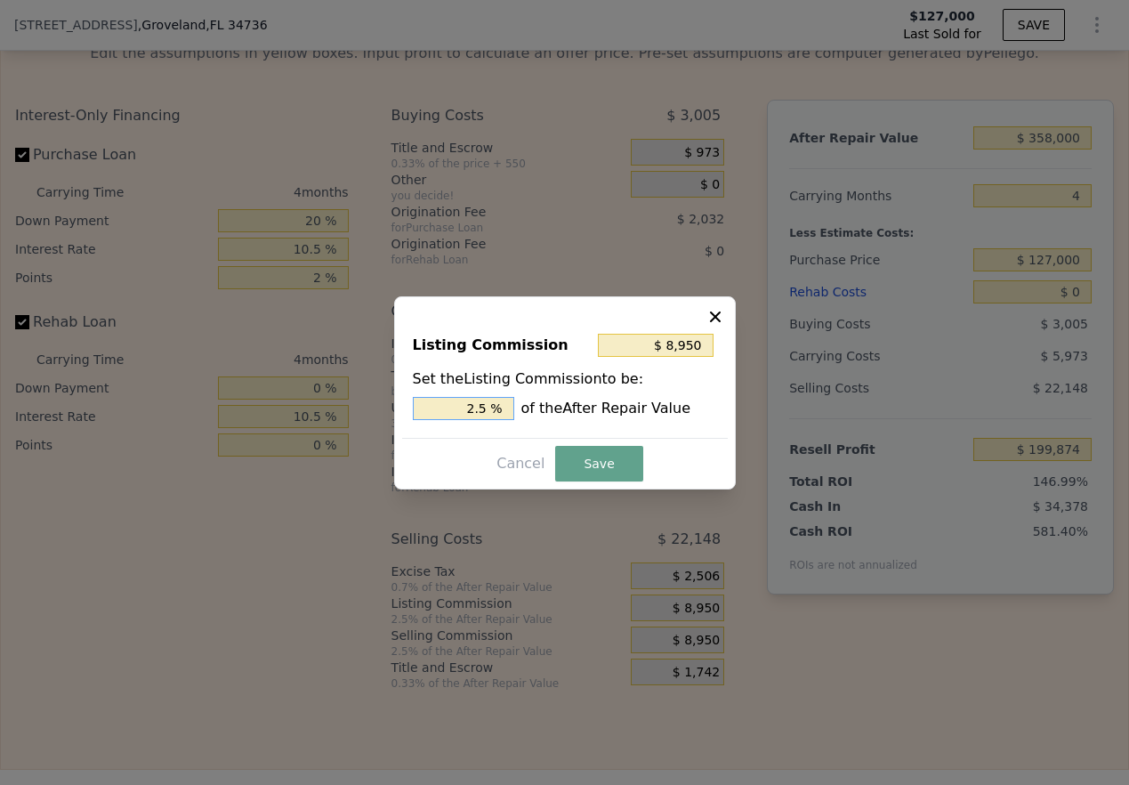
drag, startPoint x: 480, startPoint y: 407, endPoint x: 517, endPoint y: 407, distance: 37.4
click at [517, 407] on div "2.5 % of the After Repair Value" at bounding box center [565, 408] width 304 height 23
drag, startPoint x: 508, startPoint y: 409, endPoint x: 461, endPoint y: 410, distance: 47.2
click at [461, 410] on input "2.5 %" at bounding box center [463, 408] width 101 height 23
type input "$ 0"
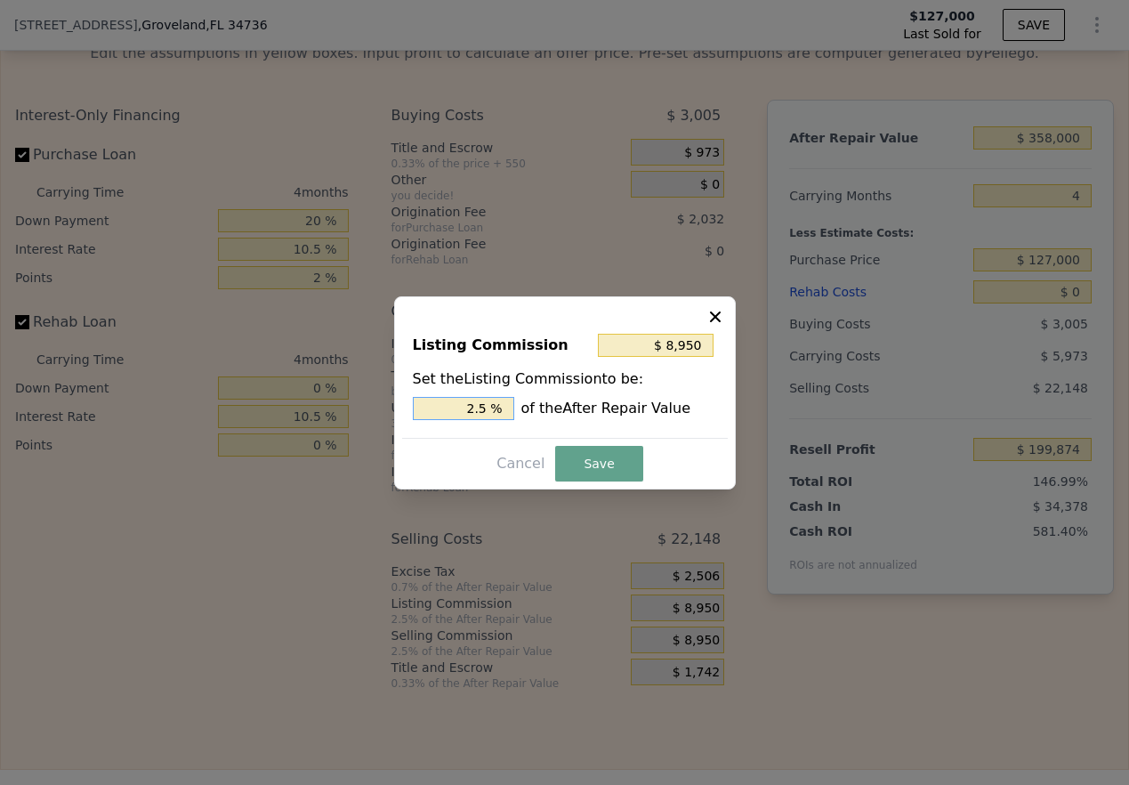
type input "0 %"
click at [593, 464] on button "Save" at bounding box center [598, 464] width 87 height 36
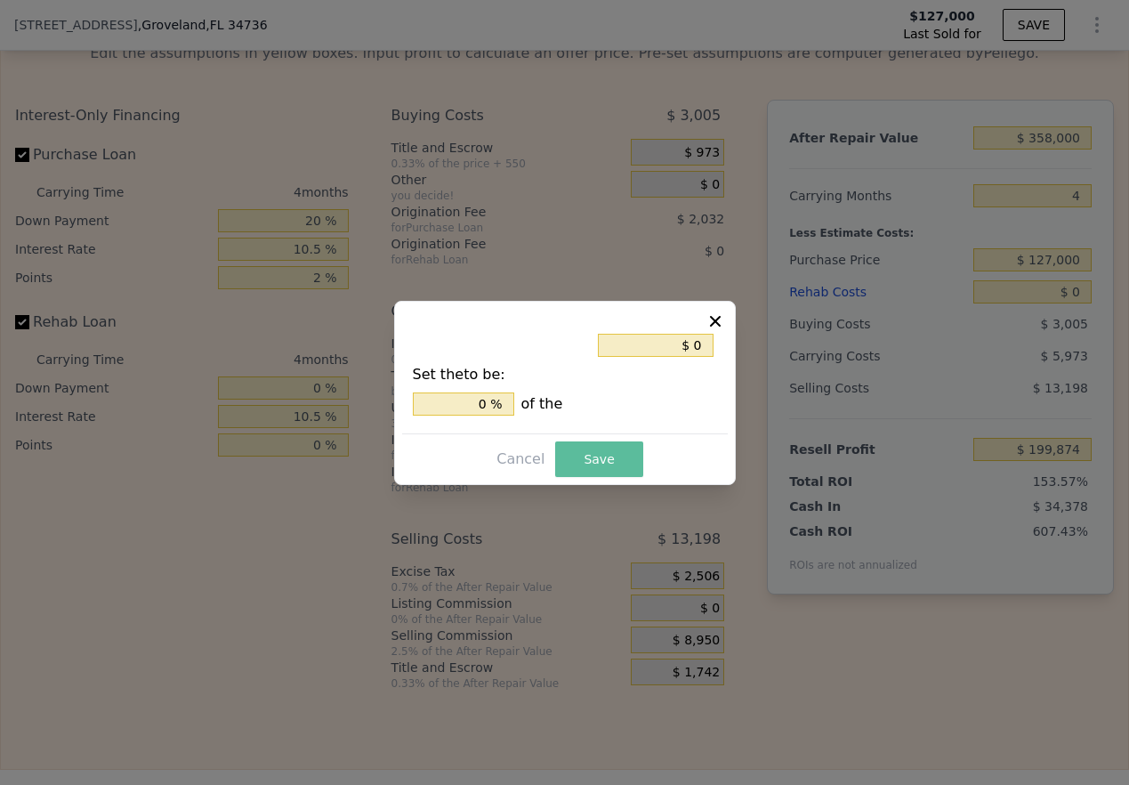
type input "$ 208,824"
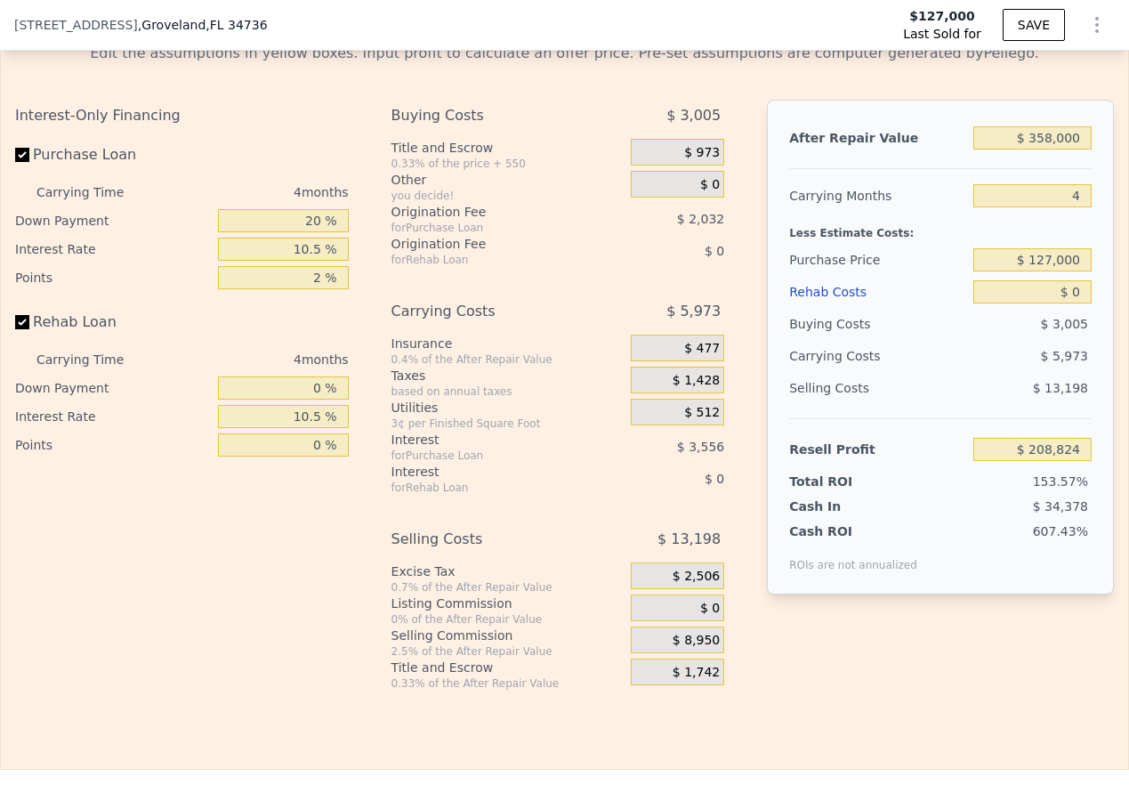
scroll to position [2519, 0]
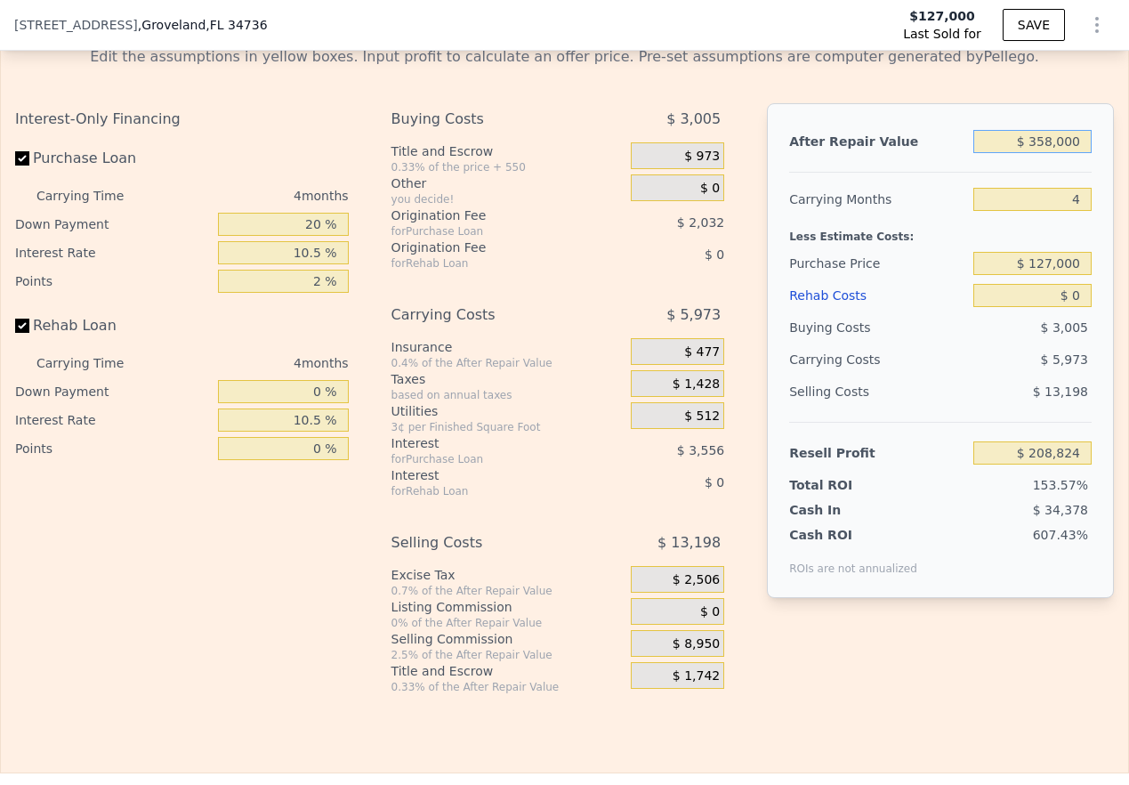
drag, startPoint x: 1016, startPoint y: 168, endPoint x: 1074, endPoint y: 170, distance: 57.9
click at [819, 153] on input "$ 358,000" at bounding box center [1032, 141] width 118 height 23
type input "$ 6,358,000"
type input "$ 5,988,844"
type input "$ 60,358,000"
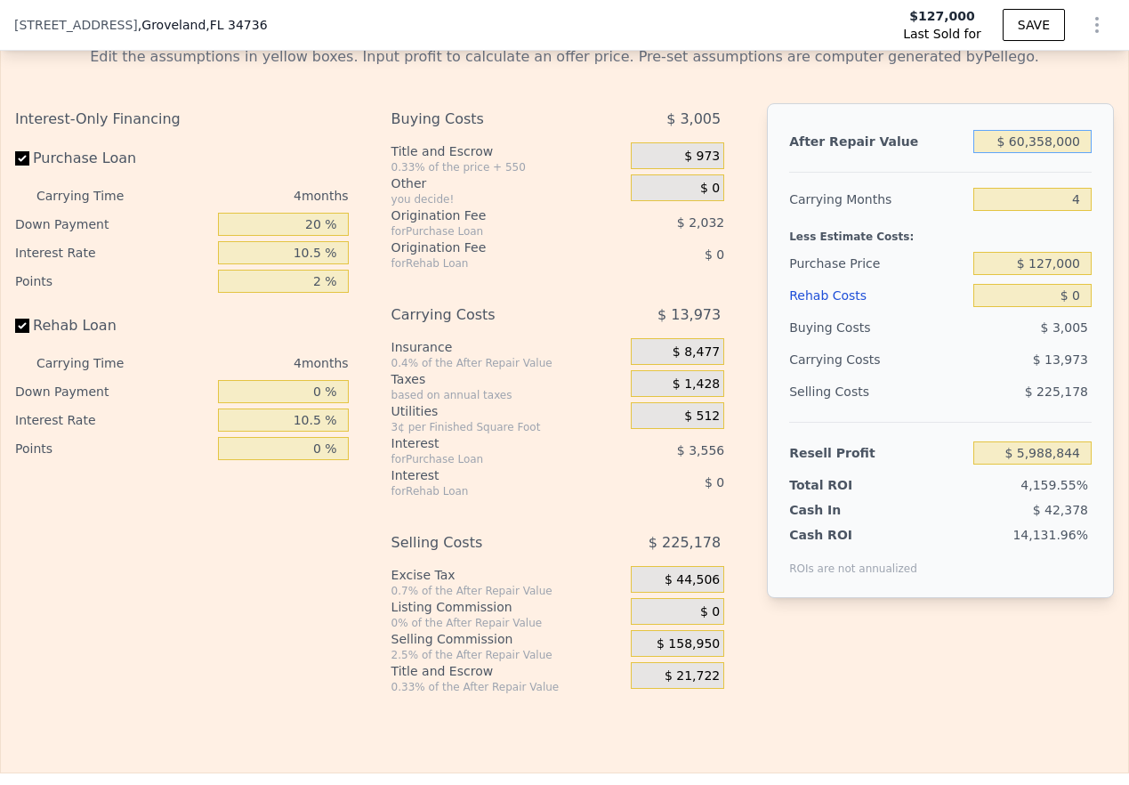
type input "$ 58,009,024"
type input "$ 6,358,000"
type input "$ 5,988,844"
type input "$ 358,000"
type input "$ 208,824"
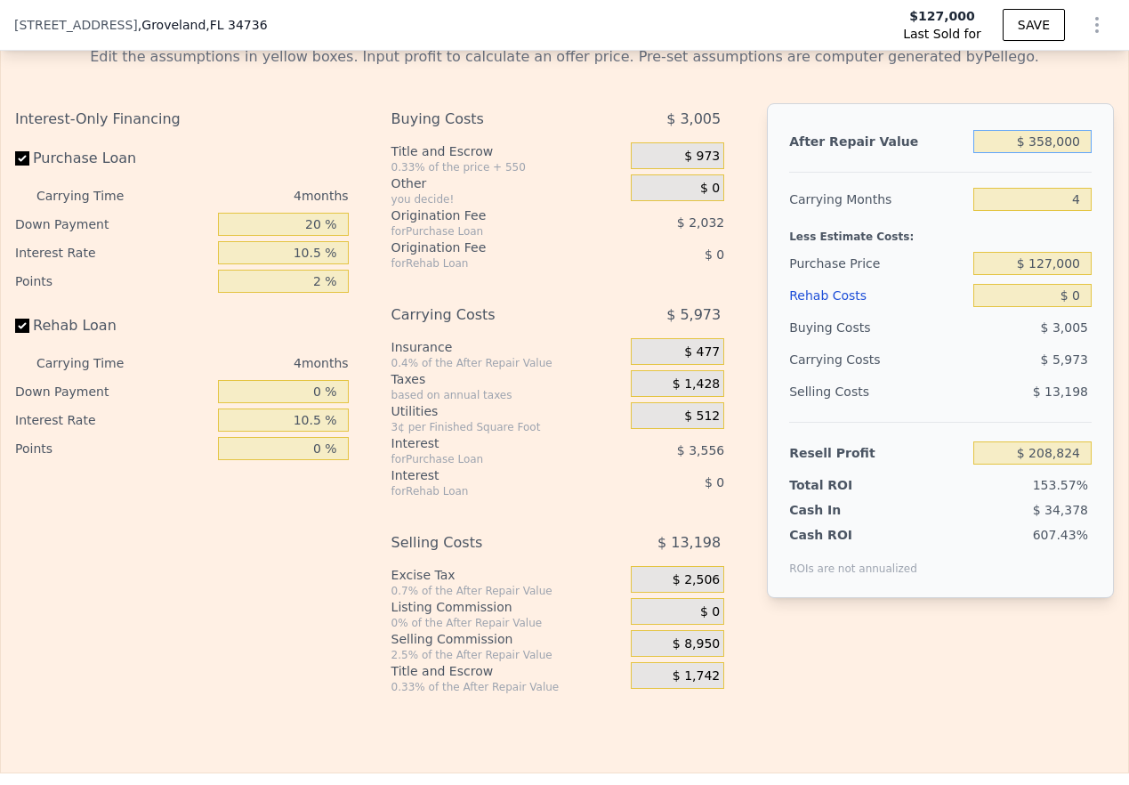
drag, startPoint x: 1076, startPoint y: 162, endPoint x: 978, endPoint y: 159, distance: 97.9
click at [819, 153] on input "$ 358,000" at bounding box center [1032, 141] width 118 height 23
type input "$ 36"
type input "-$ 136,016"
type input "$ 360"
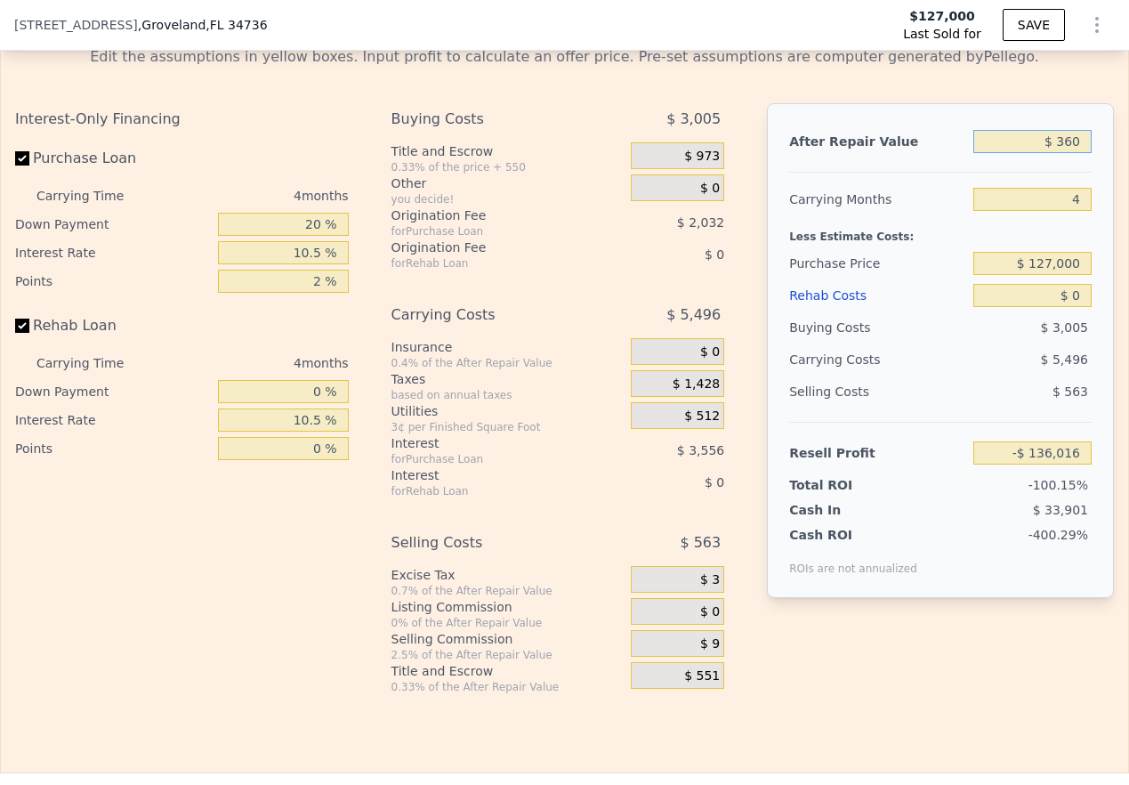
type input "-$ 135,704"
type input "$ 3,600"
type input "-$ 132,583"
type input "$ 36,000"
type input "-$ 101,371"
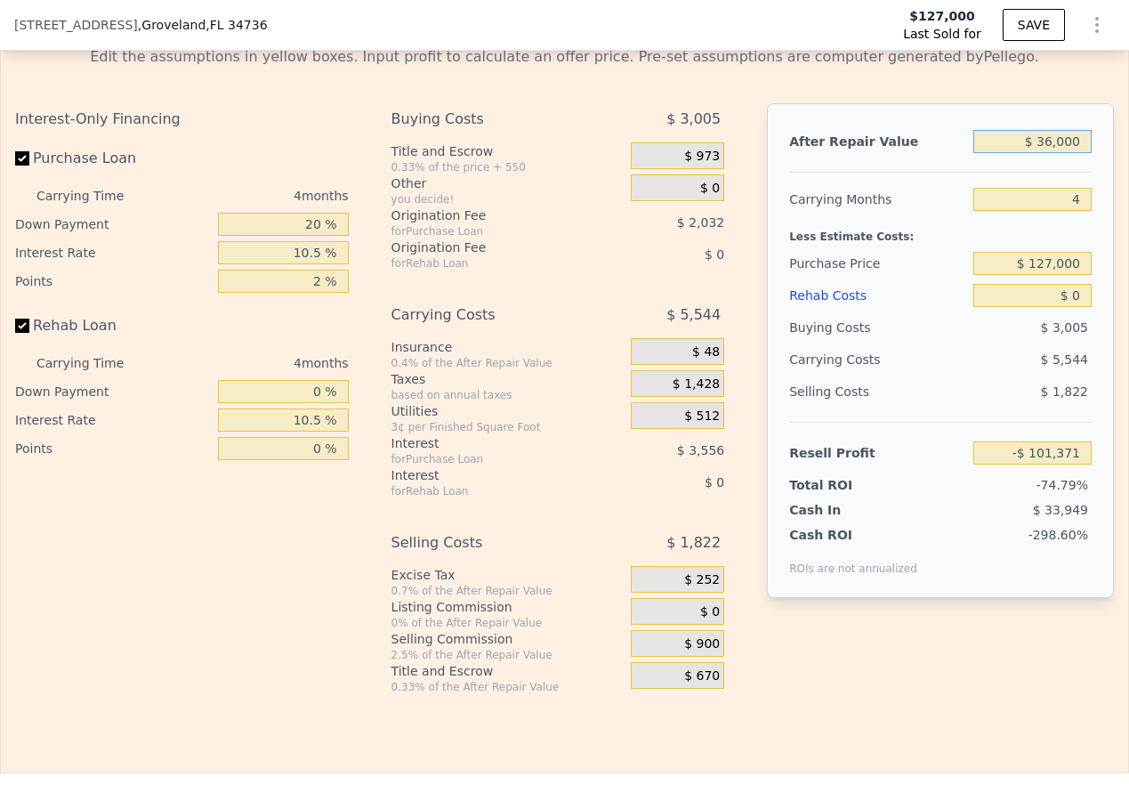
type input "$ 360,000"
type input "$ 210,750"
drag, startPoint x: 1059, startPoint y: 224, endPoint x: 1103, endPoint y: 225, distance: 44.5
click at [819, 225] on div "Edit the assumptions in yellow boxes. Input profit to calculate an offer price.…" at bounding box center [564, 363] width 1127 height 662
type input "3"
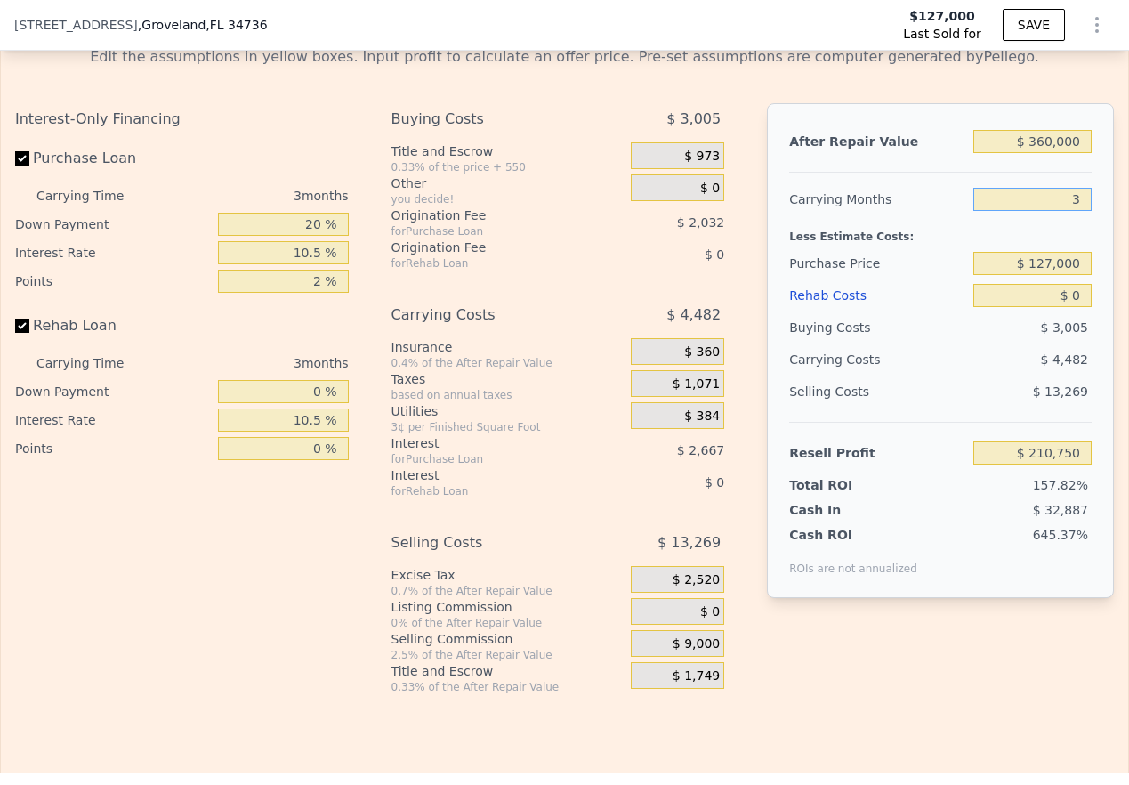
type input "$ 212,244"
type input "3"
click at [819, 247] on div "Less Estimate Costs:" at bounding box center [940, 231] width 302 height 32
drag, startPoint x: 1022, startPoint y: 292, endPoint x: 1085, endPoint y: 291, distance: 63.2
click at [819, 291] on div "After Repair Value $ 360,000 Carrying Months 3 Less Estimate Costs: Purchase Pr…" at bounding box center [940, 350] width 347 height 495
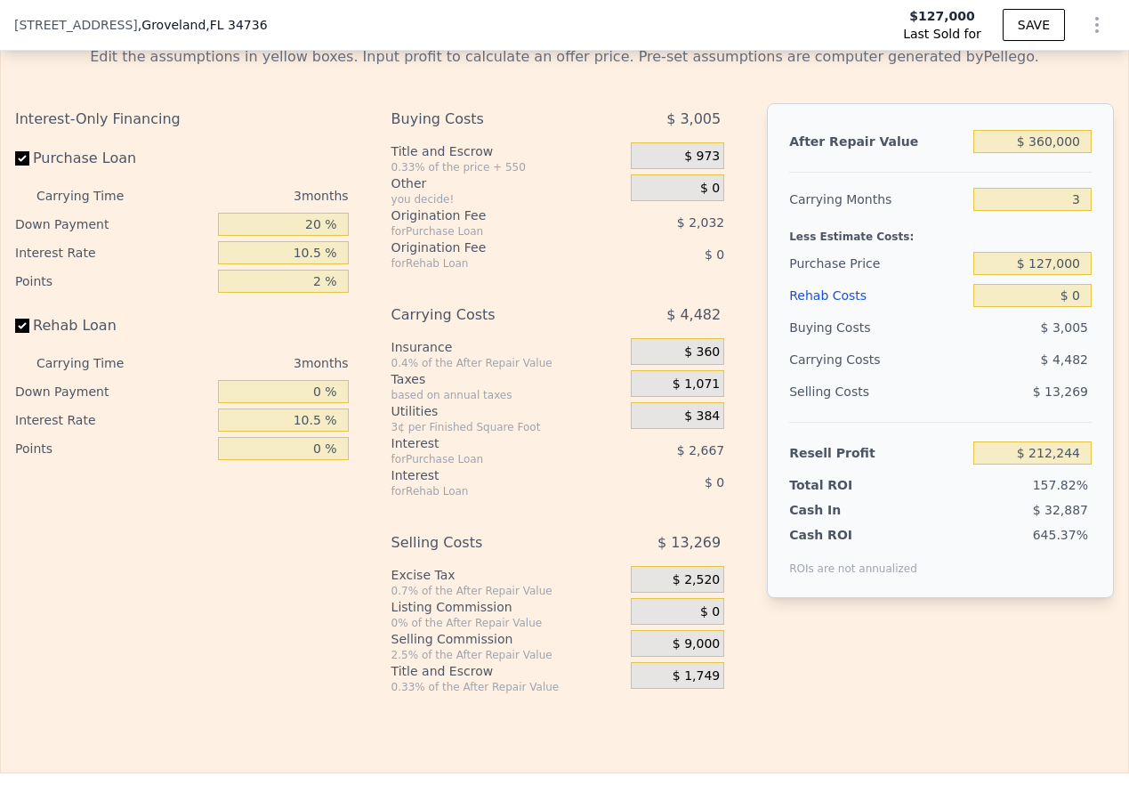
drag, startPoint x: 1115, startPoint y: 604, endPoint x: 1028, endPoint y: 284, distance: 331.7
click at [819, 275] on input "$ 127,000" at bounding box center [1032, 263] width 118 height 23
type input "$ 1,270,000"
type input "$ 358,000"
type input "4"
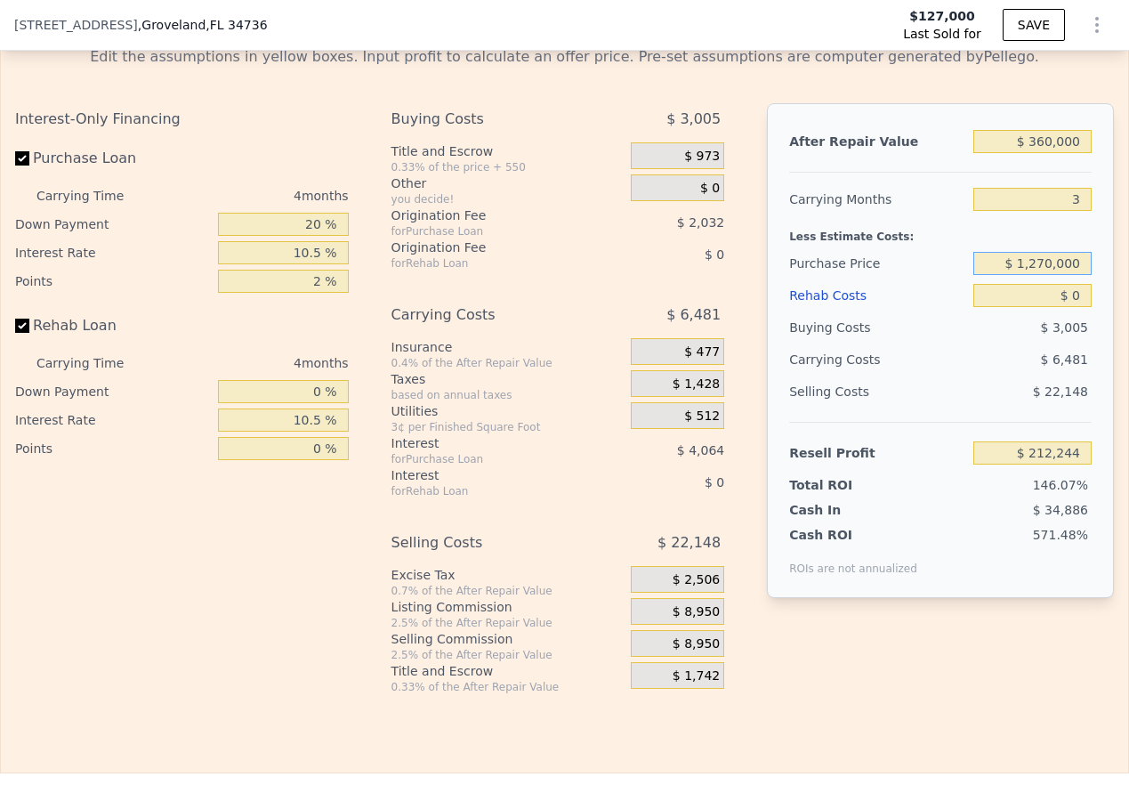
type input "$ 127,000"
type input "$ 199,366"
type input "$ 1"
type input "$ 260,000"
click at [819, 375] on div "$ 10,737" at bounding box center [999, 359] width 185 height 32
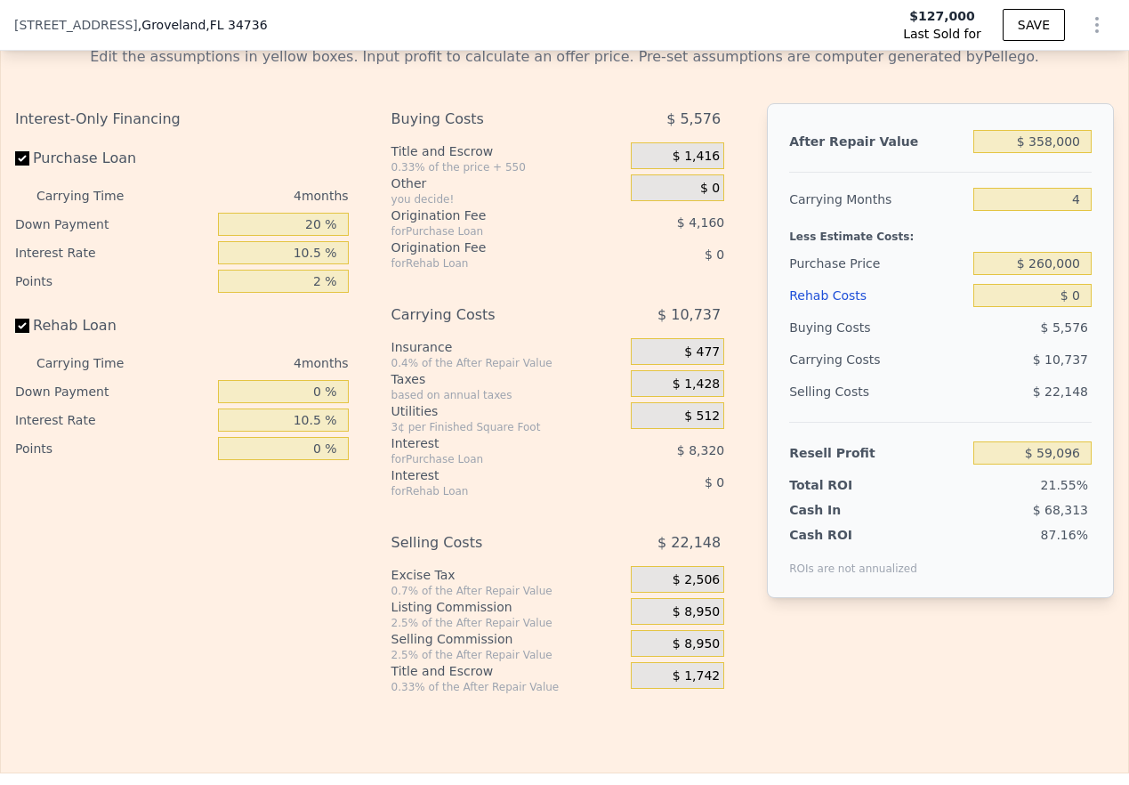
type input "$ 59,539"
drag, startPoint x: 1041, startPoint y: 325, endPoint x: 1086, endPoint y: 325, distance: 45.4
click at [819, 325] on div "After Repair Value $ 358,000 Carrying Months 4 Less Estimate Costs: Purchase Pr…" at bounding box center [940, 350] width 347 height 495
type input "$ 4"
type input "$ 59,535"
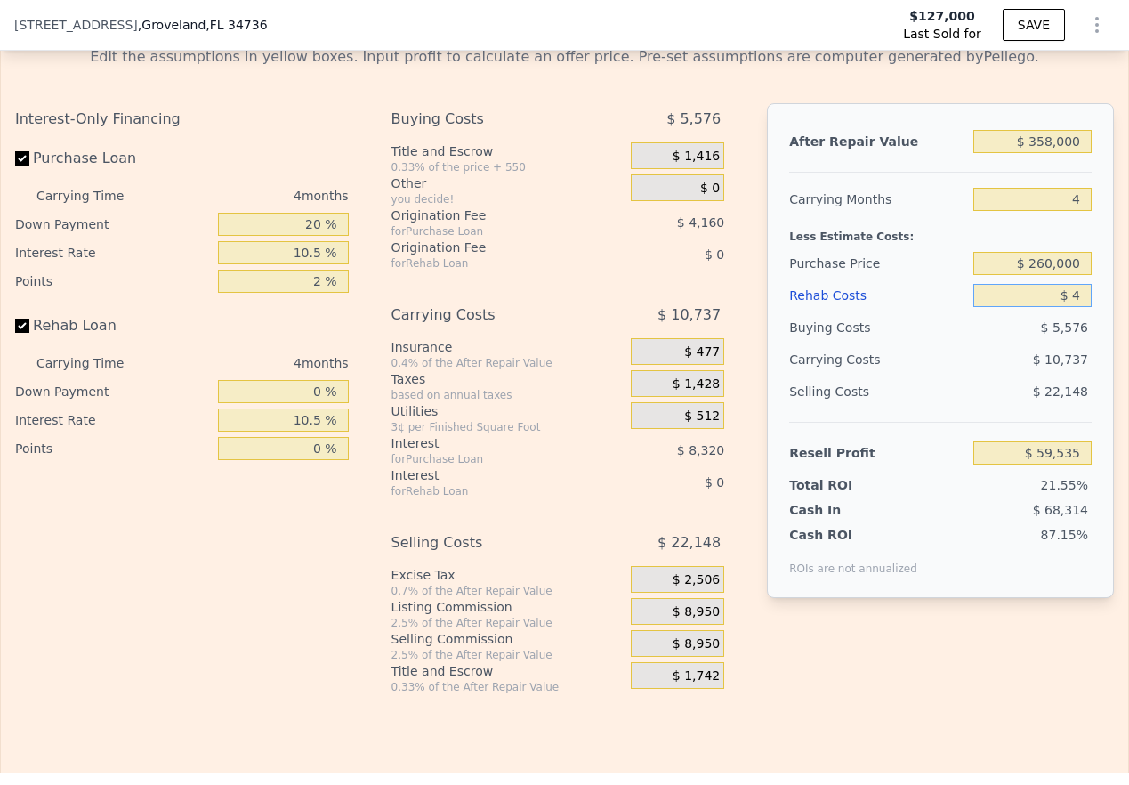
type input "$ 40"
type input "$ 59,498"
type input "$ 400"
type input "$ 59,121"
type input "$ 4,000"
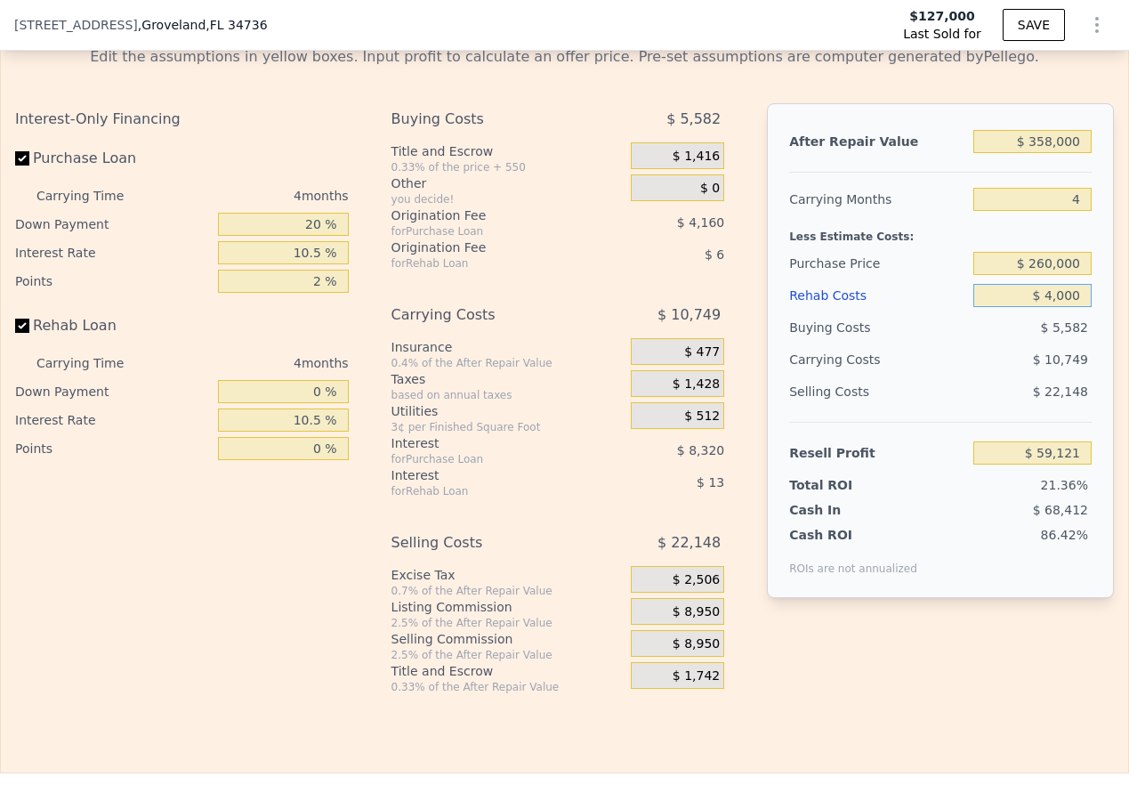
type input "$ 55,347"
type input "$ 400"
type input "$ 59,121"
type input "$ 40"
type input "$ 59,498"
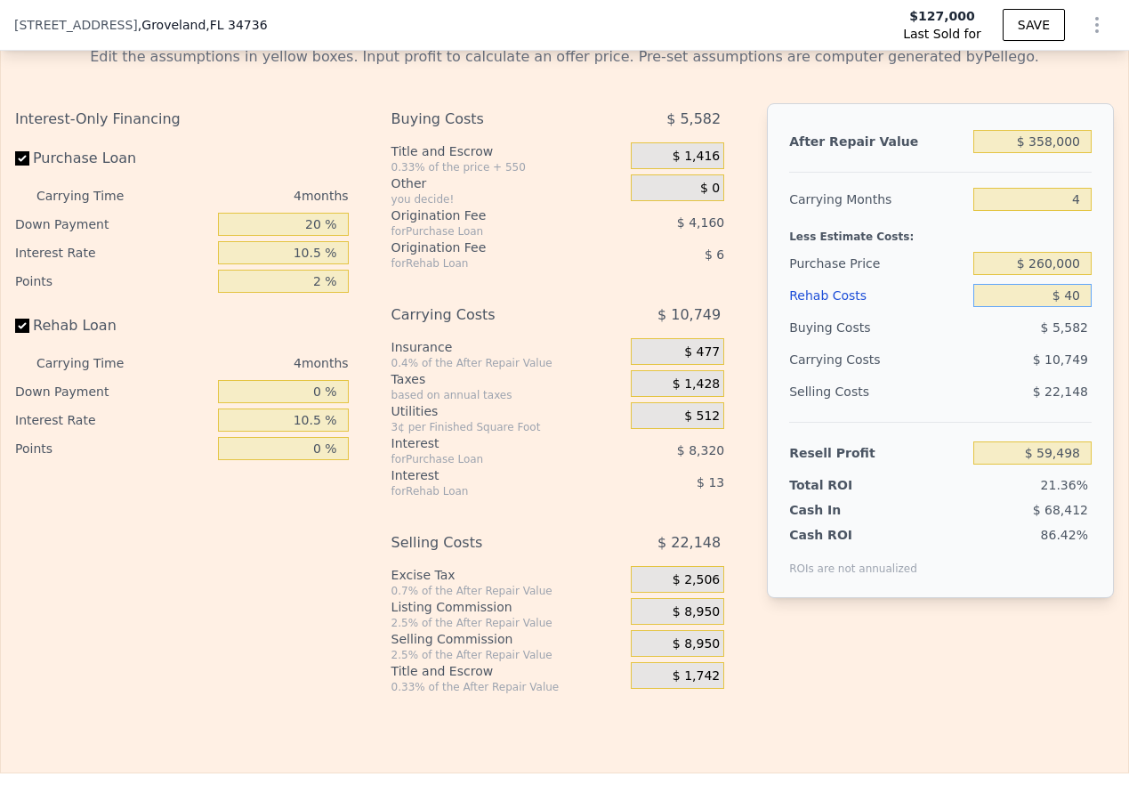
type input "$ 4"
type input "$ 59,535"
type input "$ 3"
type input "$ 59,536"
type input "$ 30"
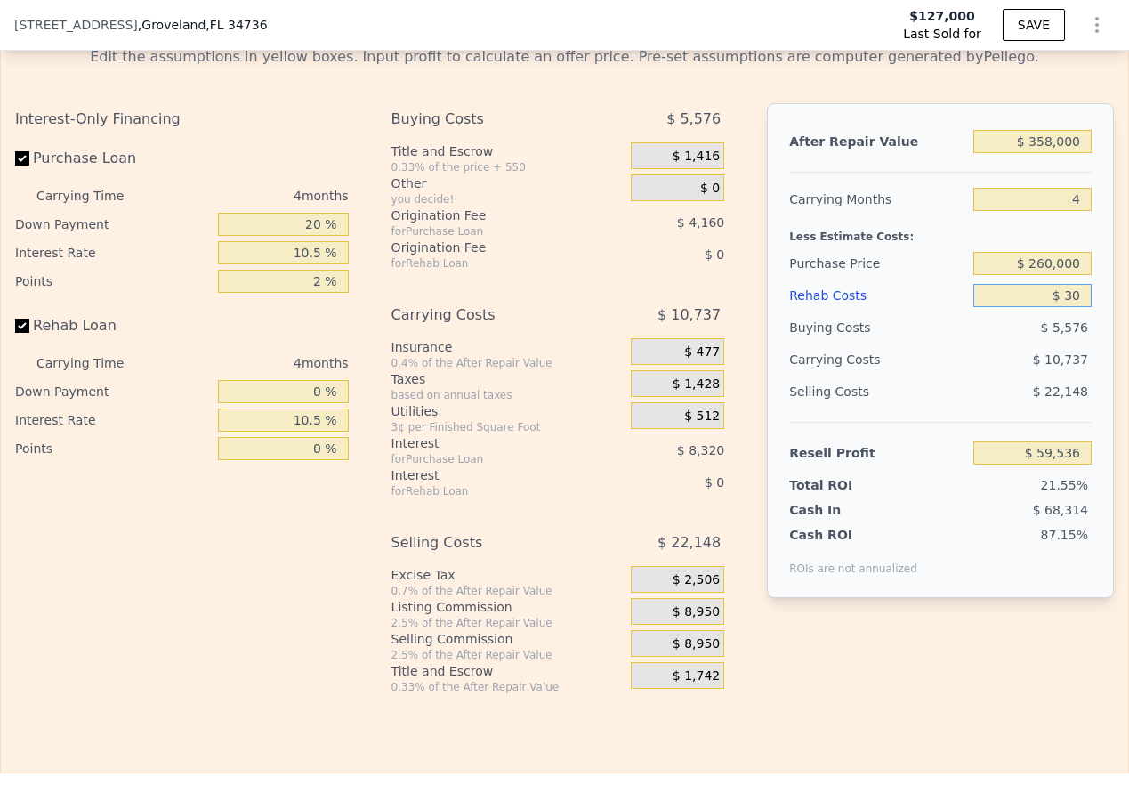
type input "$ 59,509"
type input "$ 300"
type input "$ 59,226"
type input "$ 3,000"
type input "$ 56,395"
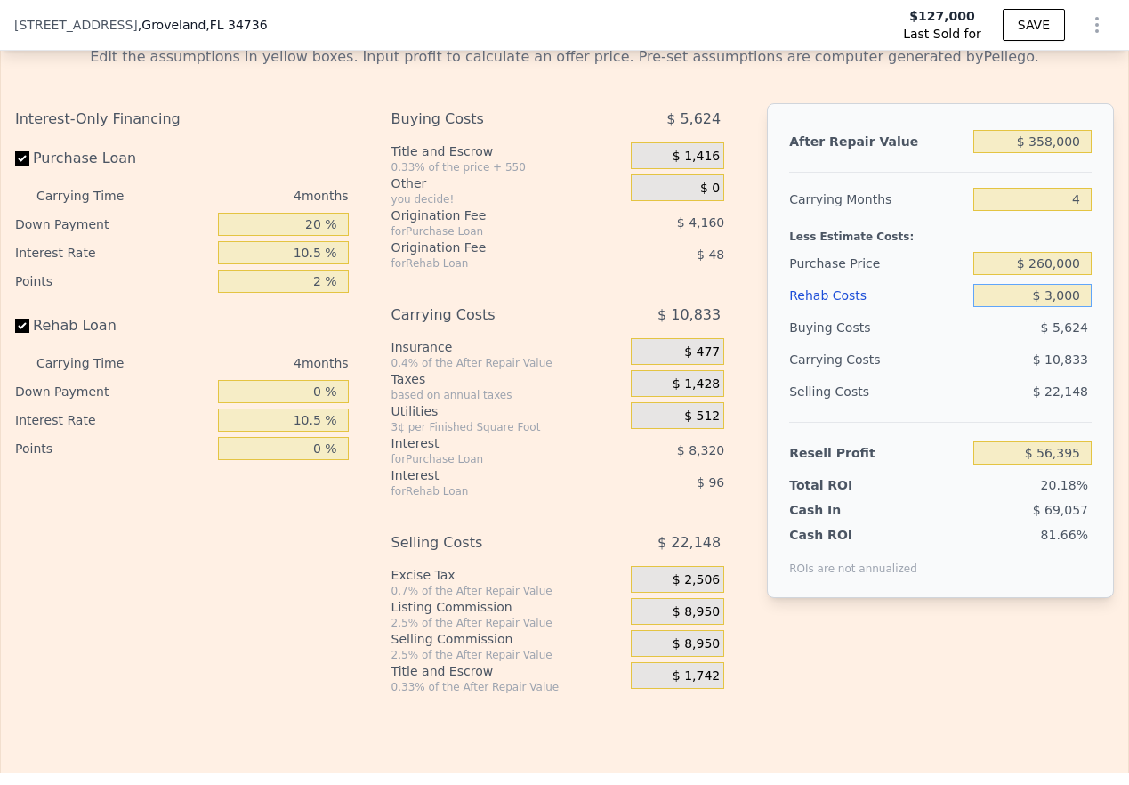
type input "$ 30,000"
type input "$ 28,099"
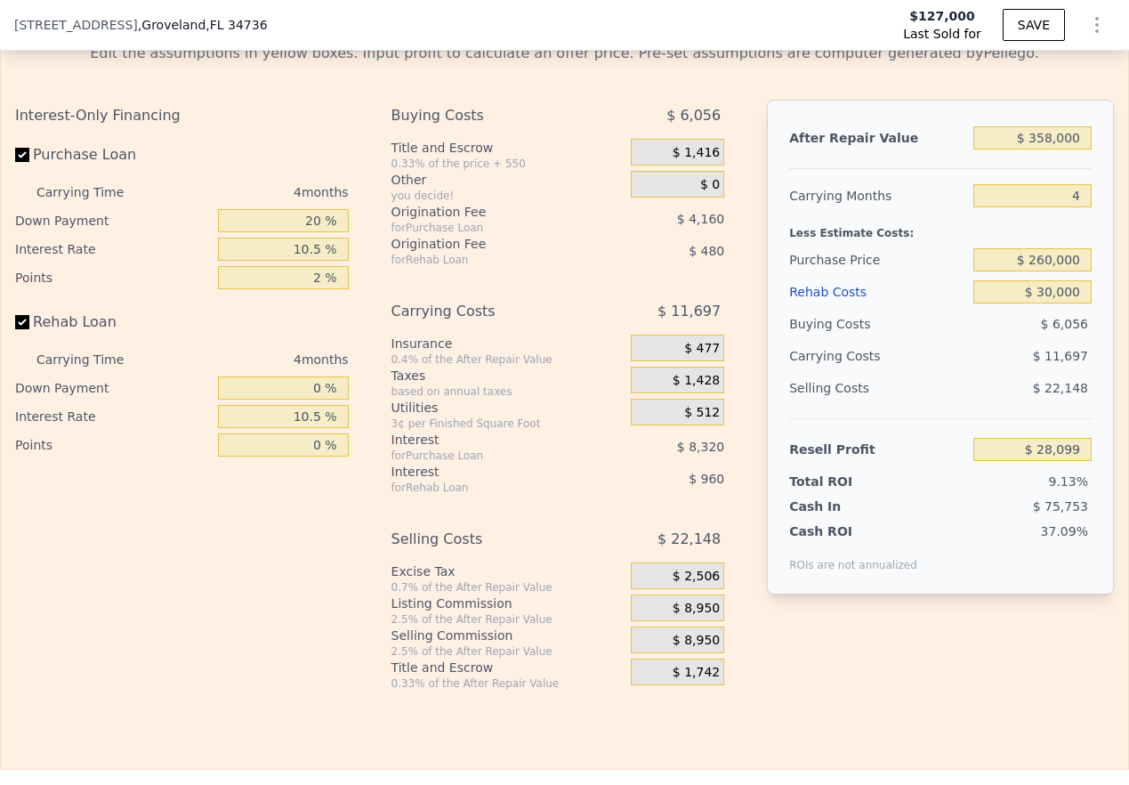
click at [819, 372] on div "$ 11,697" at bounding box center [999, 356] width 185 height 32
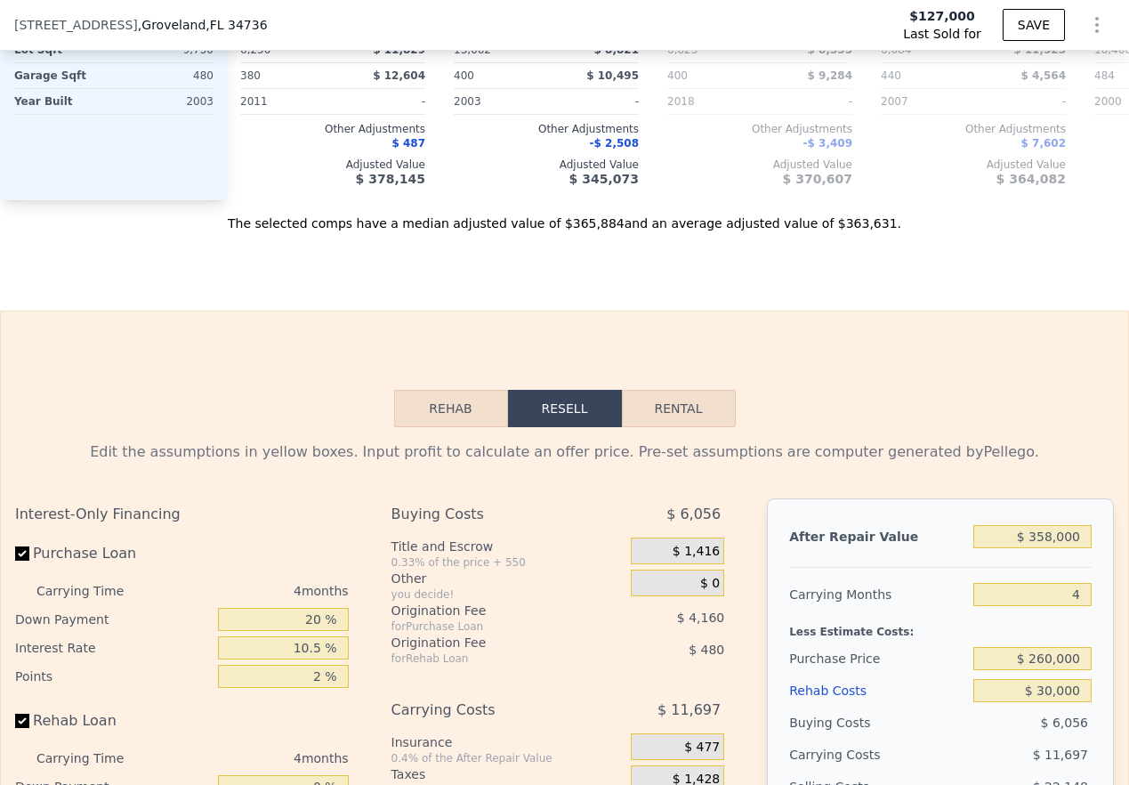
scroll to position [2464, 0]
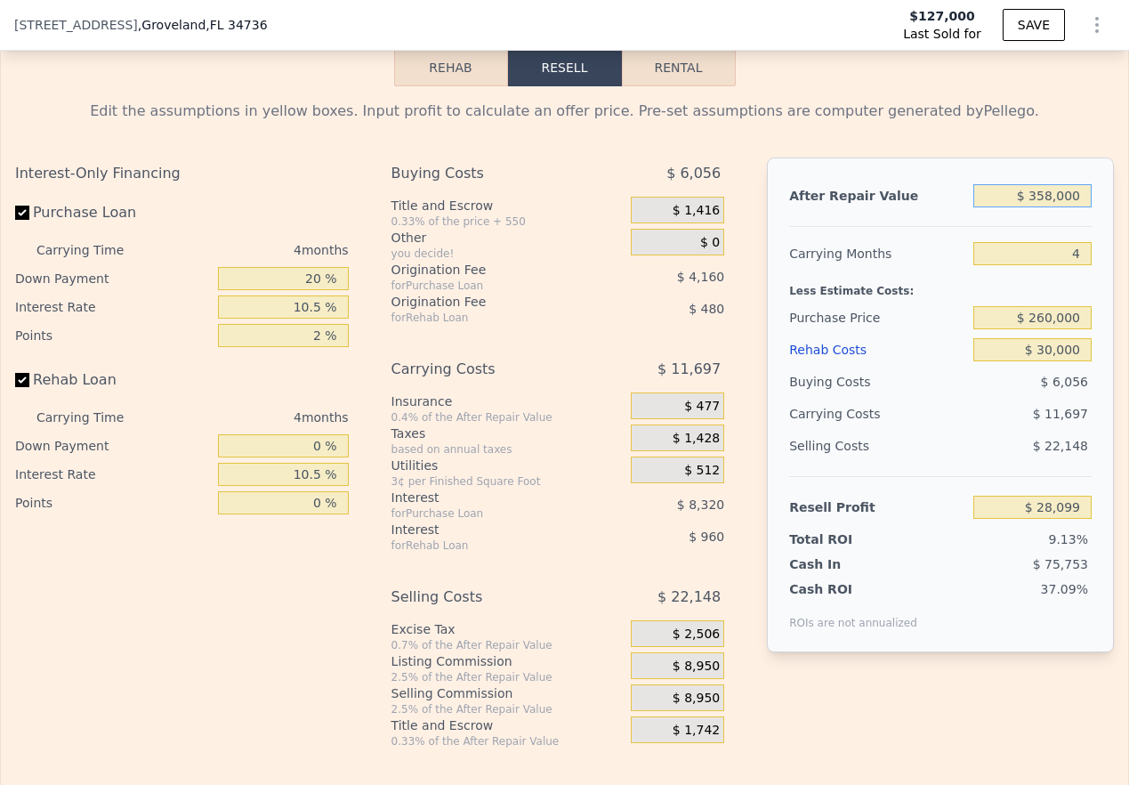
click at [819, 207] on input "$ 358,000" at bounding box center [1032, 195] width 118 height 23
type input "$ 38,000"
type input "-$ 272,170"
type input "$ 368,000"
type input "$ 37,482"
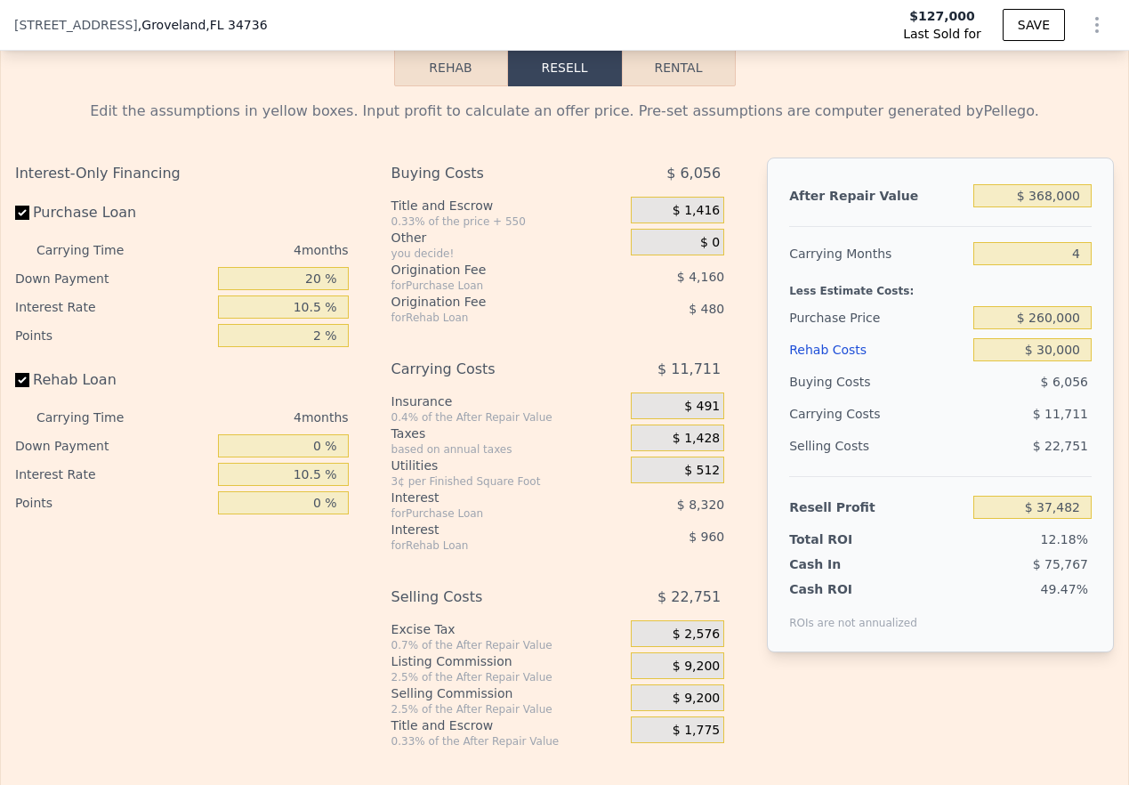
click at [819, 270] on div "Carrying Months" at bounding box center [877, 254] width 177 height 32
click at [819, 430] on div "$ 11,711" at bounding box center [999, 414] width 185 height 32
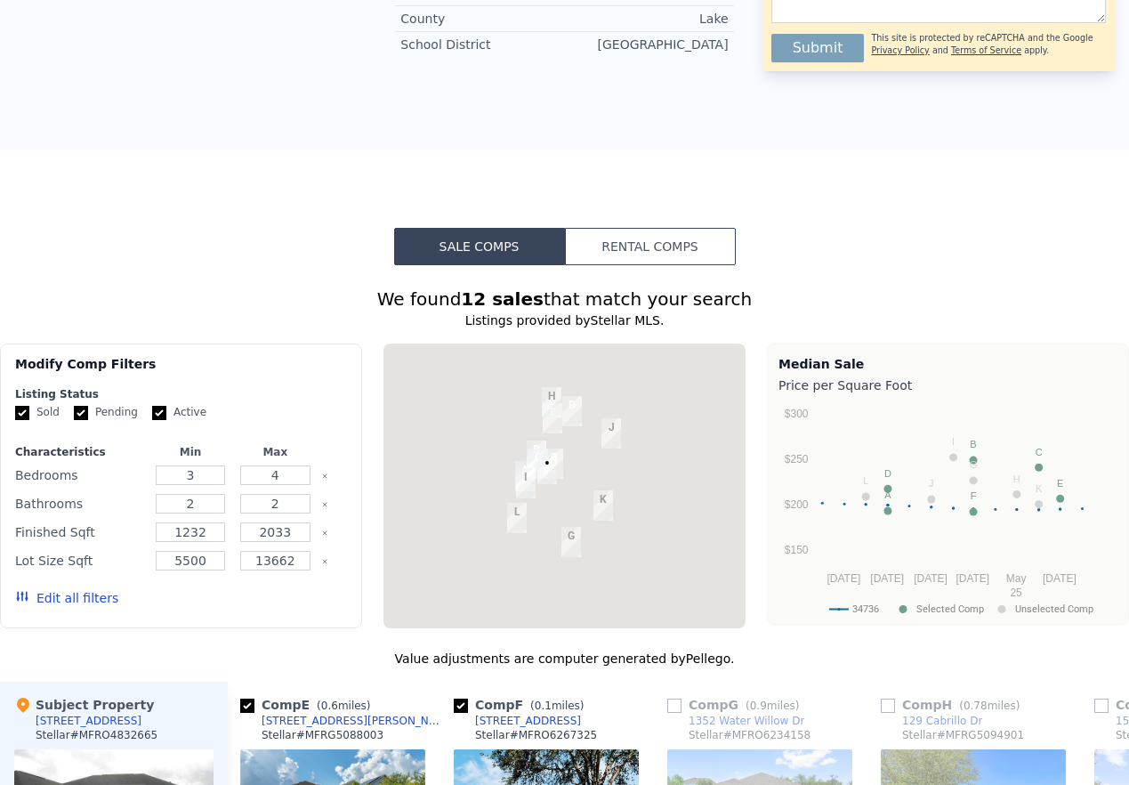
scroll to position [0, 0]
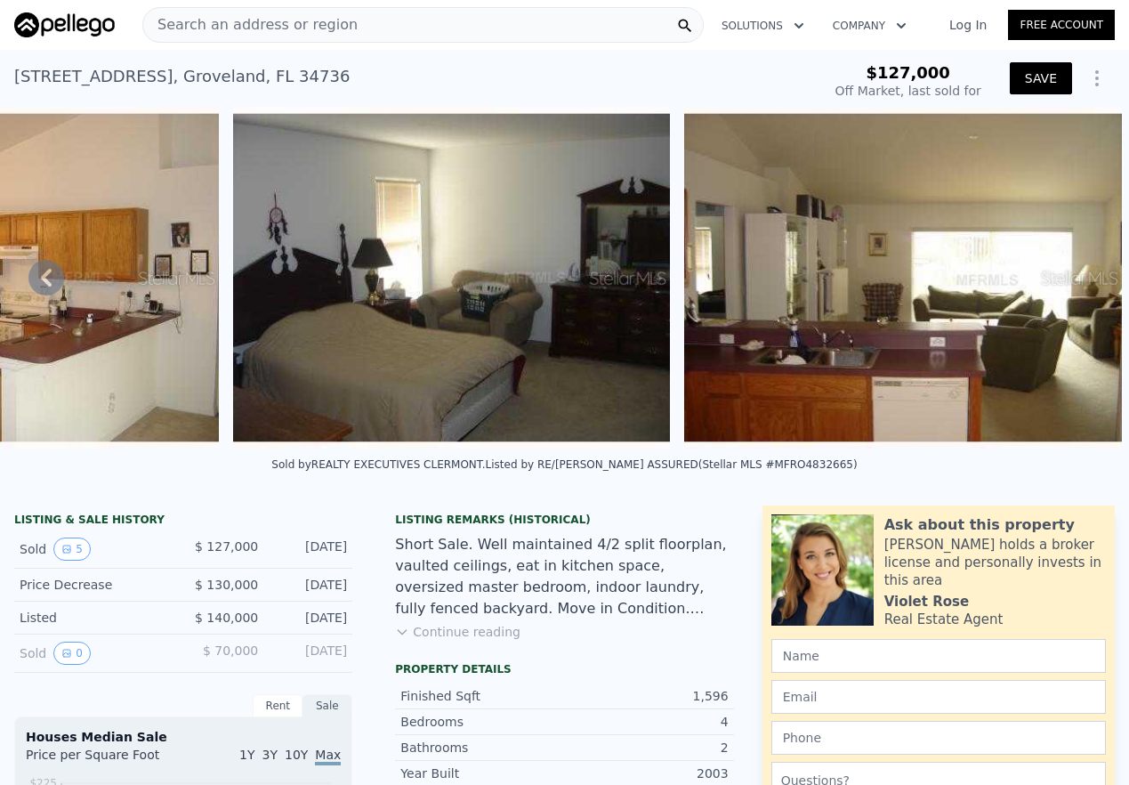
type input "$ 358,000"
type input "$ 0"
type input "$ 199,366"
